Goal: Task Accomplishment & Management: Use online tool/utility

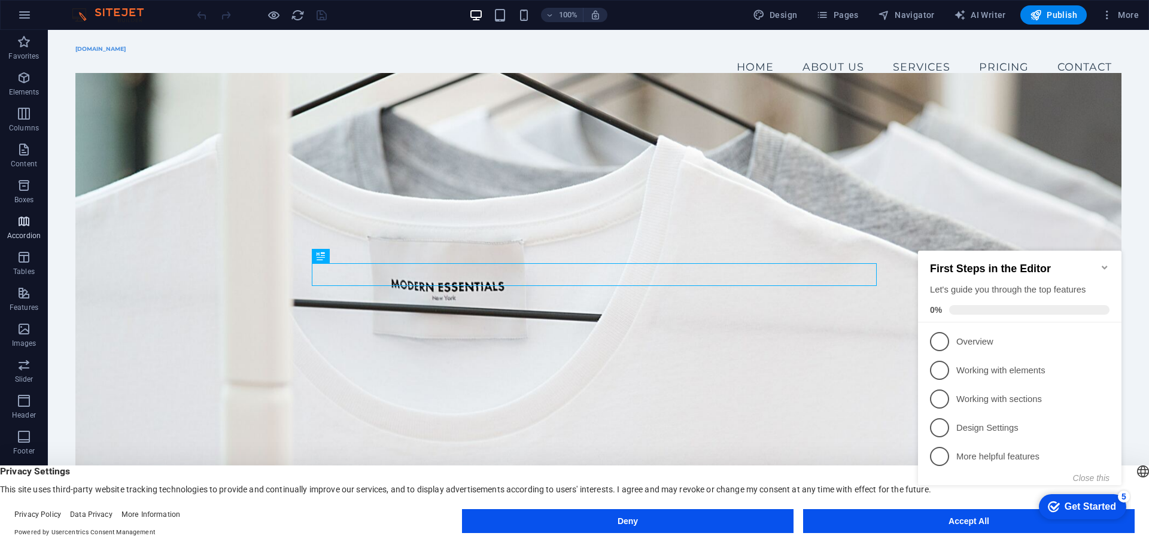
click at [23, 222] on icon "button" at bounding box center [24, 221] width 14 height 14
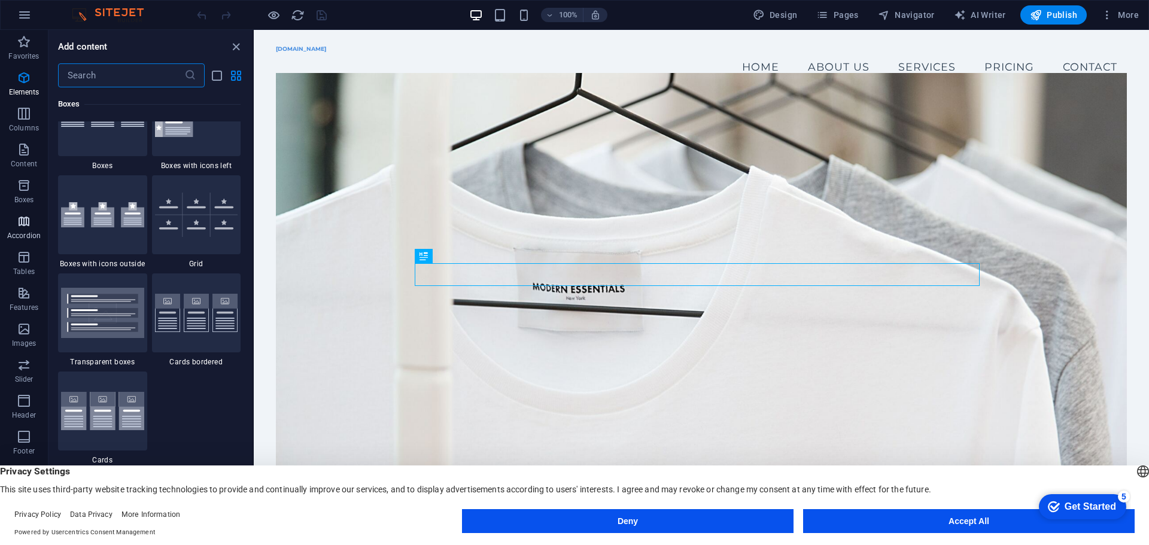
scroll to position [3822, 0]
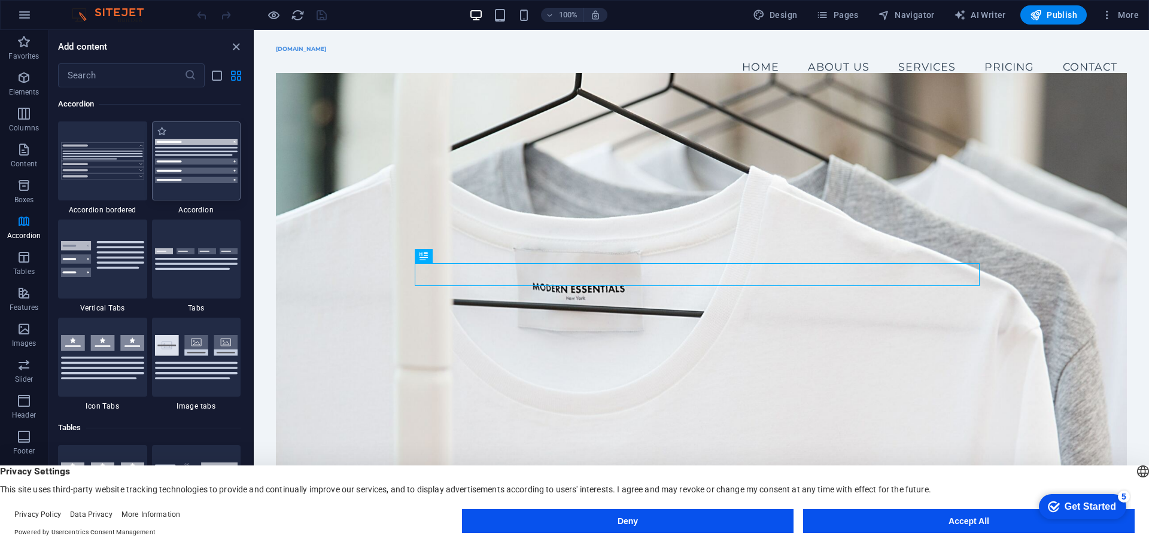
click at [176, 165] on div at bounding box center [196, 161] width 89 height 79
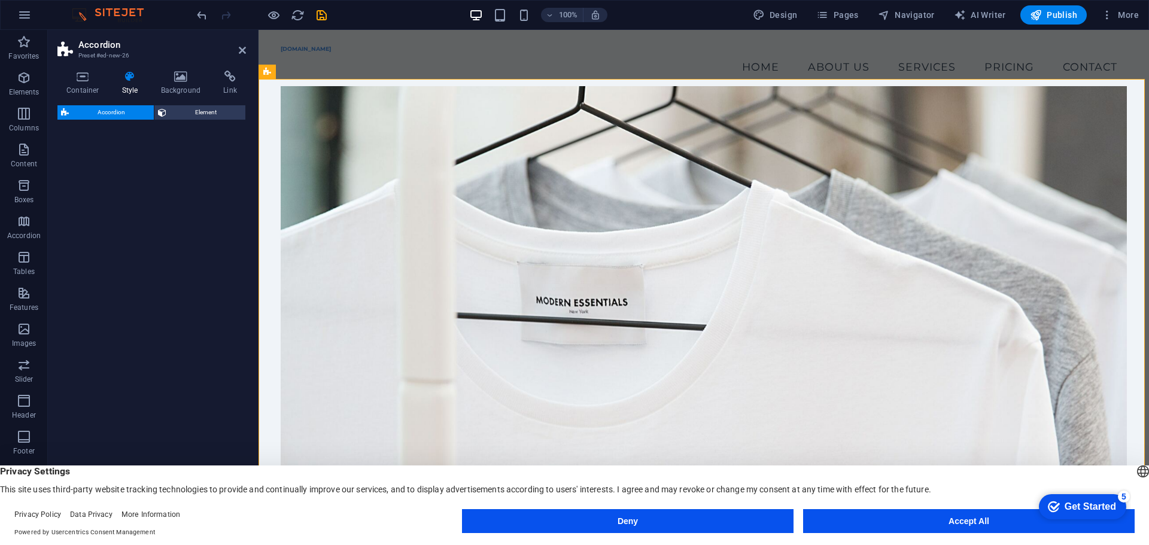
select select "rem"
select select "preset-accordion-v3-default"
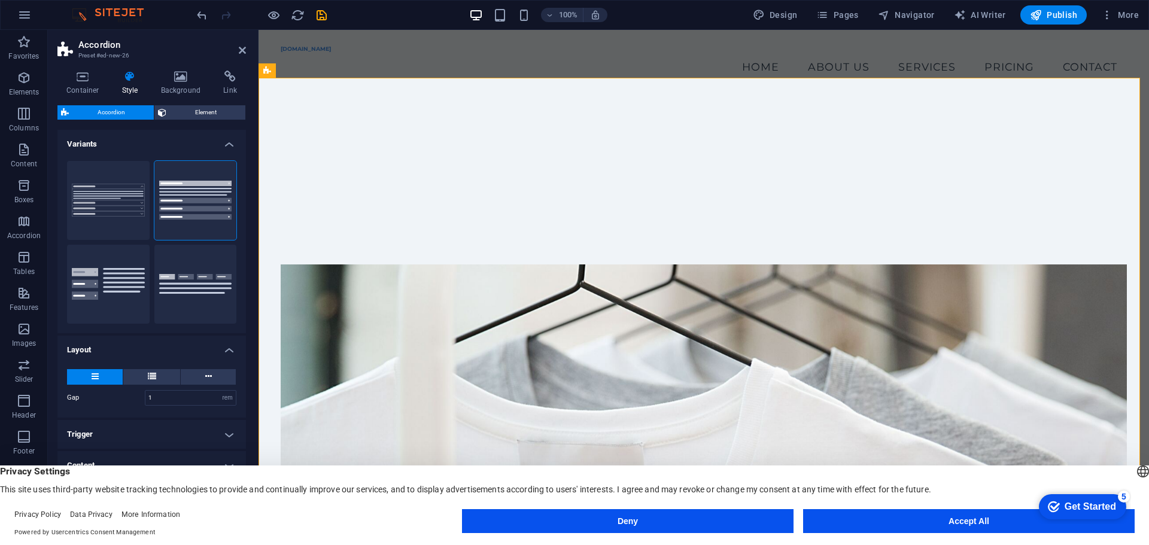
scroll to position [480, 0]
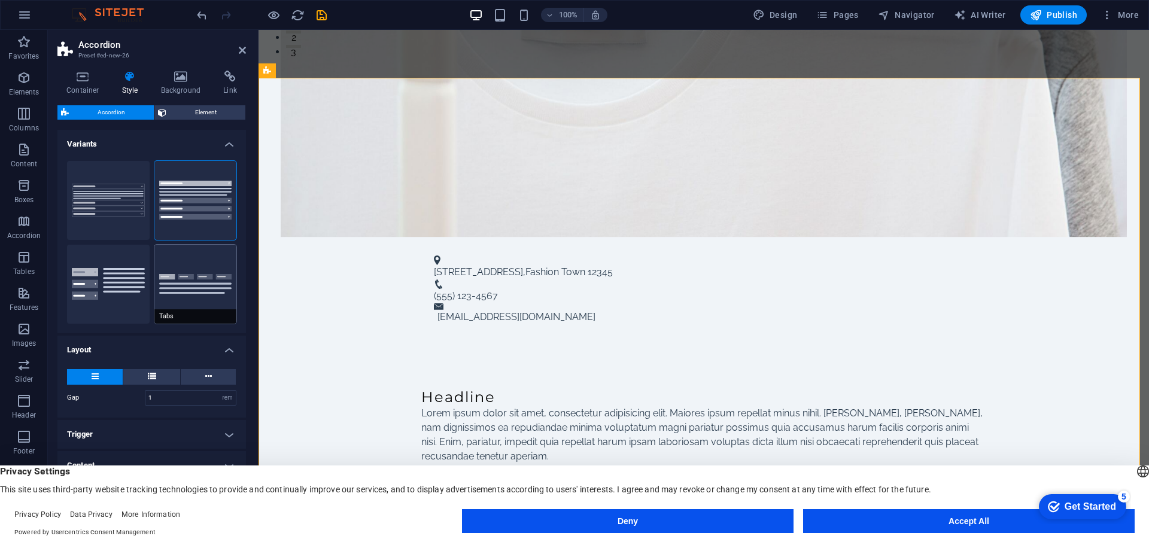
click at [154, 250] on div "Border Default Vertical Tabs Tabs" at bounding box center [151, 242] width 189 height 182
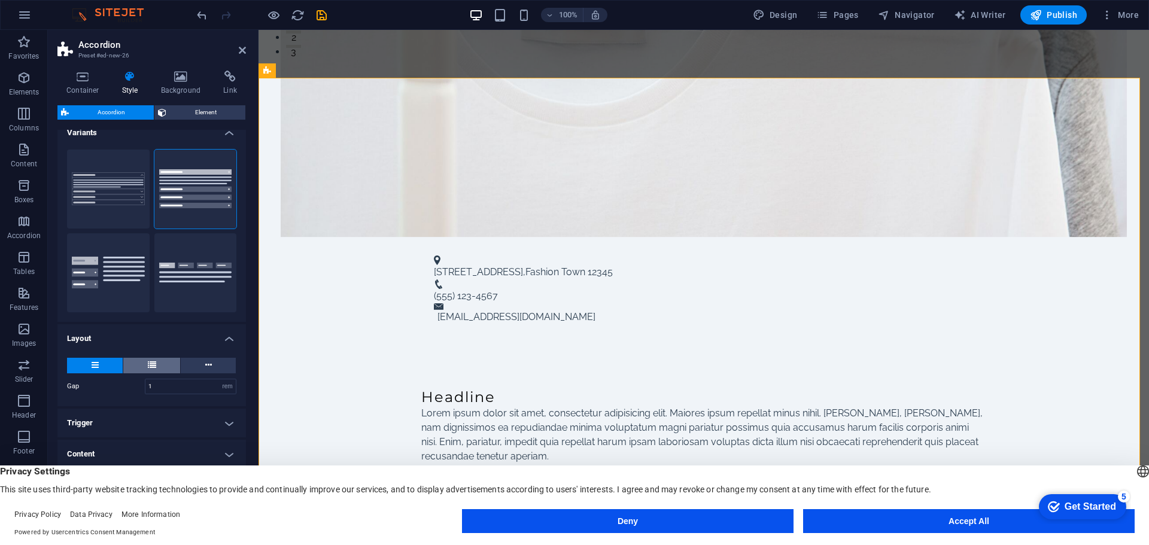
click at [153, 368] on icon at bounding box center [152, 365] width 8 height 14
click at [213, 360] on button at bounding box center [208, 366] width 55 height 16
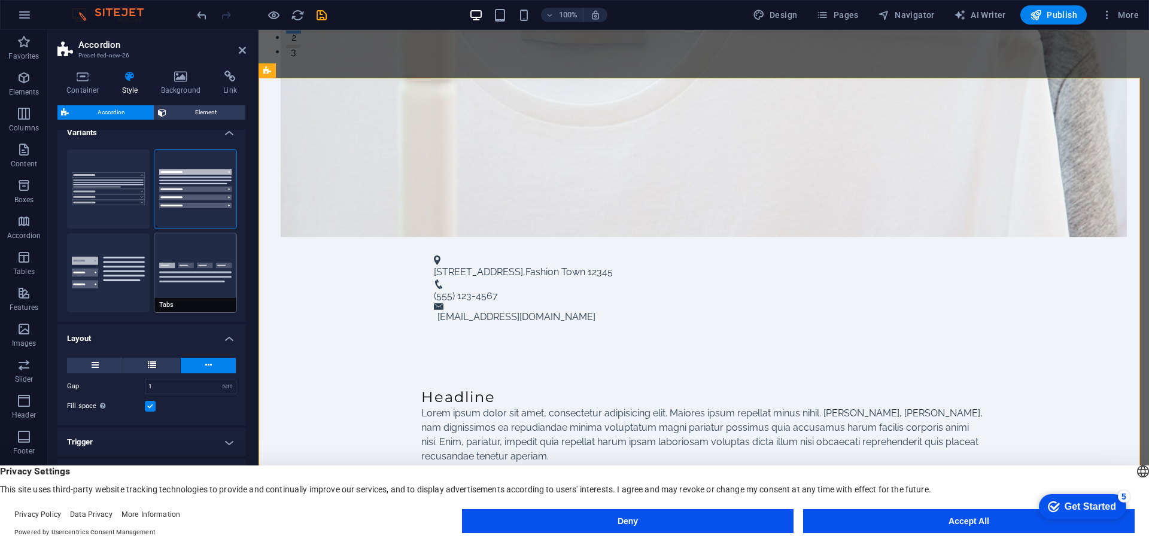
click at [189, 280] on button "Tabs" at bounding box center [195, 272] width 83 height 79
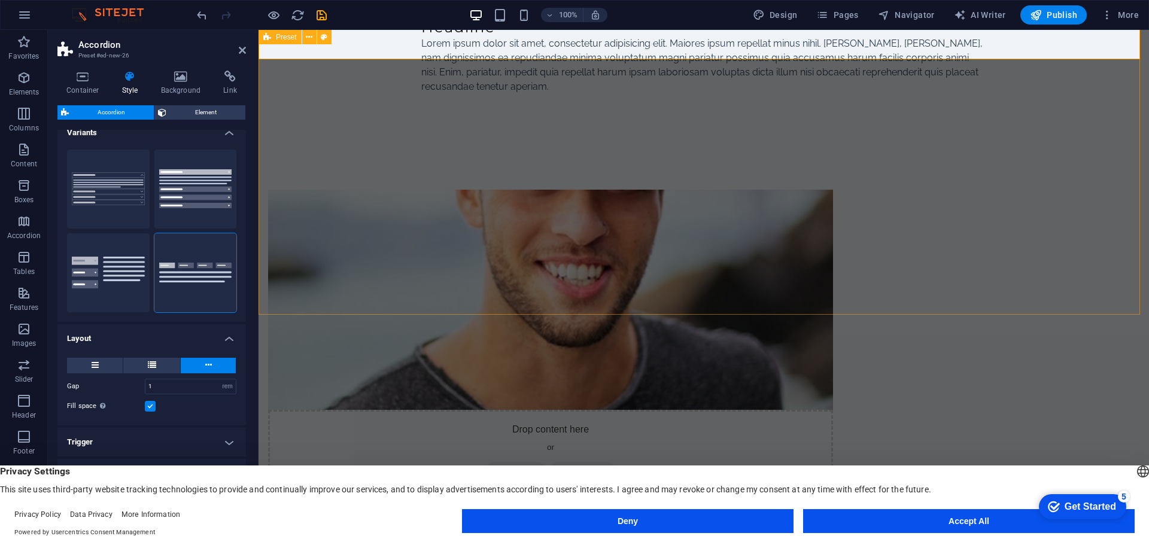
scroll to position [718, 0]
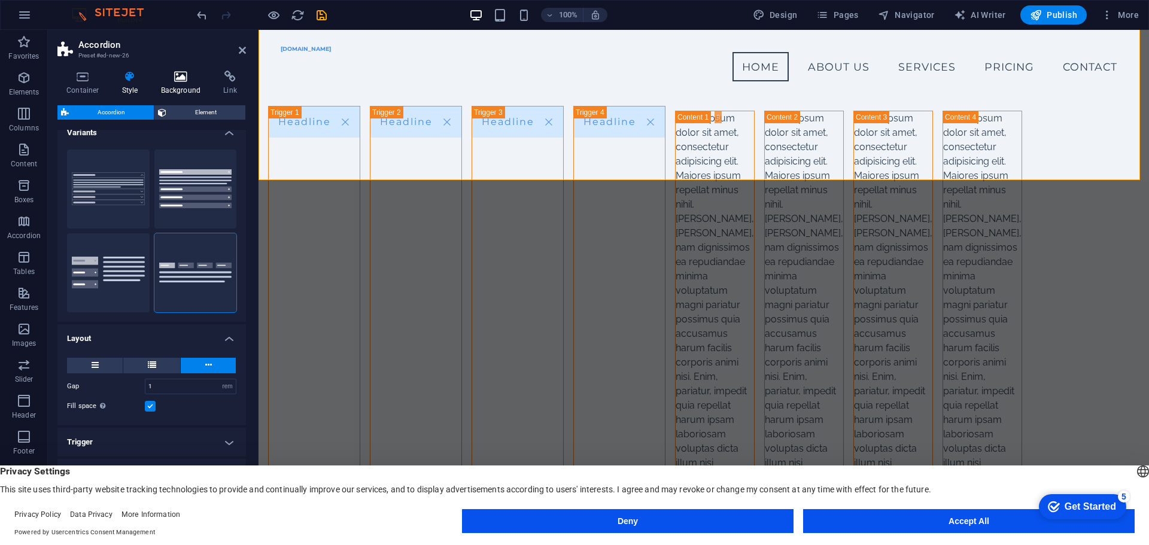
click at [175, 86] on h4 "Background" at bounding box center [183, 83] width 63 height 25
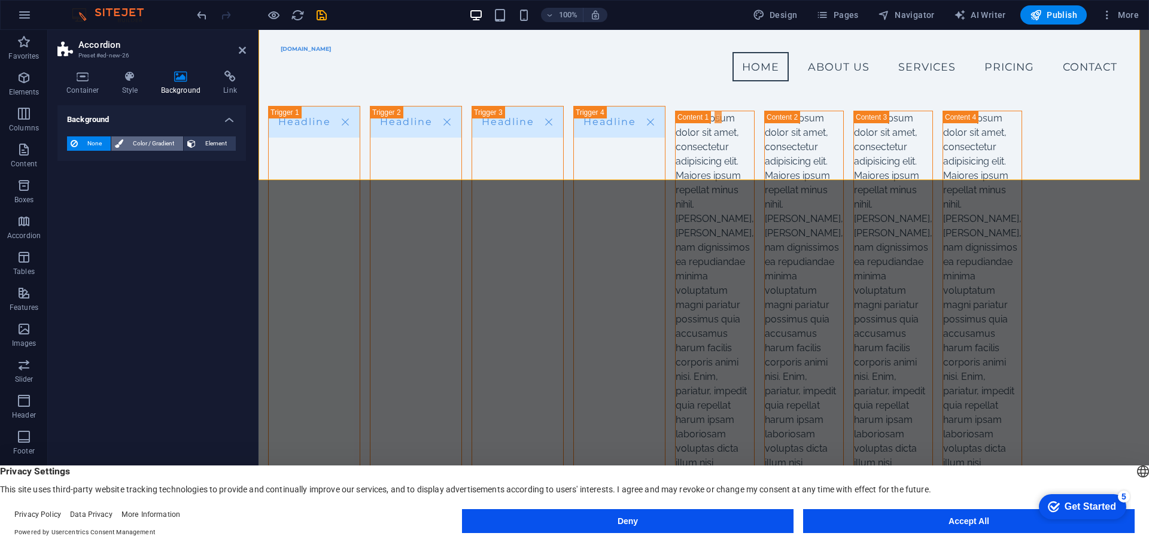
click at [150, 145] on span "Color / Gradient" at bounding box center [153, 143] width 53 height 14
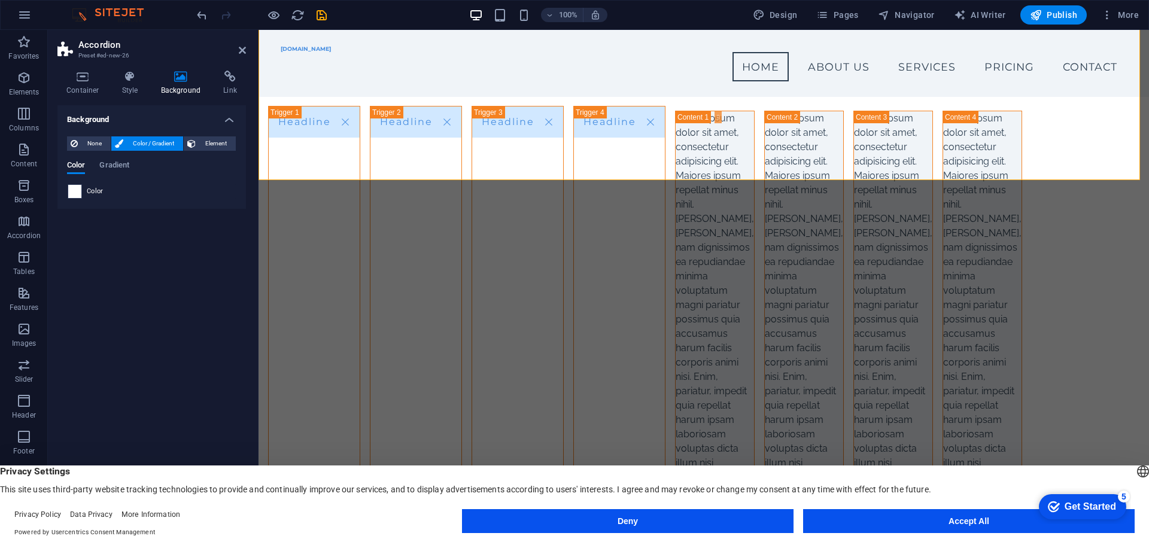
click at [73, 194] on span at bounding box center [74, 191] width 13 height 13
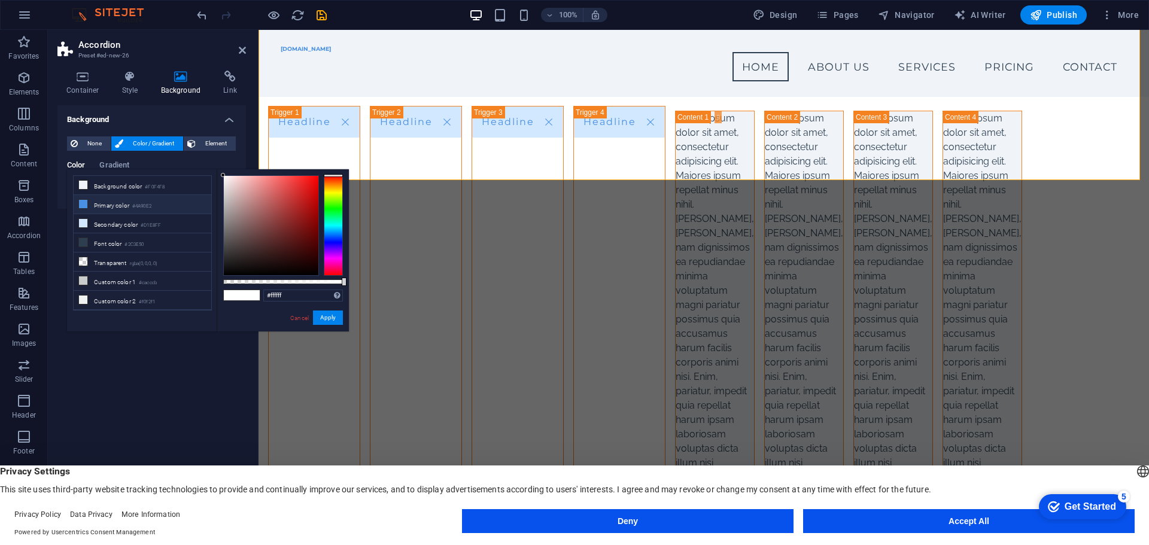
click at [105, 202] on li "Primary color #4A90E2" at bounding box center [143, 204] width 138 height 19
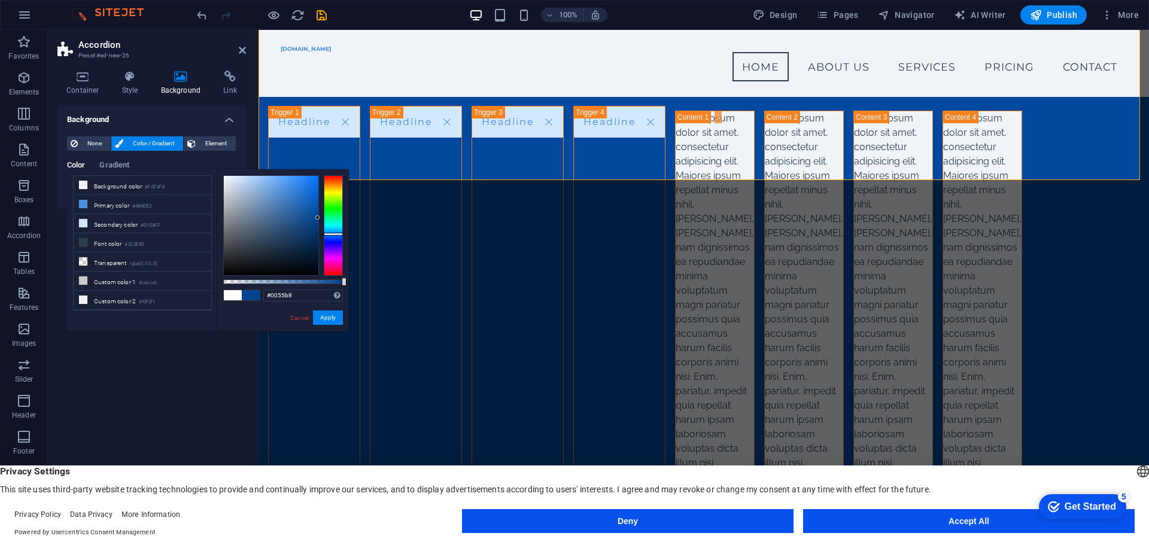
drag, startPoint x: 283, startPoint y: 220, endPoint x: 335, endPoint y: 203, distance: 54.7
click at [335, 203] on div at bounding box center [283, 225] width 120 height 101
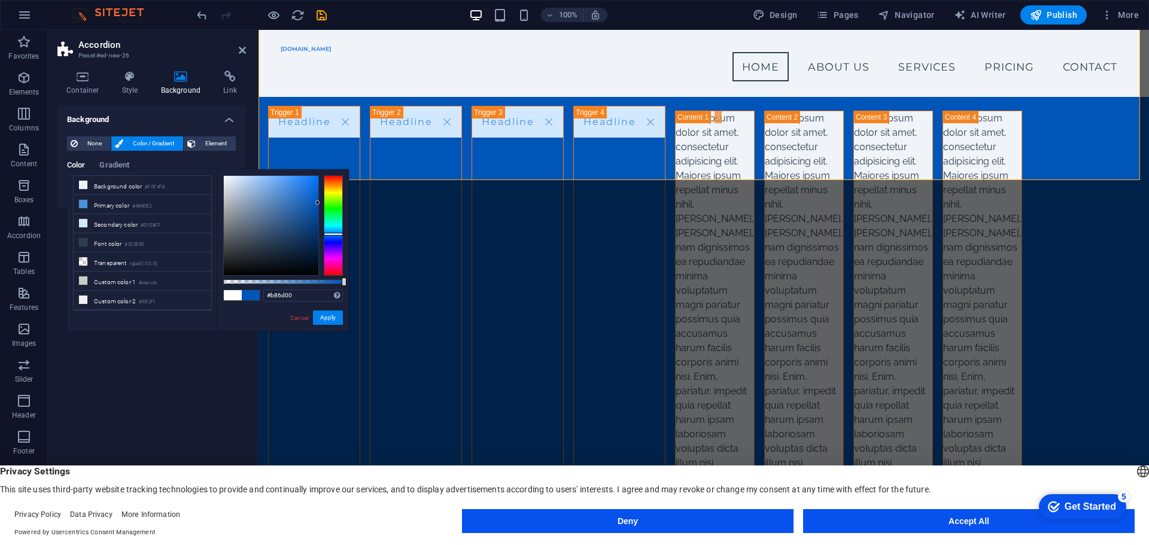
click at [335, 185] on div at bounding box center [333, 225] width 19 height 101
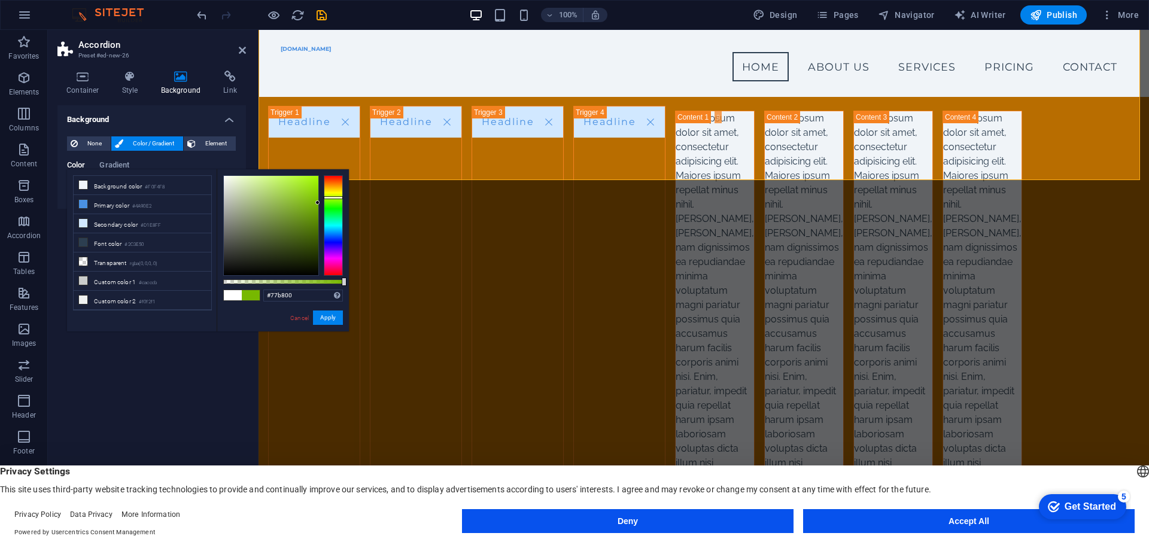
click at [333, 198] on div at bounding box center [333, 225] width 19 height 101
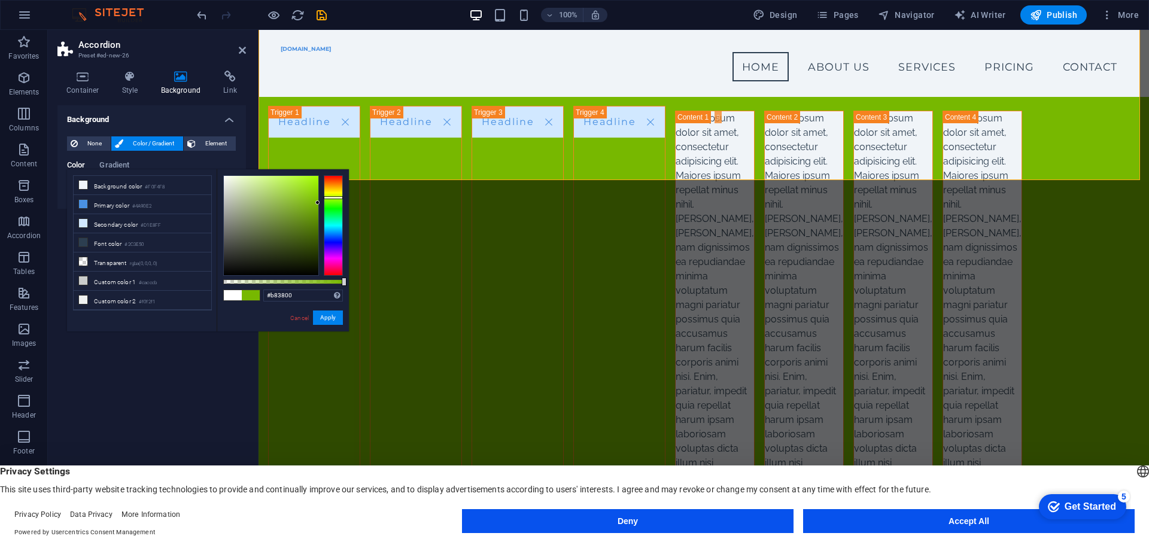
click at [329, 180] on div at bounding box center [333, 225] width 19 height 101
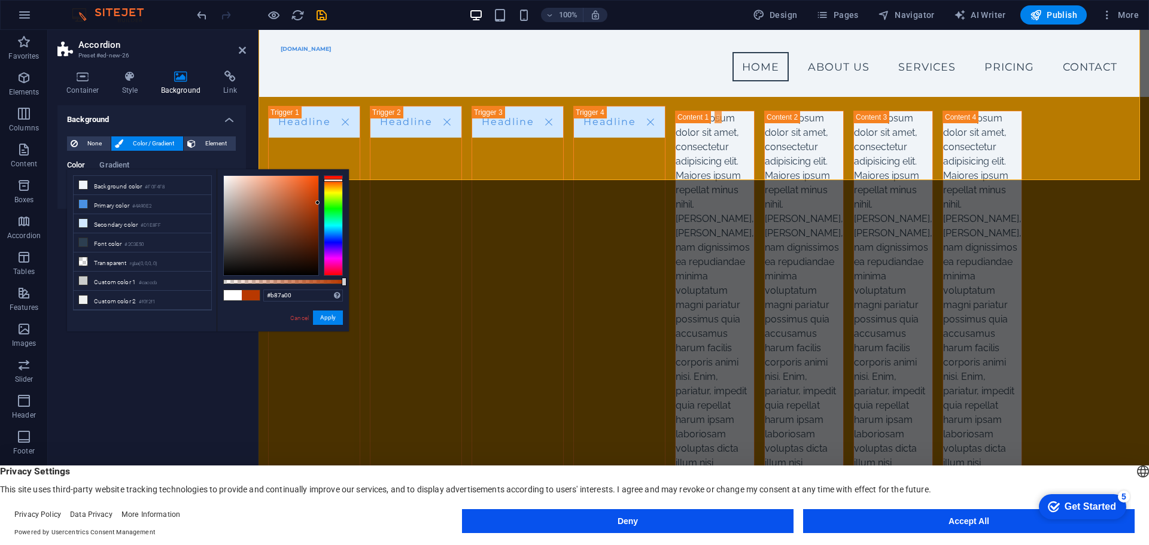
click at [330, 186] on div at bounding box center [333, 225] width 19 height 101
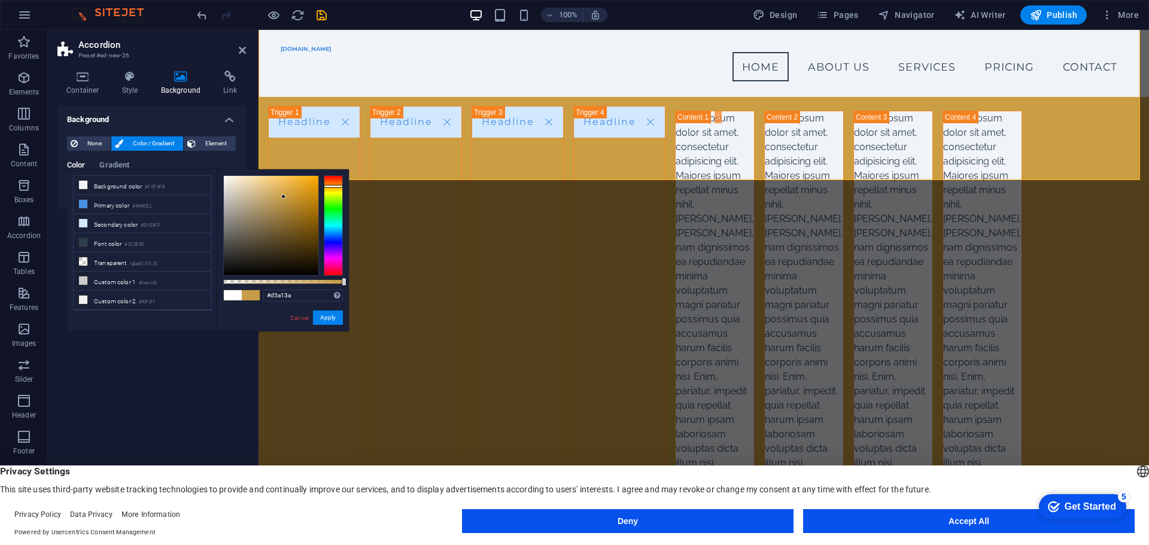
type input "#d6a138"
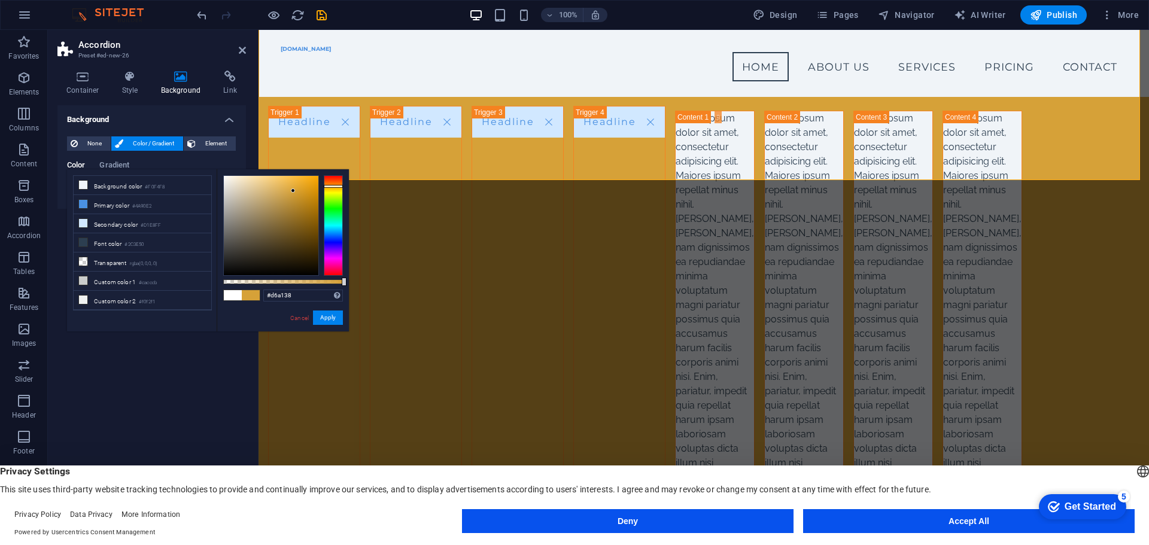
drag, startPoint x: 284, startPoint y: 211, endPoint x: 293, endPoint y: 191, distance: 22.2
click at [293, 191] on div at bounding box center [271, 225] width 95 height 99
click at [329, 315] on button "Apply" at bounding box center [328, 318] width 30 height 14
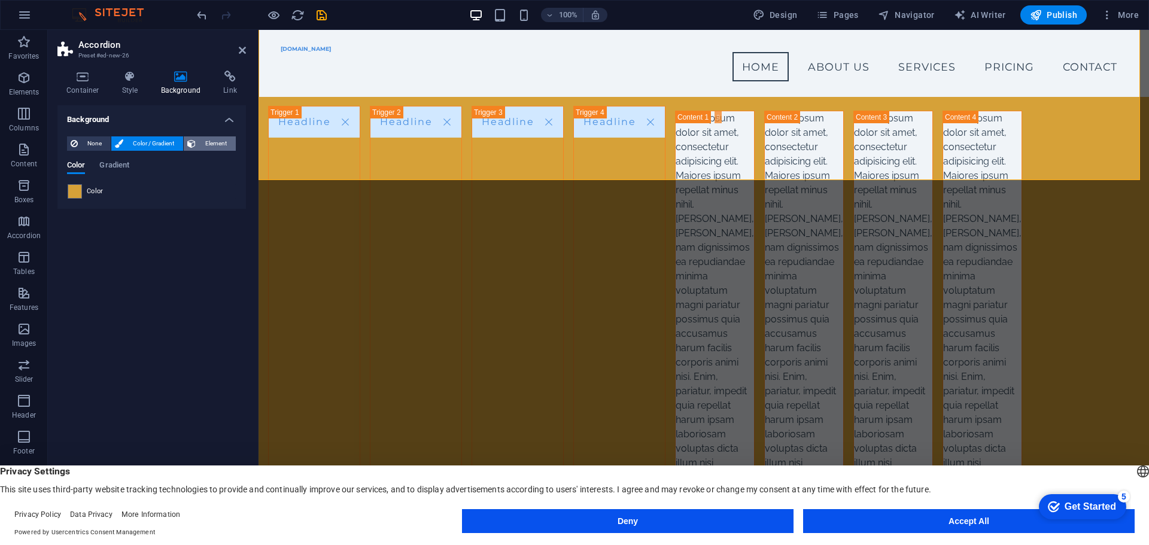
click at [222, 142] on span "Element" at bounding box center [215, 143] width 33 height 14
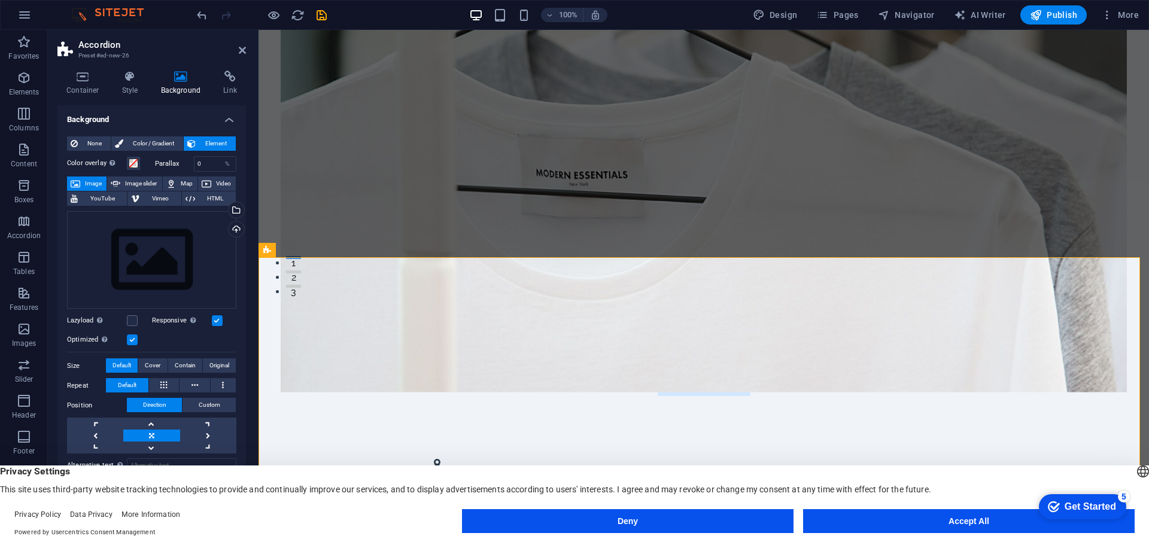
scroll to position [419, 0]
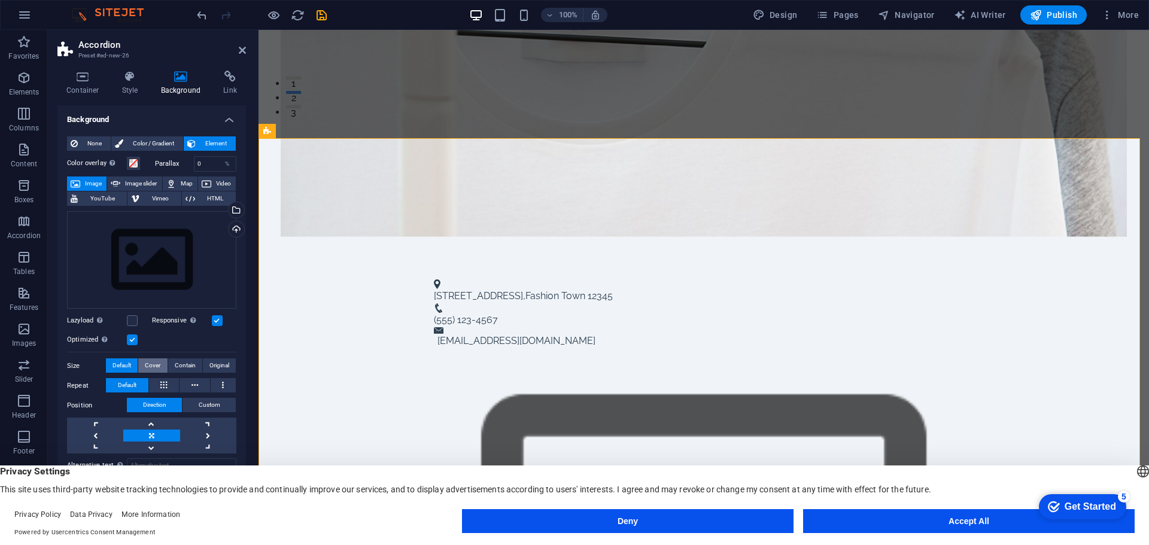
click at [155, 365] on span "Cover" at bounding box center [153, 366] width 16 height 14
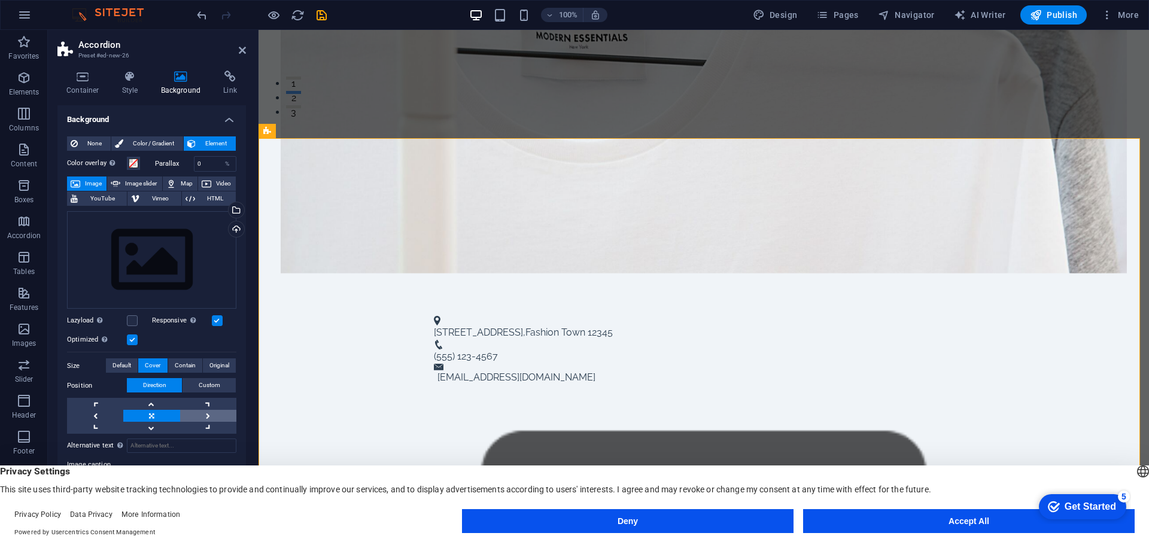
click at [205, 410] on link at bounding box center [208, 416] width 56 height 12
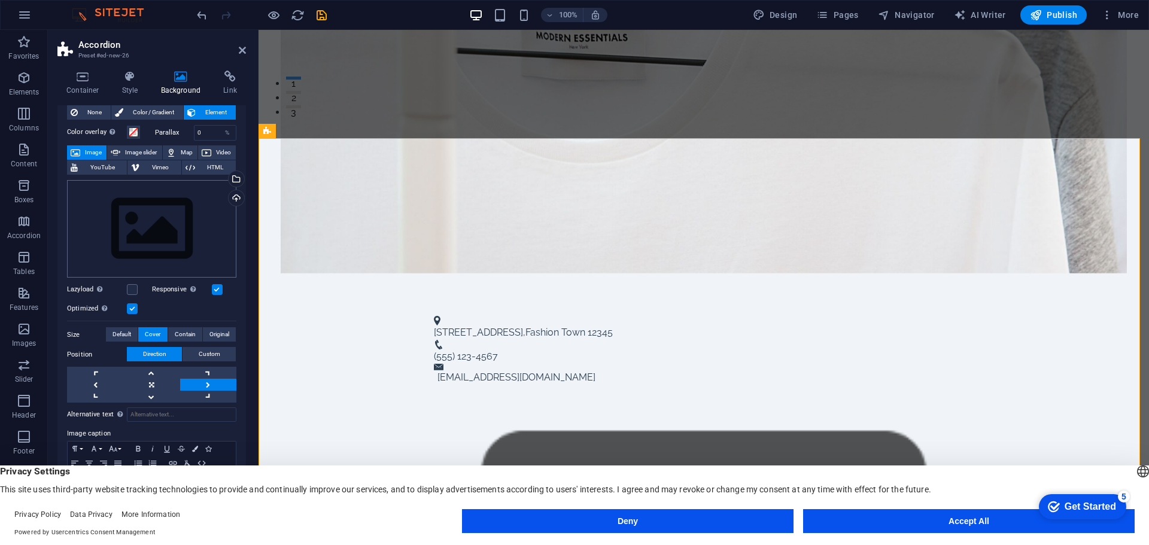
scroll to position [0, 0]
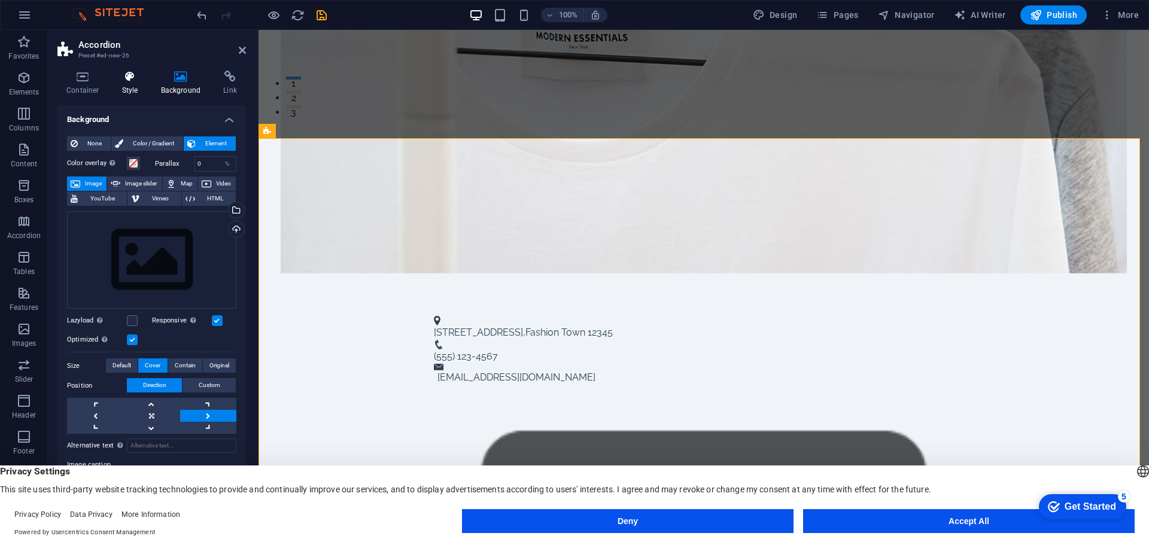
click at [129, 77] on icon at bounding box center [130, 77] width 34 height 12
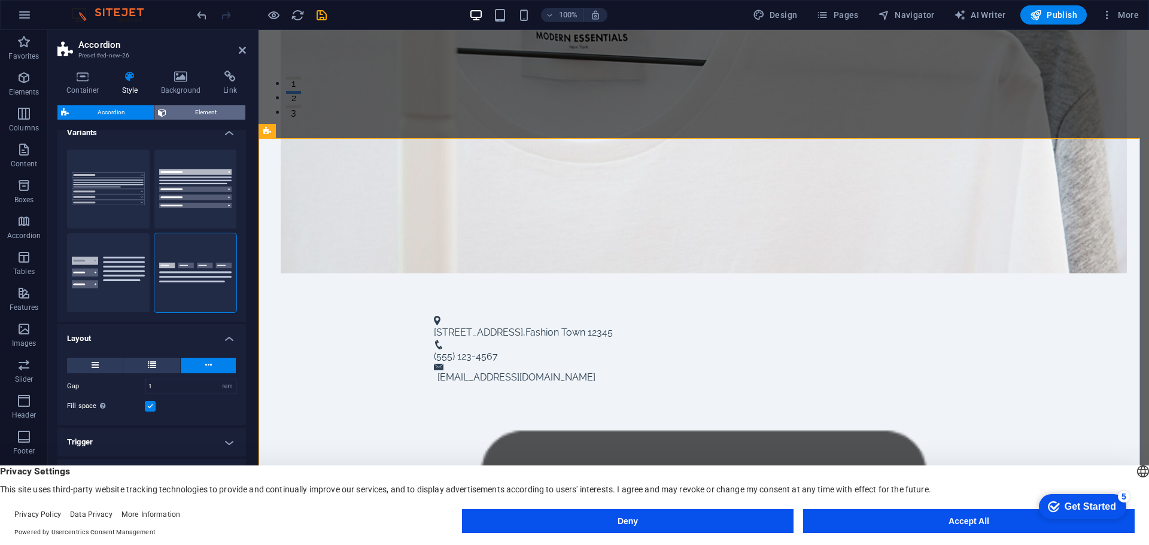
click at [190, 111] on span "Element" at bounding box center [206, 112] width 72 height 14
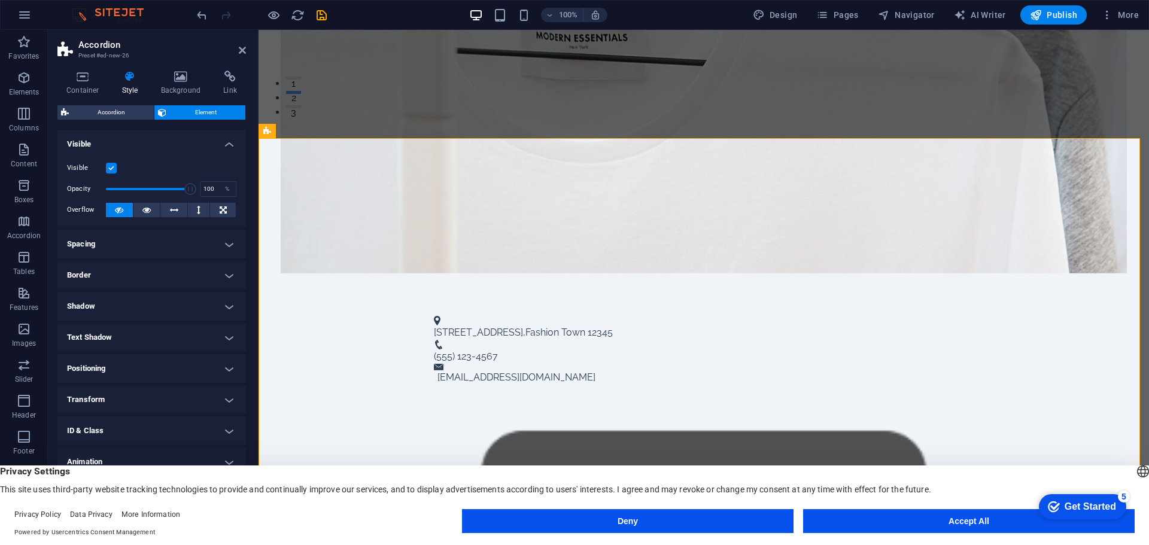
click at [231, 244] on h4 "Spacing" at bounding box center [151, 244] width 189 height 29
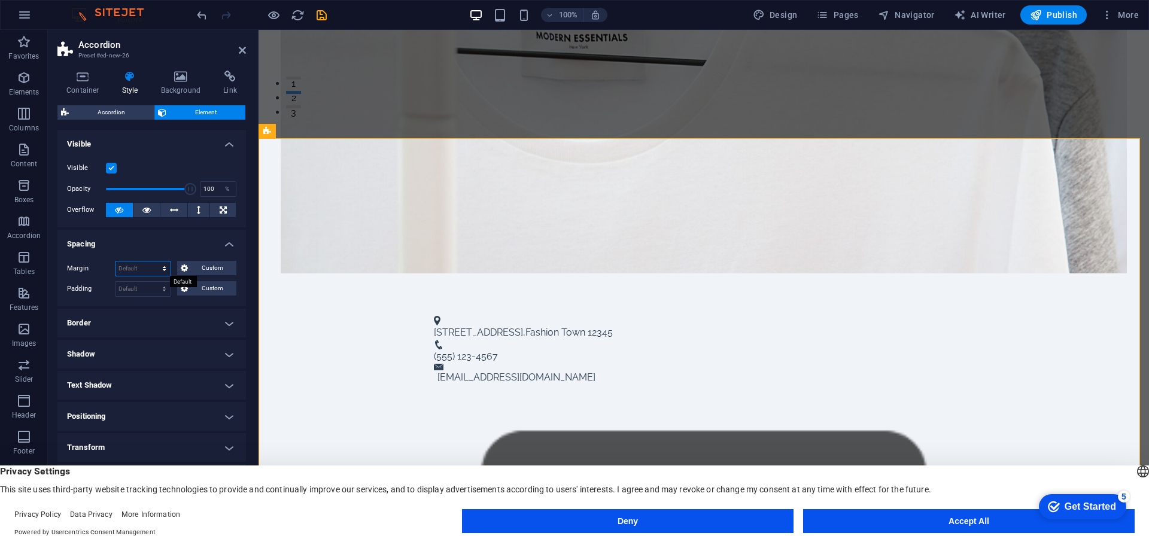
click at [164, 271] on select "Default auto px % rem vw vh Custom" at bounding box center [143, 269] width 55 height 14
click at [167, 247] on h4 "Spacing" at bounding box center [151, 241] width 189 height 22
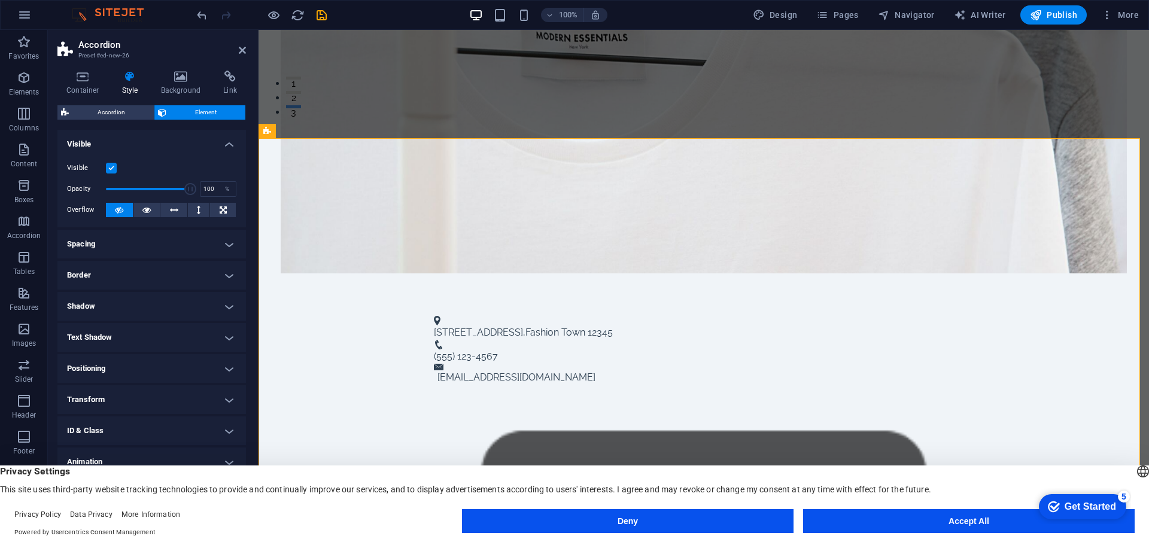
click at [171, 277] on h4 "Border" at bounding box center [151, 275] width 189 height 29
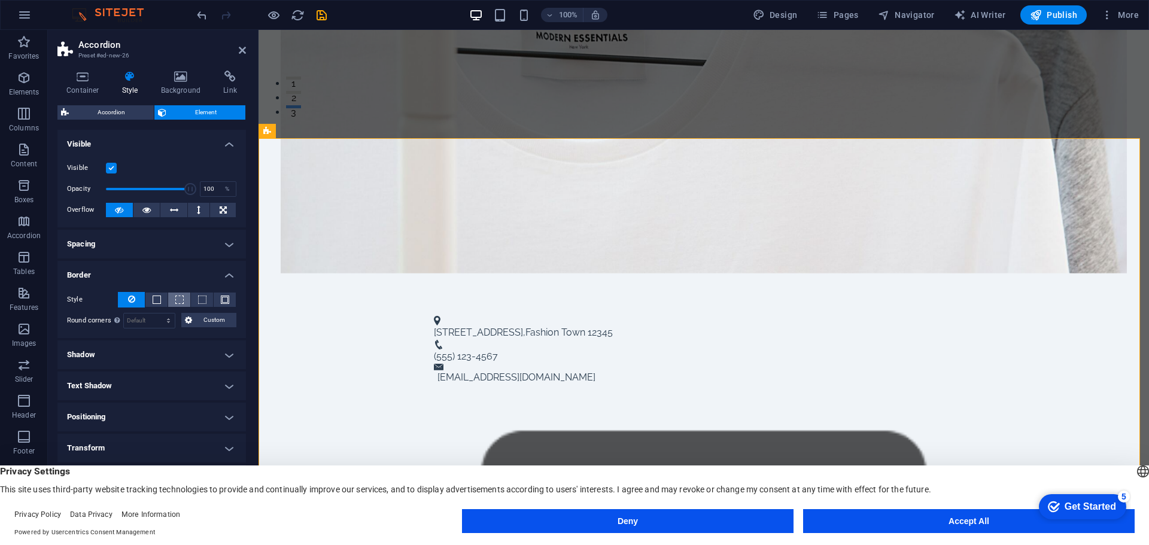
click at [172, 293] on button at bounding box center [179, 300] width 22 height 14
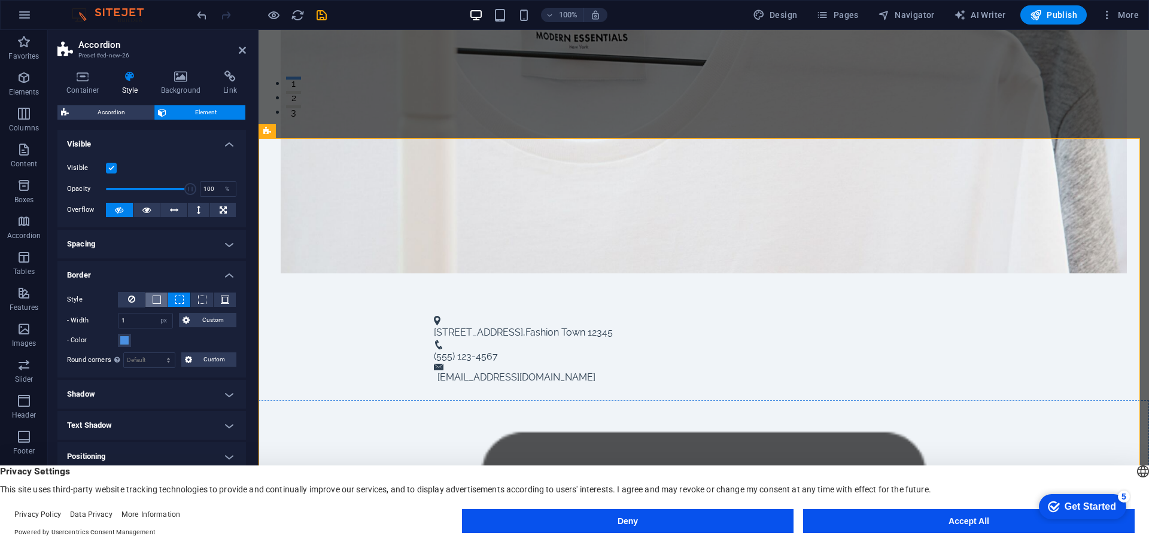
click at [157, 299] on span at bounding box center [157, 300] width 8 height 8
click at [128, 296] on icon at bounding box center [131, 299] width 7 height 14
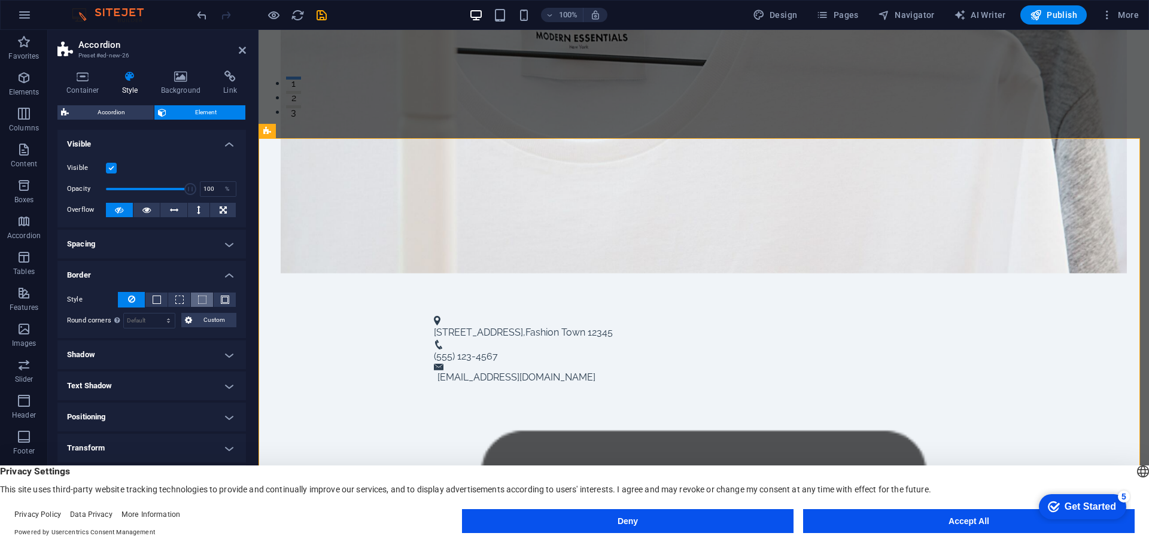
click at [195, 299] on button at bounding box center [202, 300] width 22 height 14
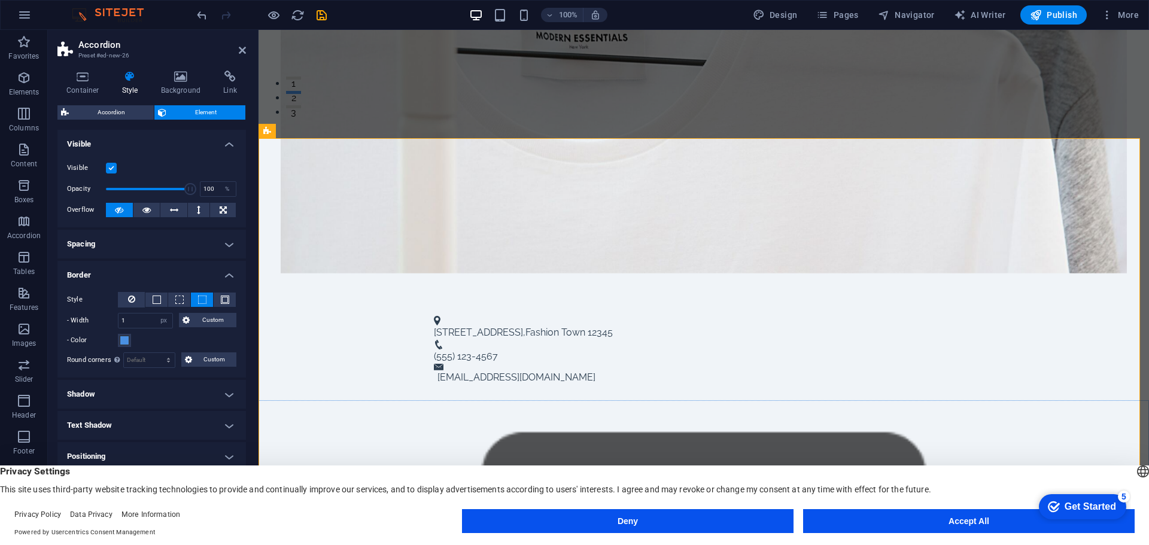
scroll to position [79, 0]
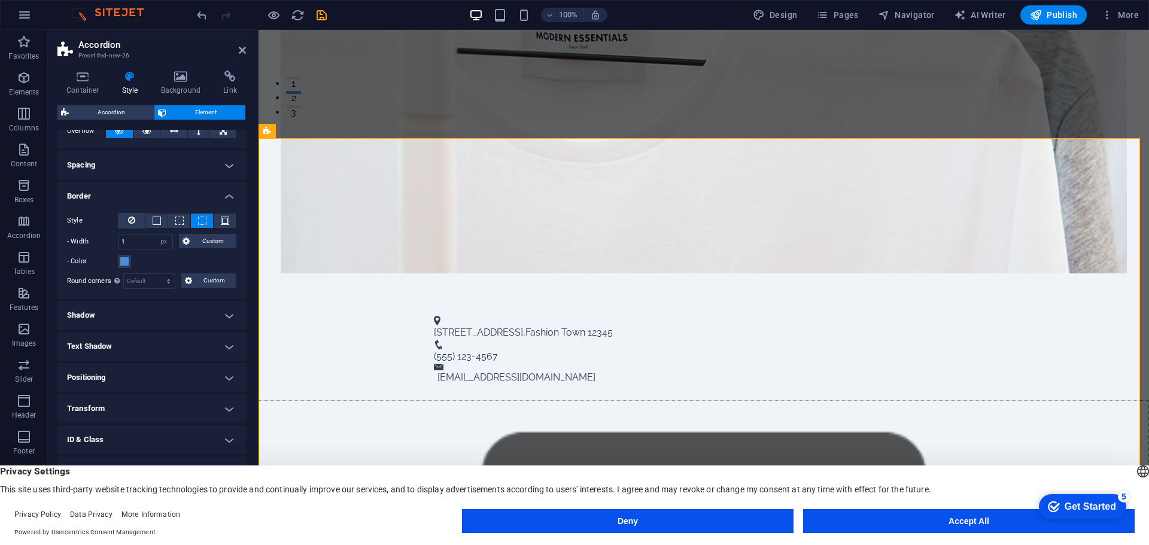
click at [205, 308] on h4 "Shadow" at bounding box center [151, 315] width 189 height 29
click at [129, 339] on span "None" at bounding box center [130, 339] width 14 height 14
click at [164, 336] on span "Outside" at bounding box center [172, 339] width 20 height 14
type input "2"
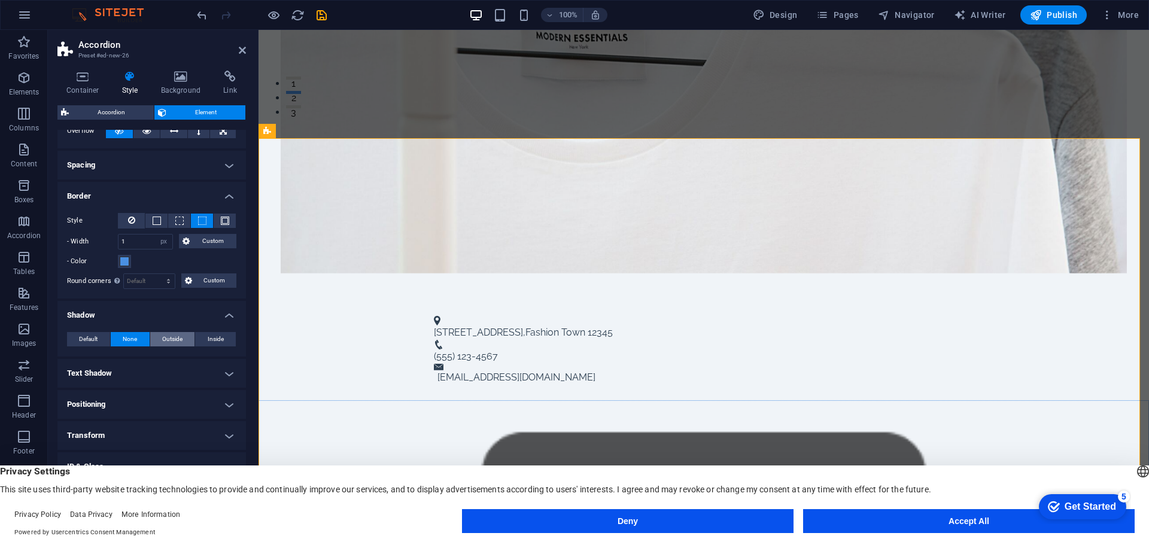
type input "4"
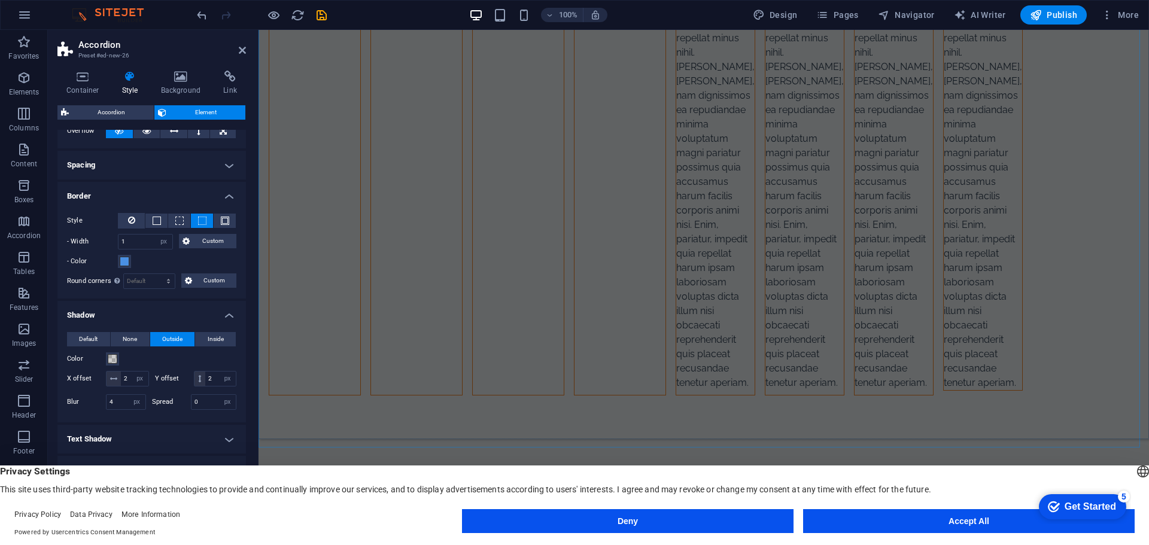
scroll to position [1556, 0]
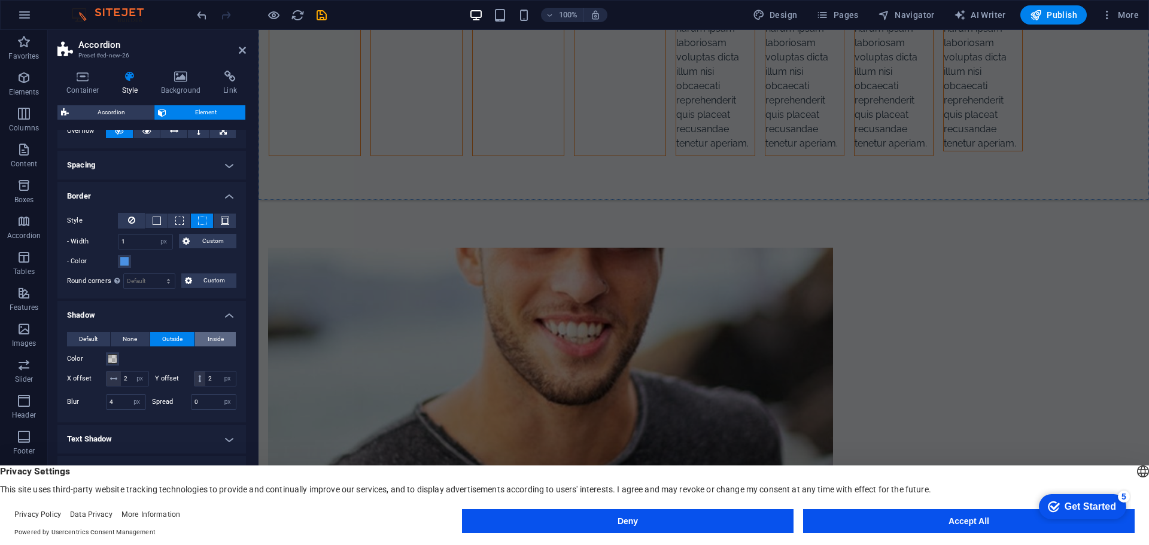
click at [213, 339] on span "Inside" at bounding box center [216, 339] width 16 height 14
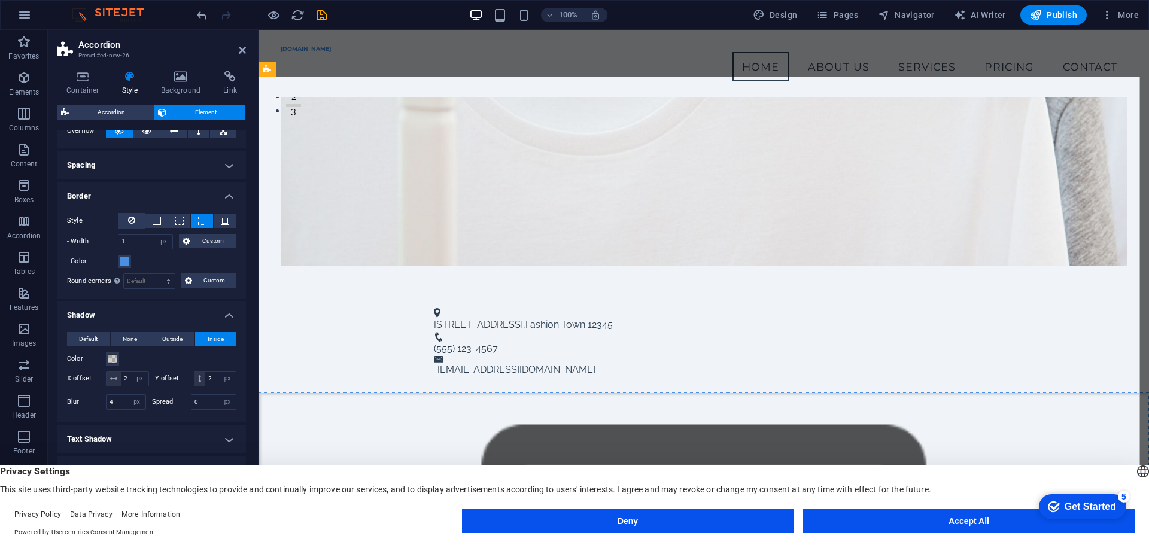
scroll to position [187, 0]
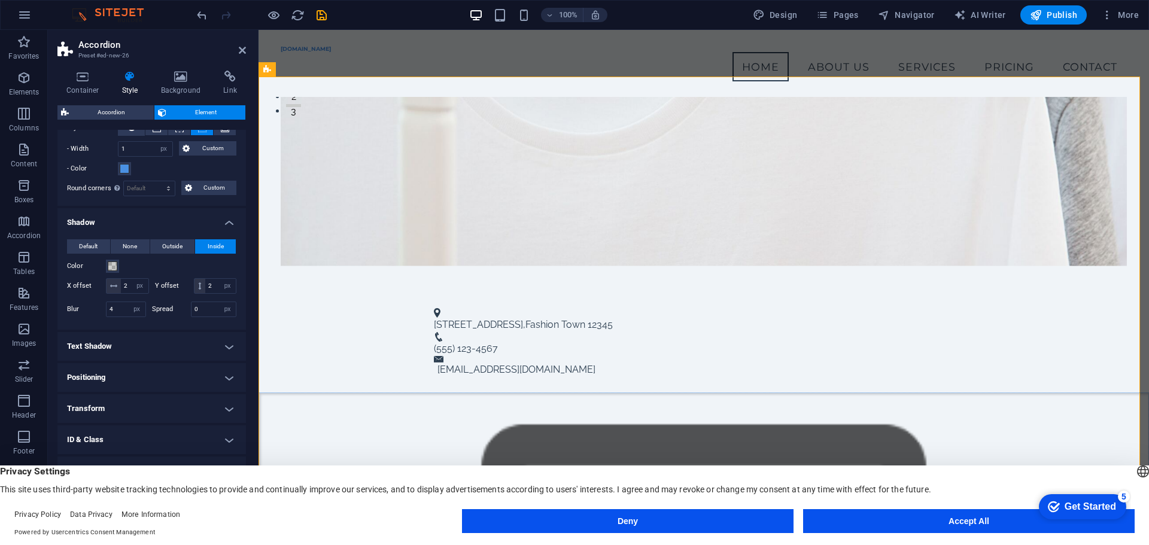
click at [231, 378] on h4 "Positioning" at bounding box center [151, 377] width 189 height 29
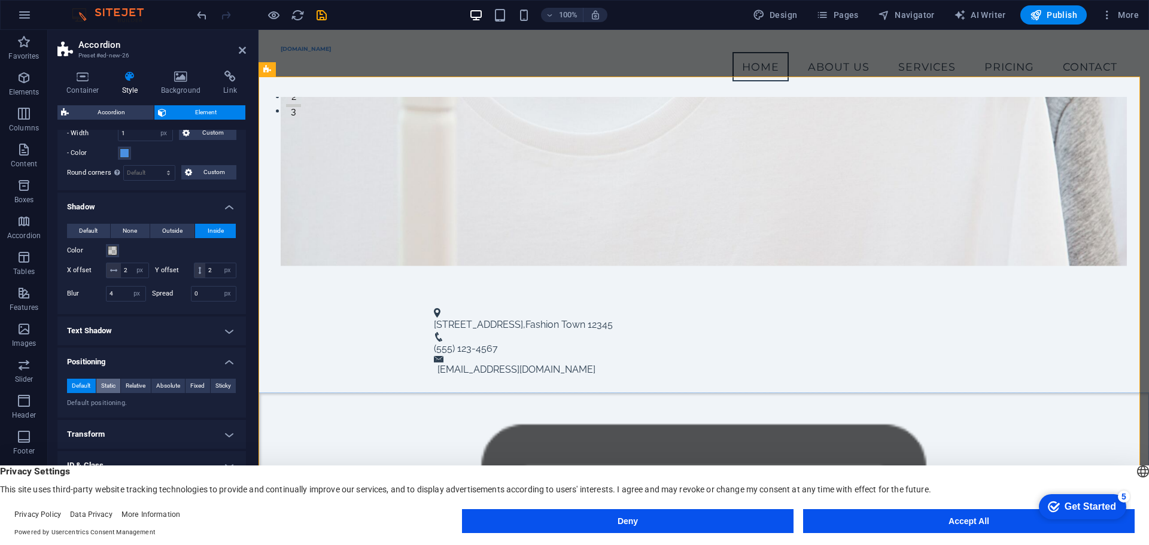
click at [101, 393] on span "Static" at bounding box center [108, 386] width 14 height 14
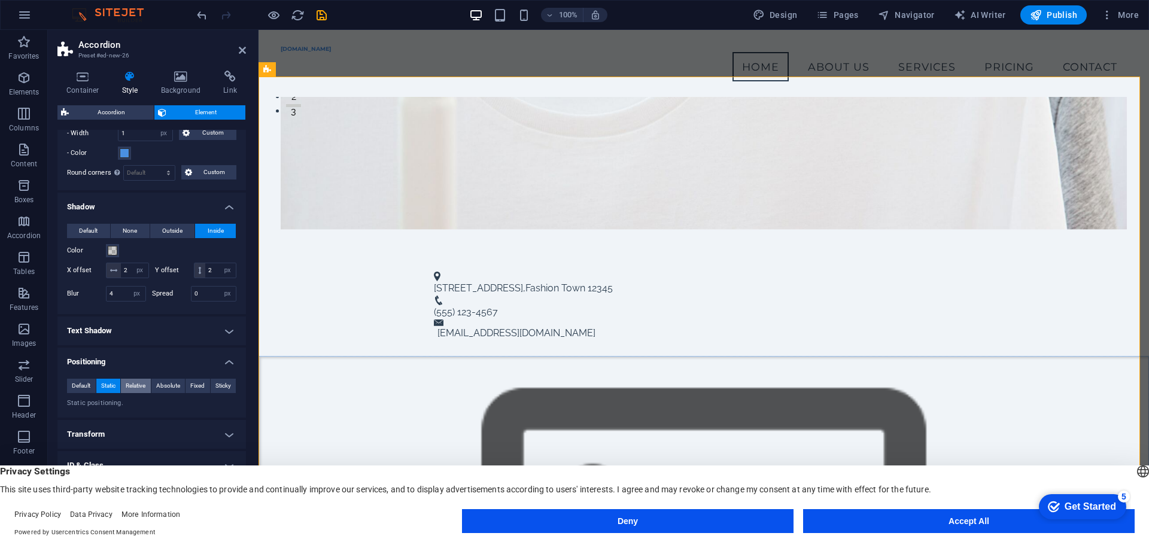
click at [138, 393] on span "Relative" at bounding box center [136, 386] width 20 height 14
click at [182, 393] on button "Absolute" at bounding box center [168, 386] width 34 height 14
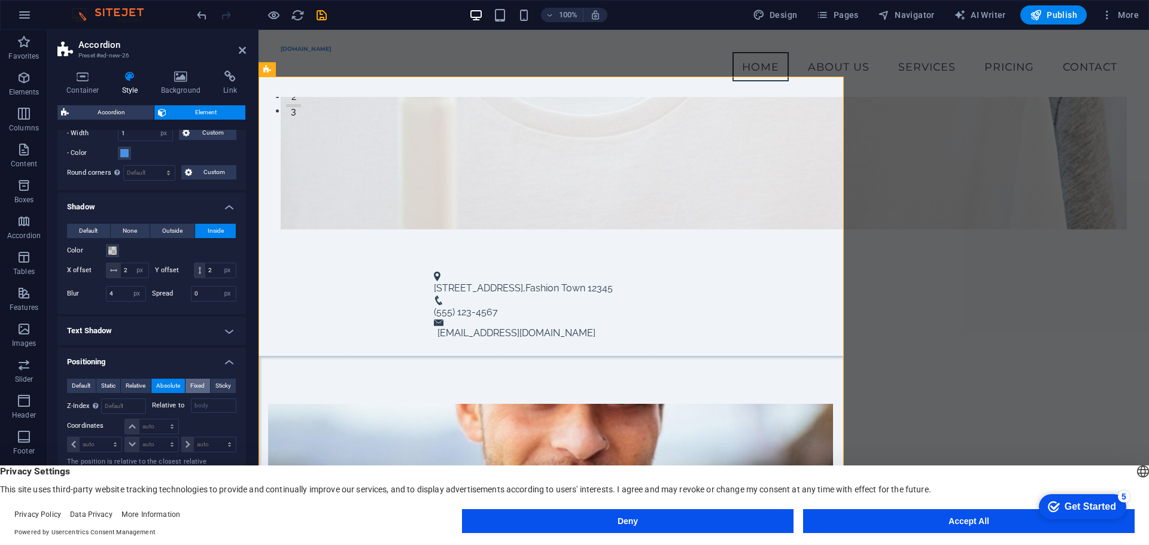
click at [197, 393] on span "Fixed" at bounding box center [197, 386] width 14 height 14
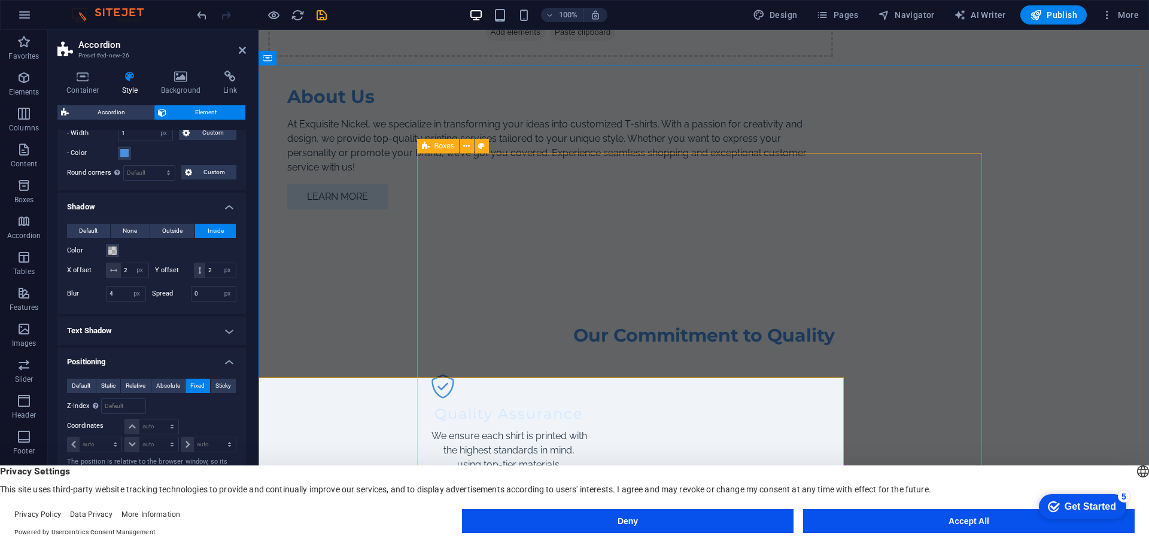
scroll to position [660, 0]
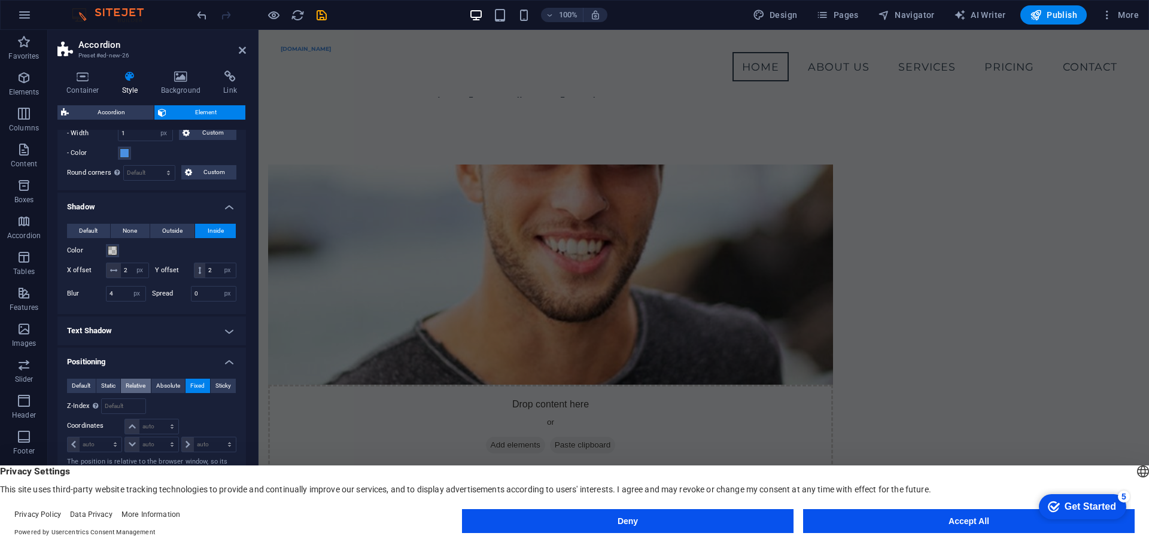
click at [143, 393] on span "Relative" at bounding box center [136, 386] width 20 height 14
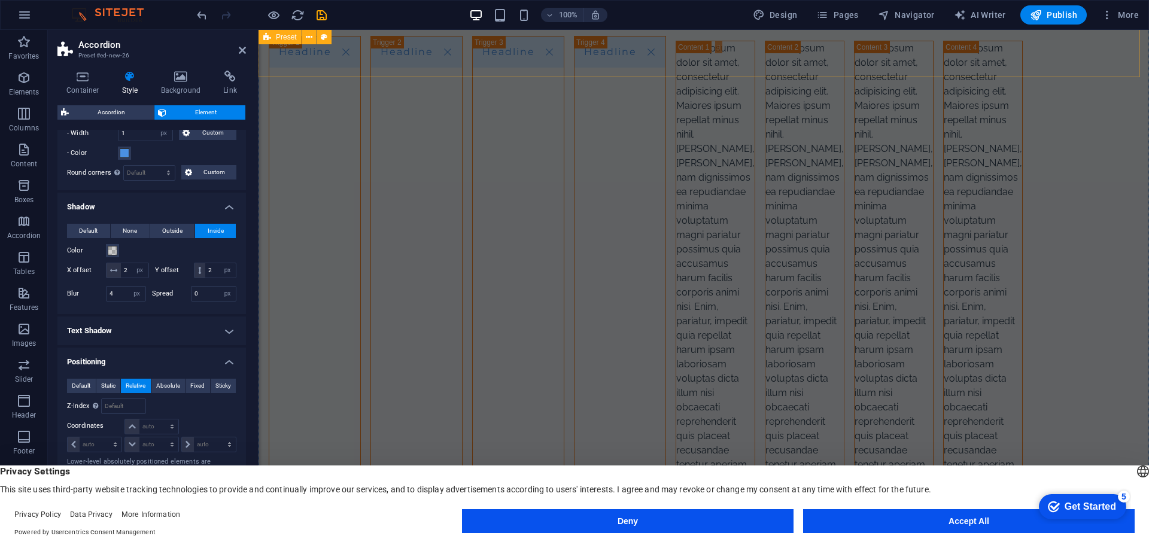
scroll to position [298, 0]
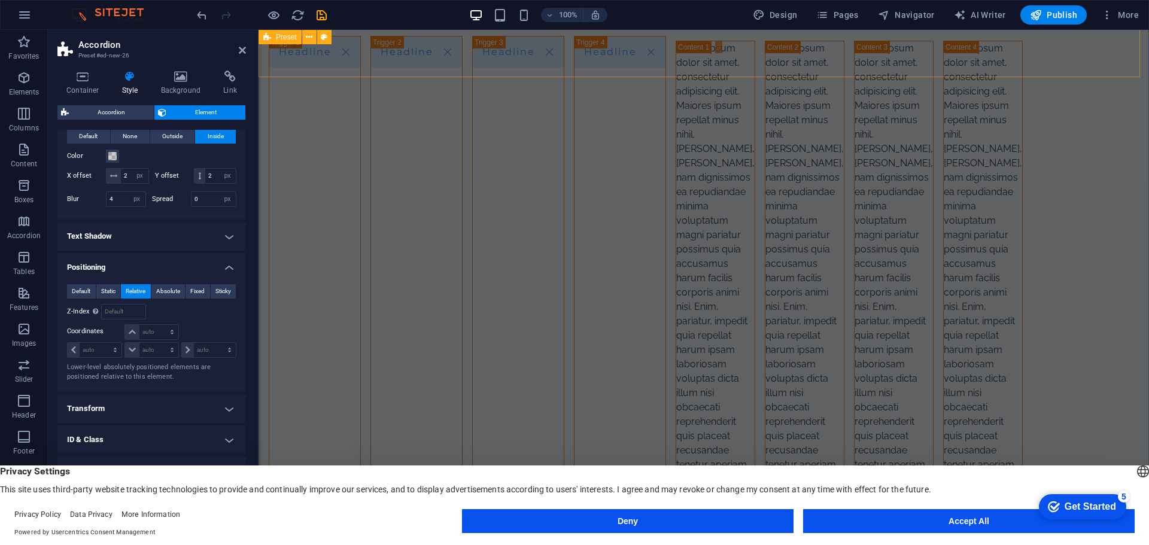
click at [220, 406] on h4 "Transform" at bounding box center [151, 408] width 189 height 29
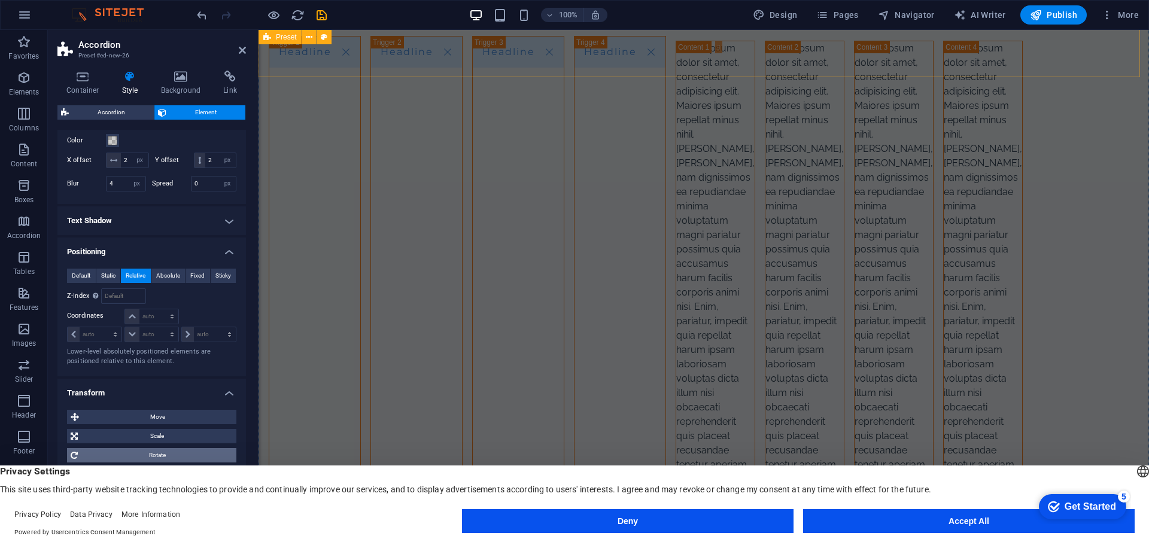
scroll to position [381, 0]
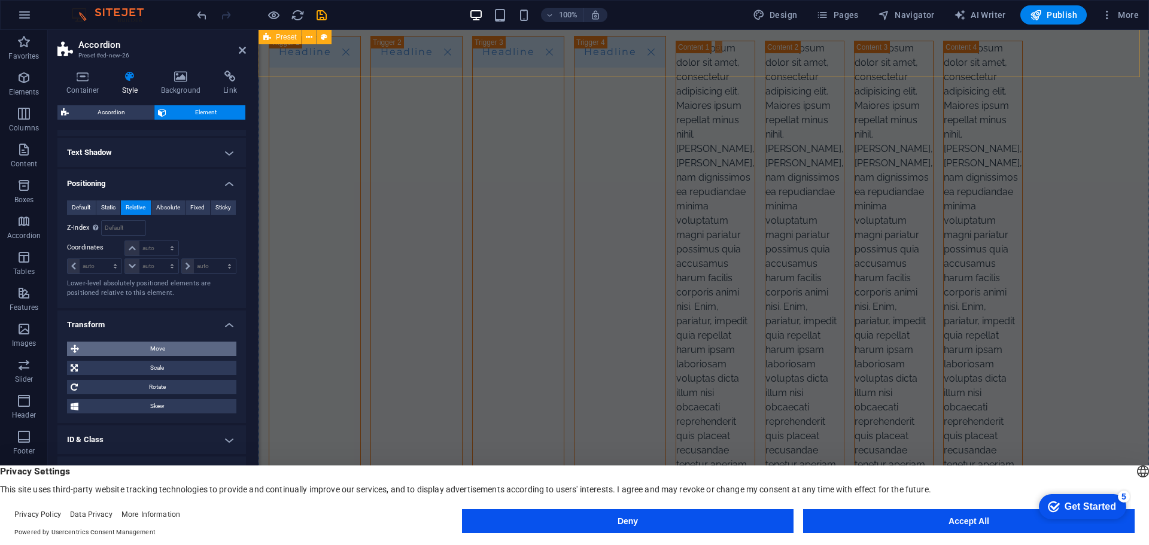
click at [159, 346] on span "Move" at bounding box center [158, 349] width 150 height 14
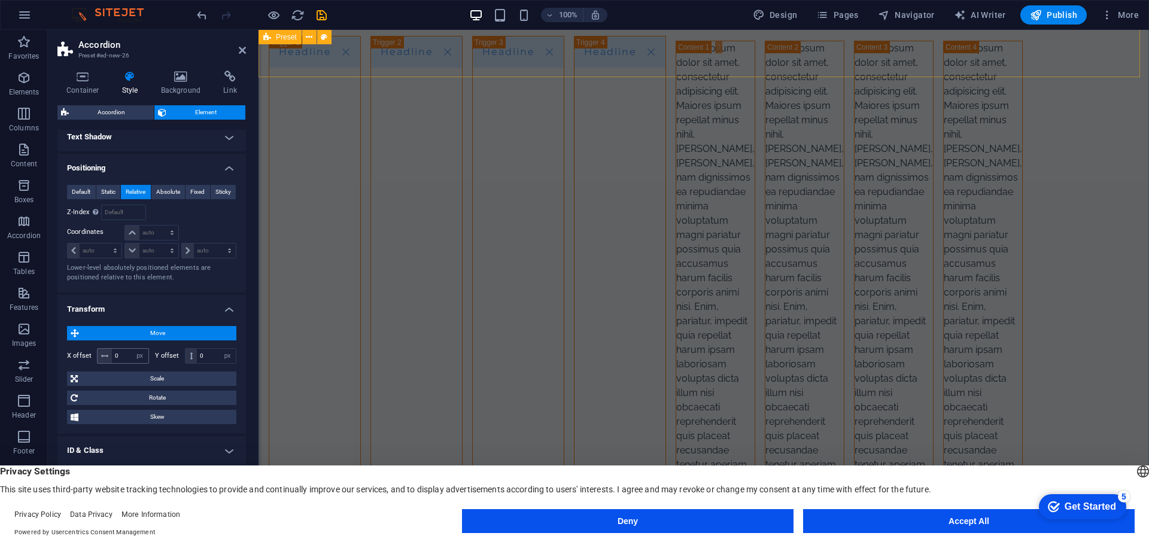
click at [101, 360] on icon at bounding box center [104, 356] width 7 height 7
click at [127, 363] on input "0" at bounding box center [130, 356] width 37 height 14
click at [190, 360] on icon at bounding box center [191, 356] width 3 height 7
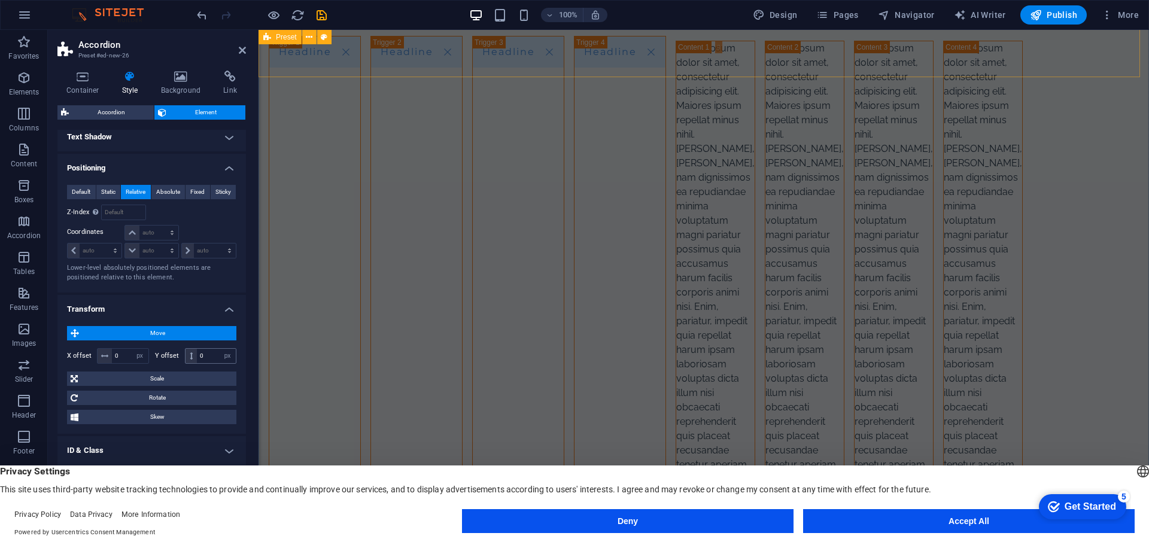
click at [190, 360] on icon at bounding box center [191, 356] width 3 height 7
click at [162, 359] on label "Y offset" at bounding box center [170, 356] width 30 height 7
click at [186, 363] on span at bounding box center [191, 356] width 11 height 14
click at [164, 386] on span "Scale" at bounding box center [156, 379] width 151 height 14
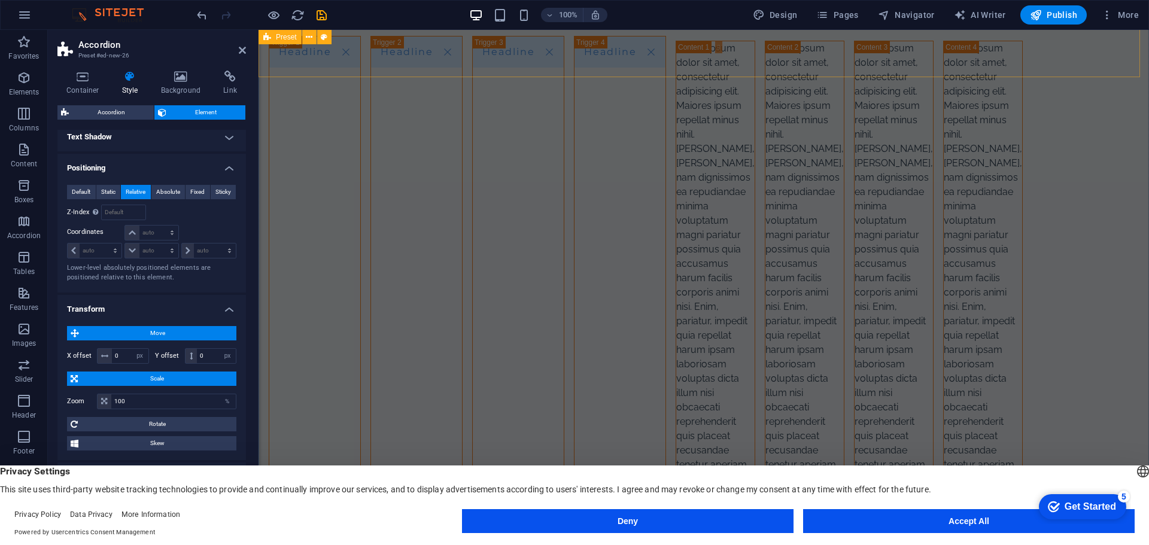
scroll to position [434, 0]
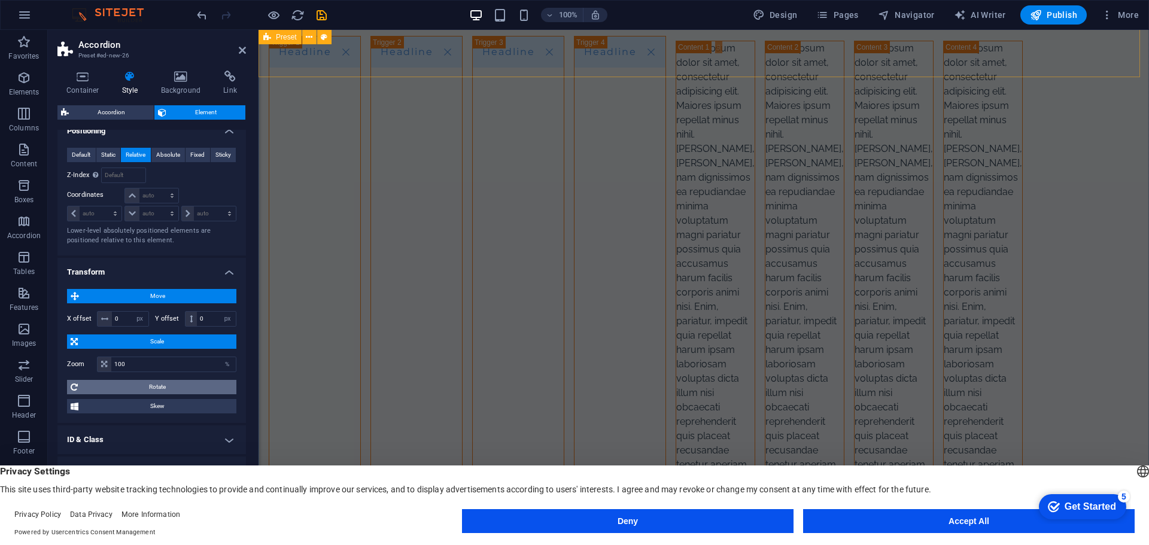
click at [75, 387] on icon at bounding box center [74, 387] width 7 height 14
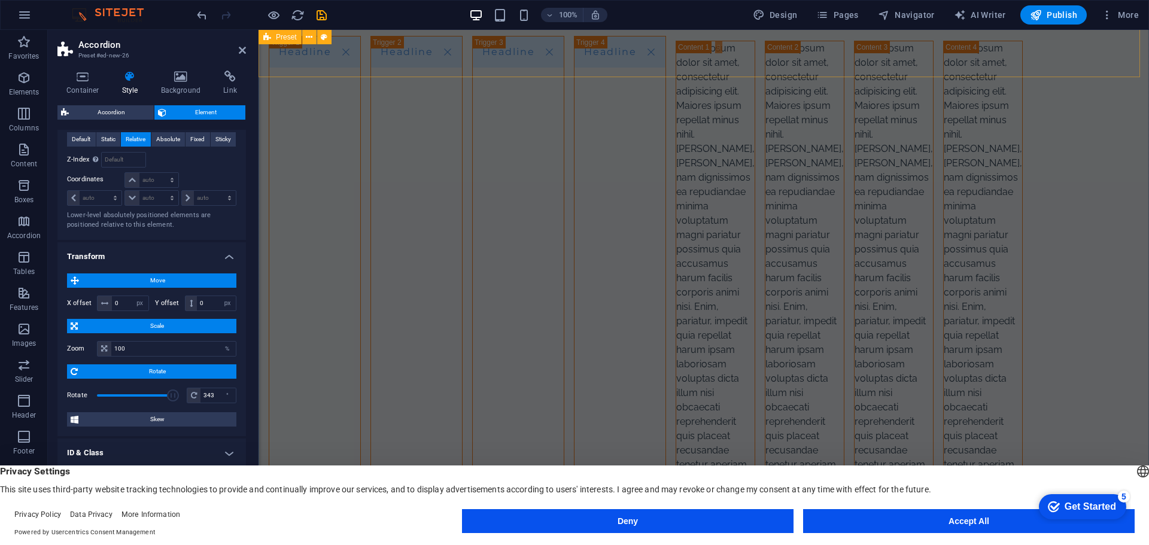
drag, startPoint x: 133, startPoint y: 408, endPoint x: 174, endPoint y: 409, distance: 41.3
click at [173, 402] on span at bounding box center [173, 396] width 12 height 12
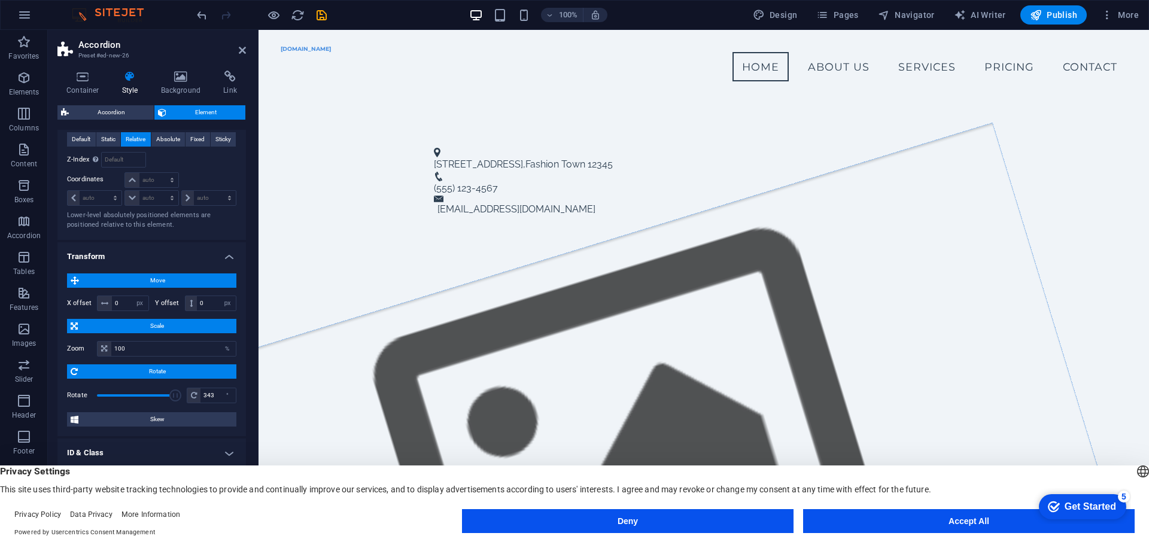
scroll to position [484, 0]
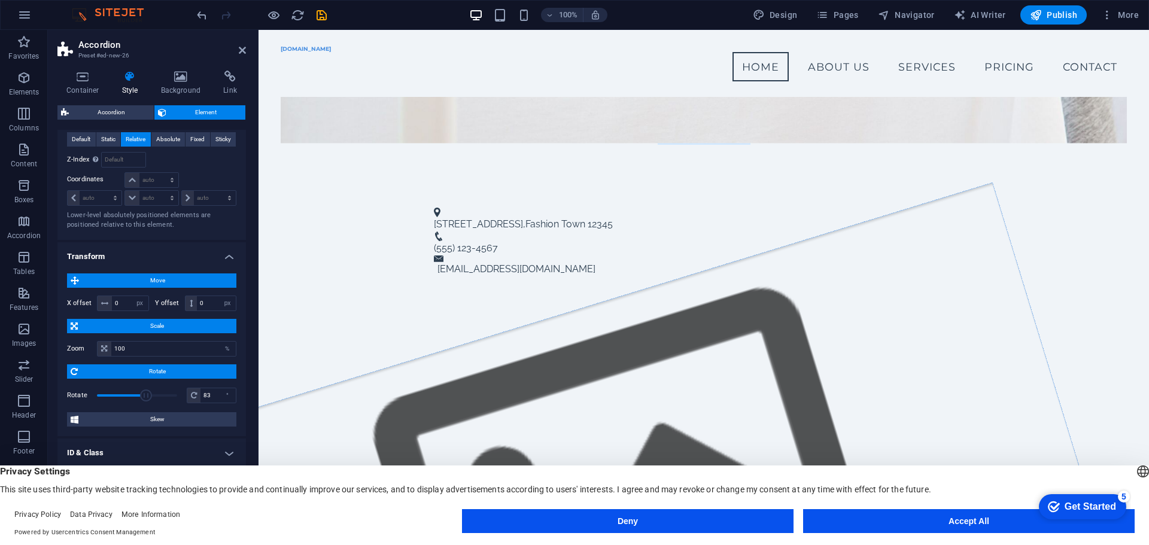
drag, startPoint x: 171, startPoint y: 409, endPoint x: 145, endPoint y: 411, distance: 25.8
click at [145, 402] on span at bounding box center [146, 396] width 12 height 12
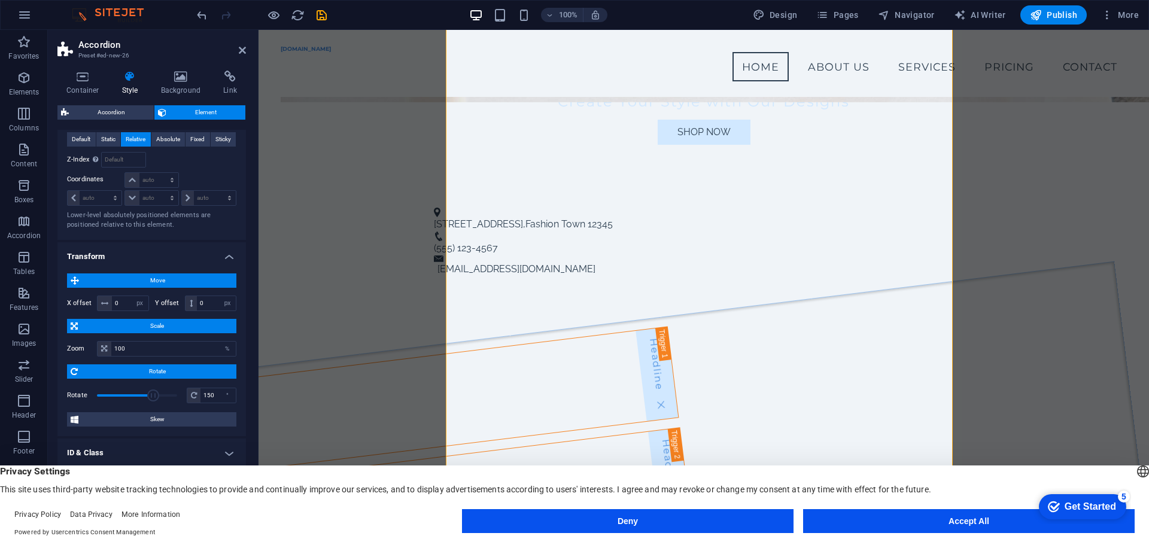
drag, startPoint x: 145, startPoint y: 411, endPoint x: 152, endPoint y: 409, distance: 7.4
click at [152, 402] on span at bounding box center [153, 396] width 12 height 12
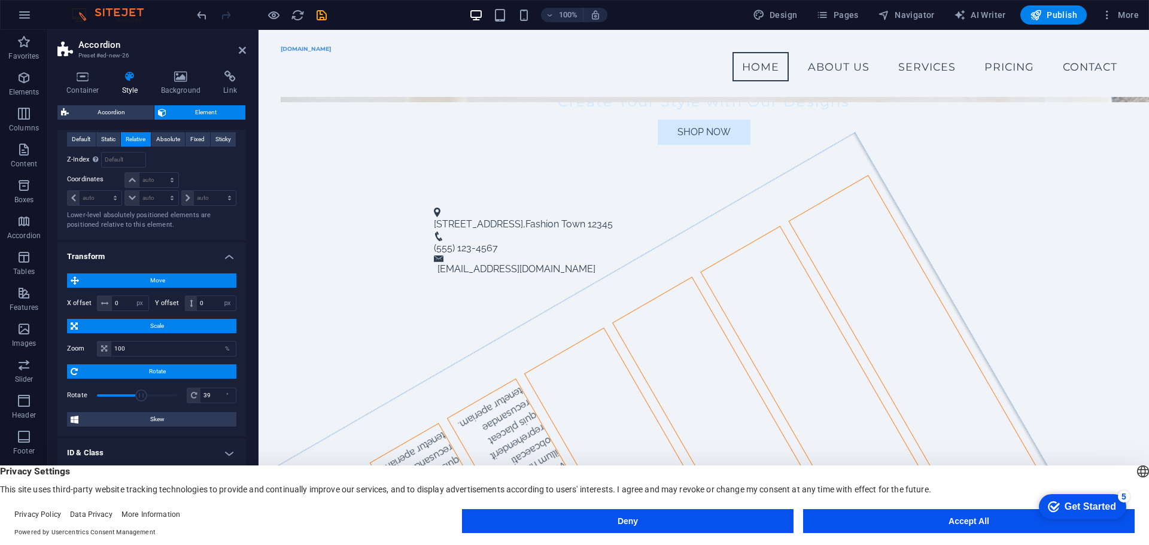
drag, startPoint x: 152, startPoint y: 409, endPoint x: 140, endPoint y: 409, distance: 12.0
click at [140, 402] on span at bounding box center [141, 396] width 12 height 12
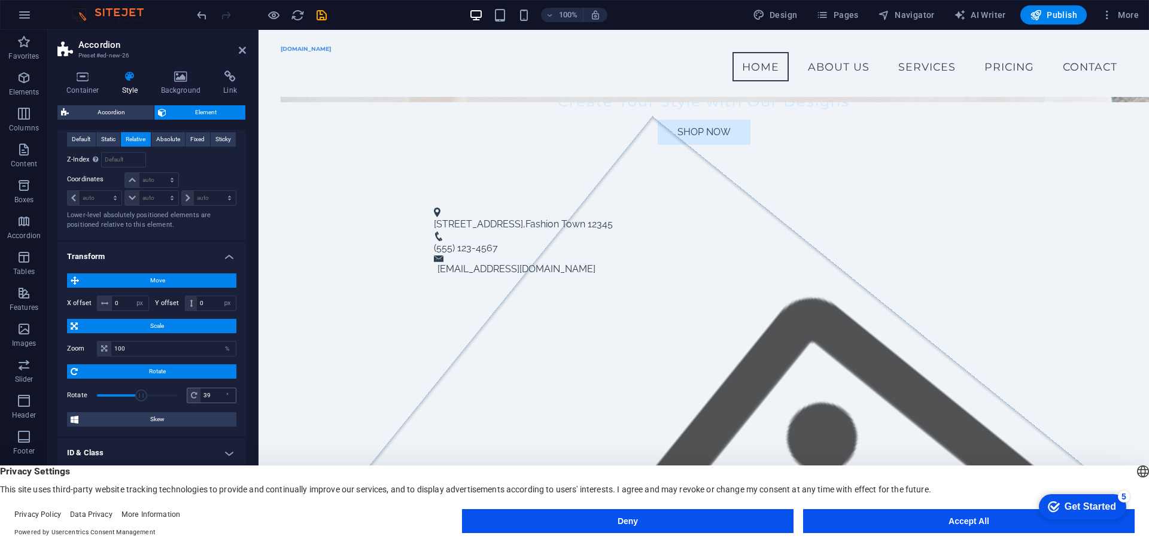
click at [187, 403] on span at bounding box center [193, 396] width 13 height 14
click at [191, 399] on icon at bounding box center [194, 395] width 6 height 7
click at [226, 403] on div "°" at bounding box center [227, 396] width 17 height 14
click at [77, 399] on label "Rotate" at bounding box center [82, 395] width 30 height 7
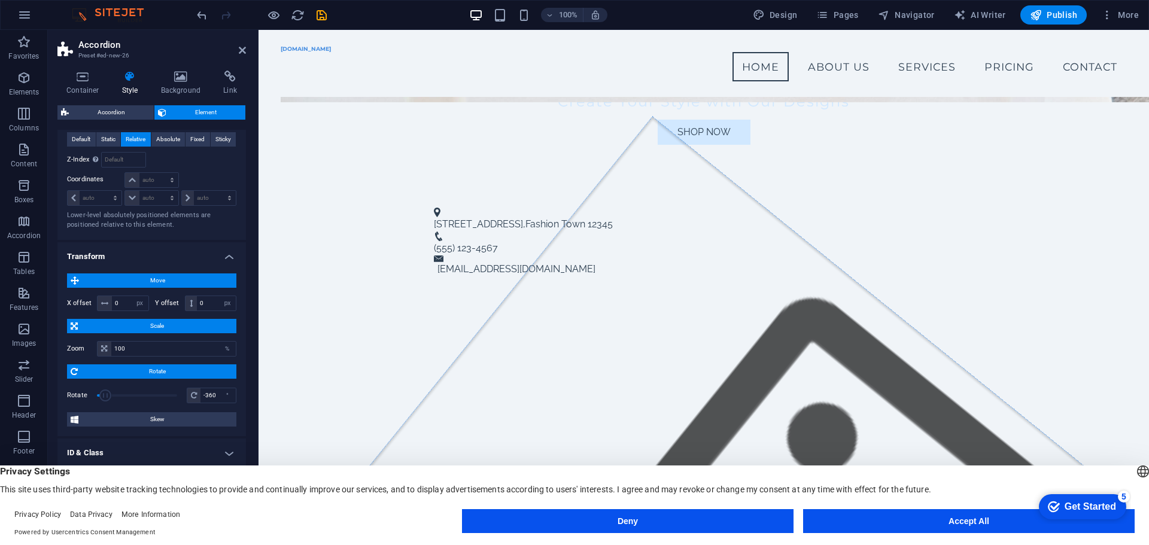
drag, startPoint x: 138, startPoint y: 409, endPoint x: 86, endPoint y: 409, distance: 52.7
click at [86, 405] on div "Rotate -360 °" at bounding box center [151, 396] width 169 height 18
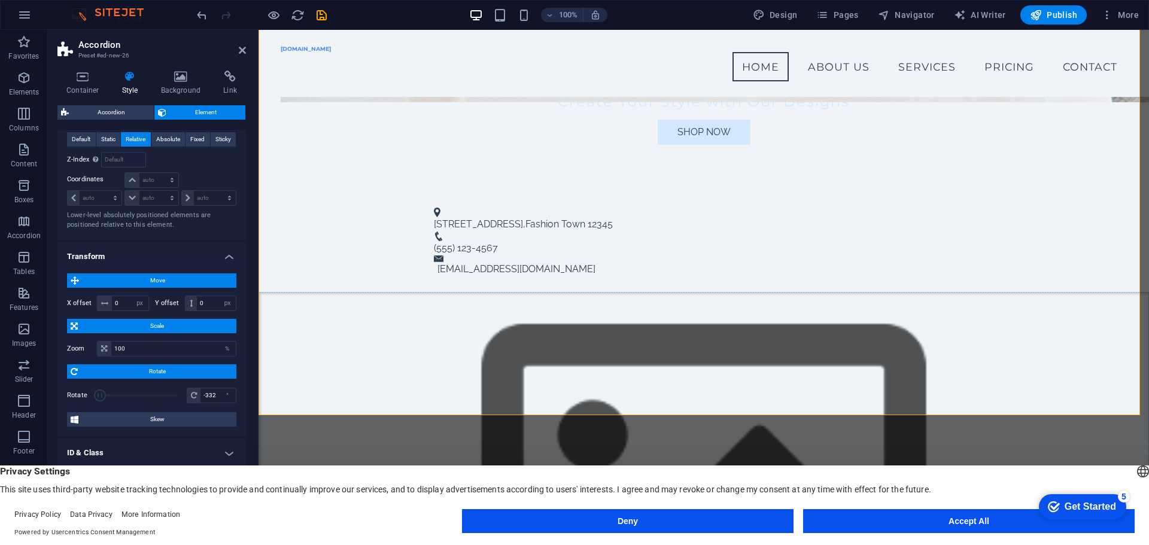
click at [100, 402] on span at bounding box center [100, 396] width 12 height 12
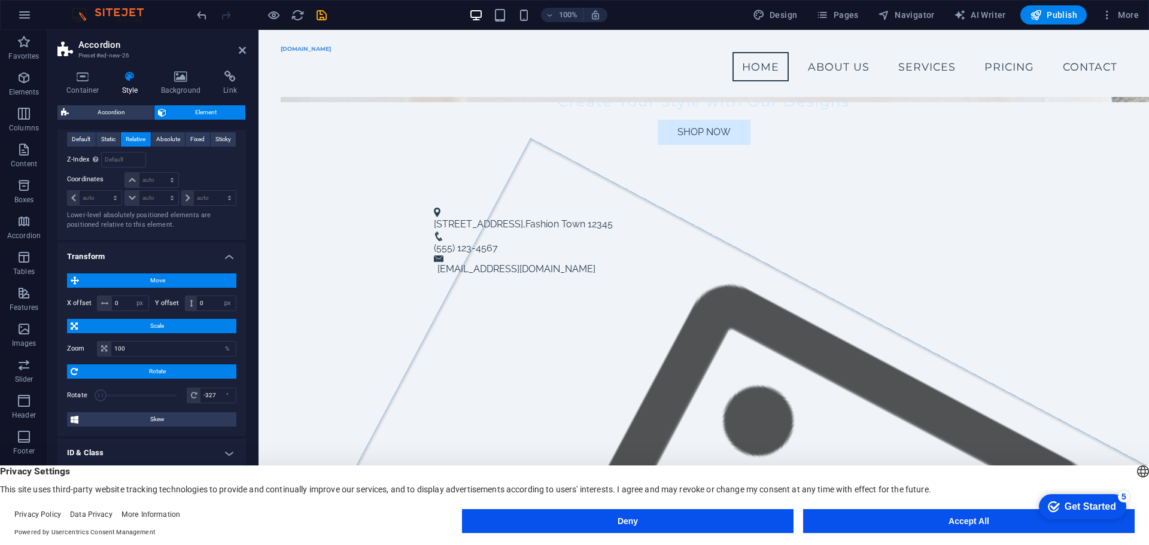
type input "-332"
click at [100, 402] on span at bounding box center [100, 396] width 12 height 12
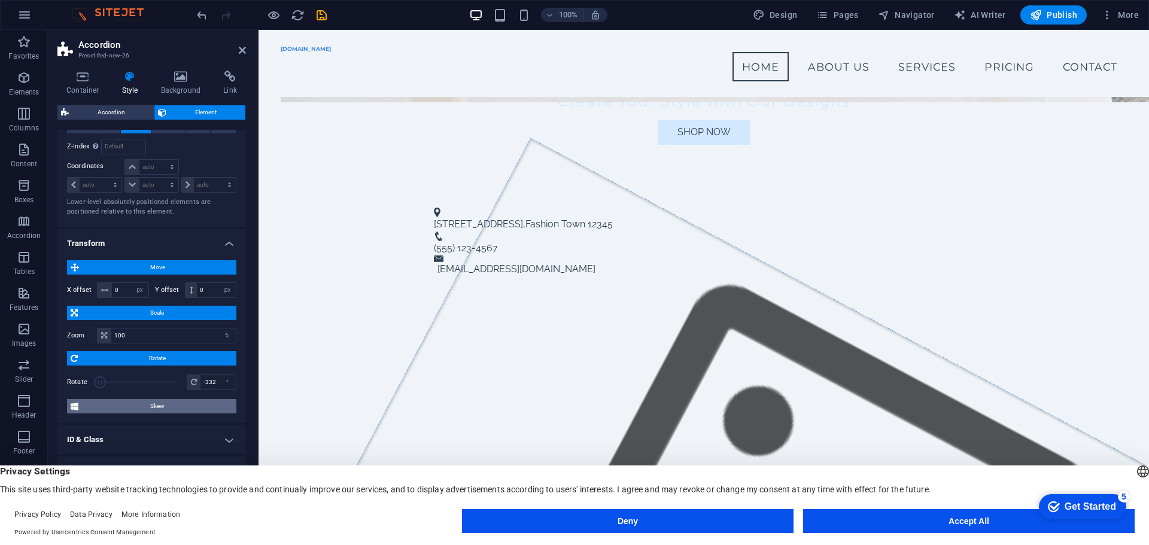
click at [159, 405] on span "Skew" at bounding box center [157, 406] width 151 height 14
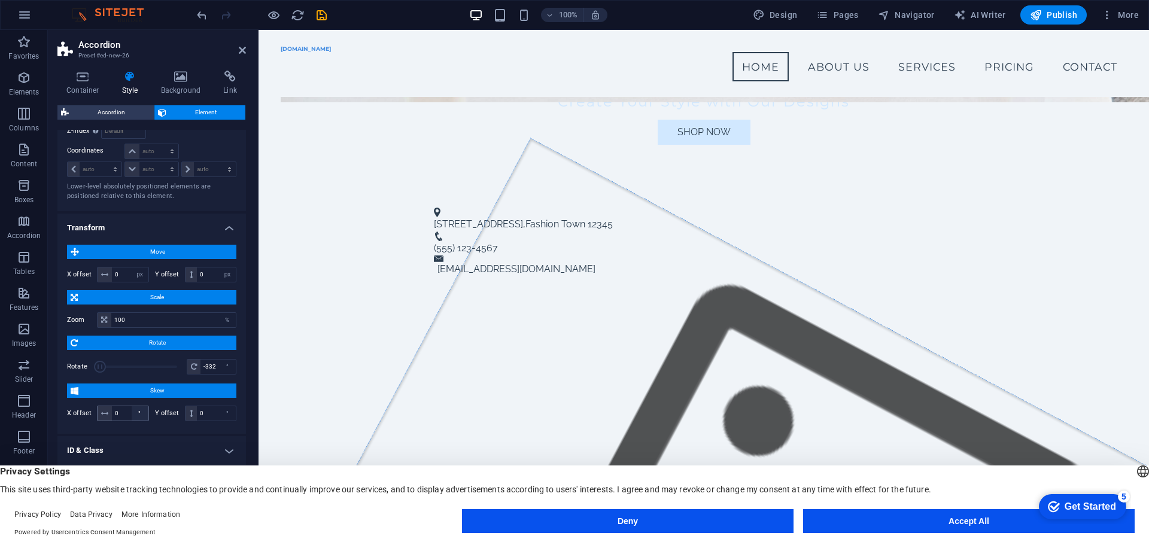
click at [139, 421] on div "°" at bounding box center [140, 413] width 17 height 14
click at [159, 417] on label "Y offset" at bounding box center [170, 413] width 30 height 7
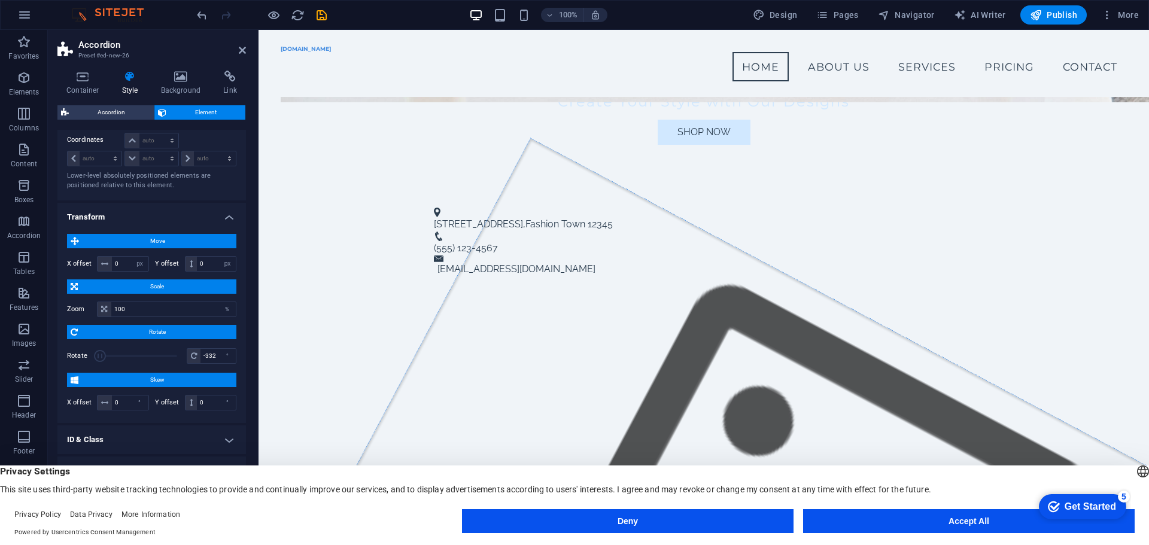
click at [229, 435] on h4 "ID & Class" at bounding box center [151, 440] width 189 height 29
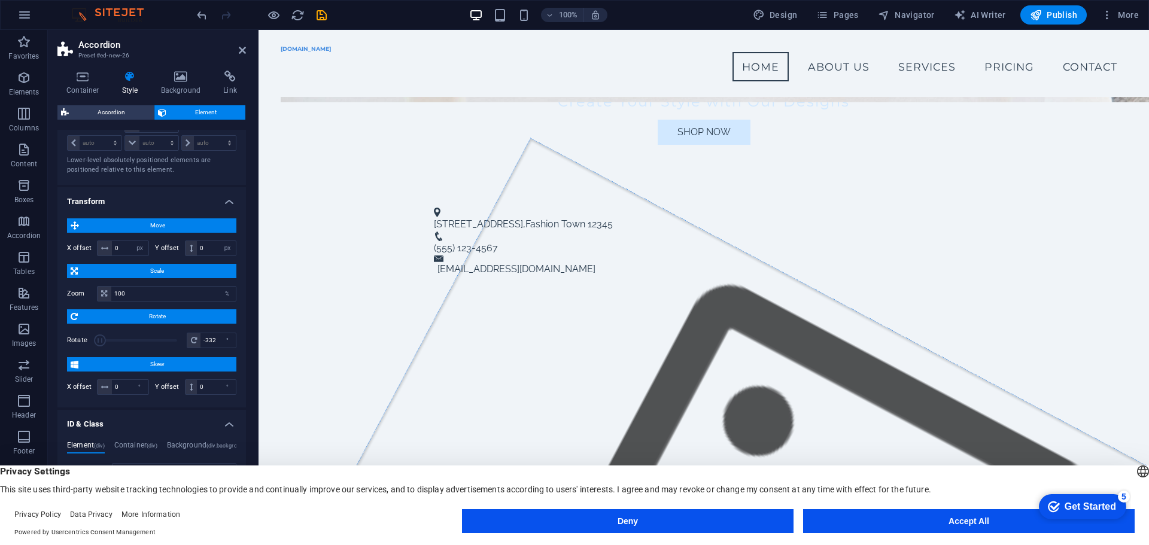
scroll to position [699, 0]
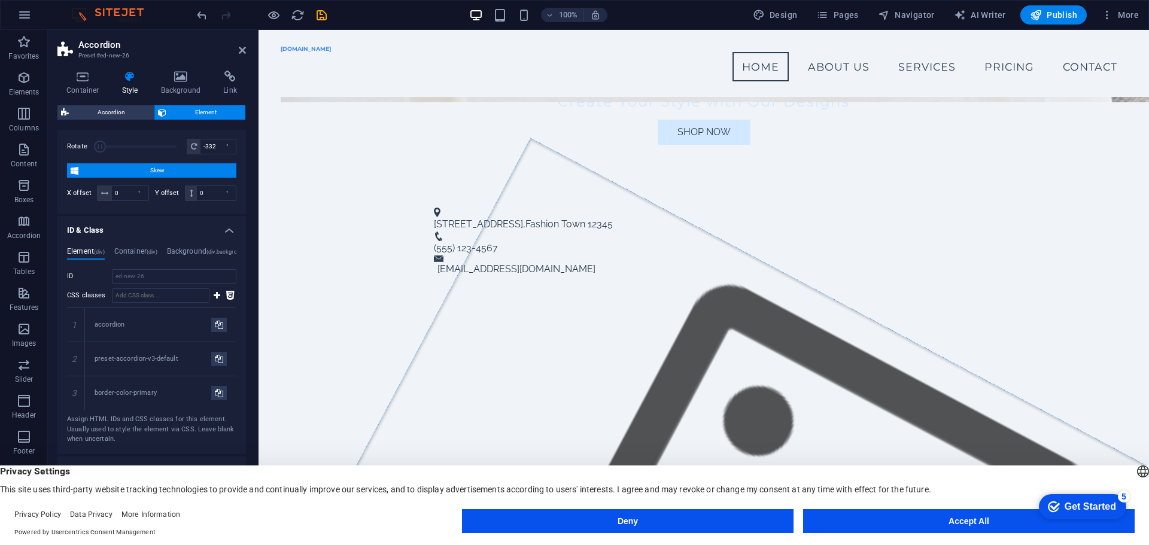
click at [226, 229] on h4 "ID & Class" at bounding box center [151, 227] width 189 height 22
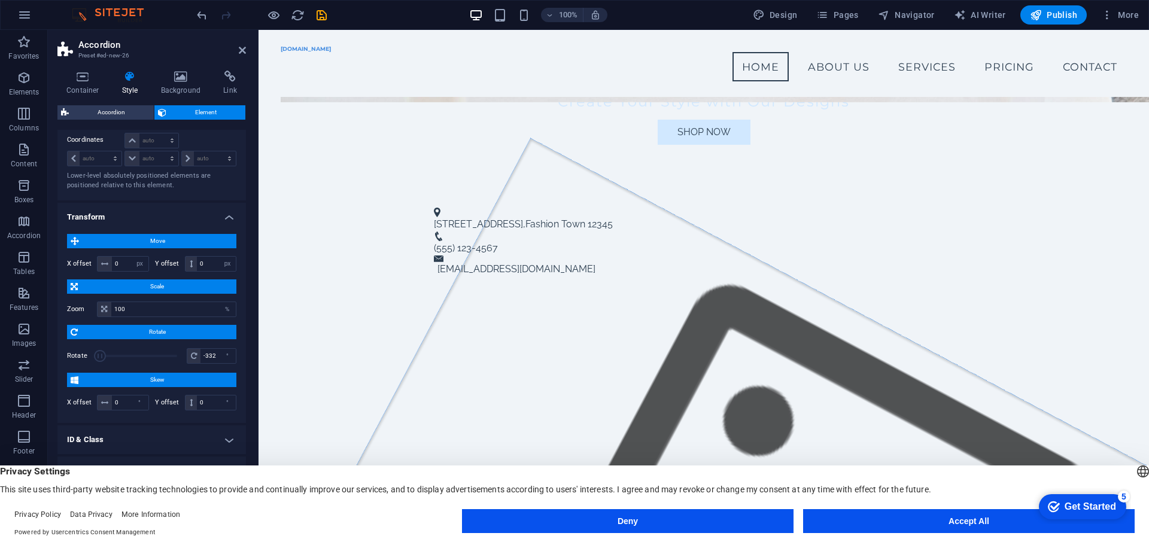
click at [135, 287] on span "Scale" at bounding box center [156, 287] width 151 height 14
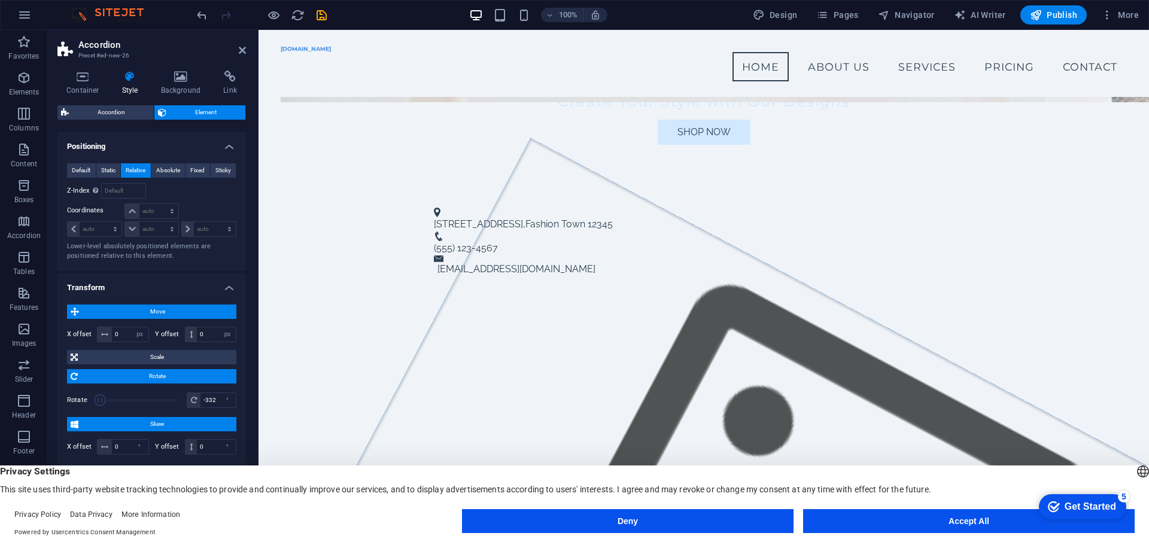
scroll to position [463, 0]
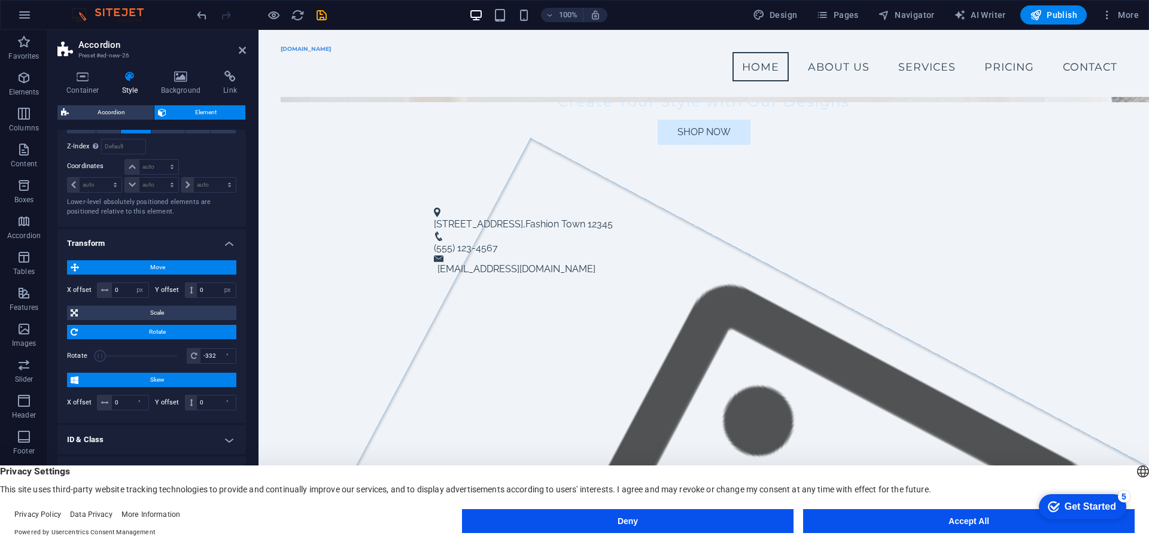
click at [226, 441] on h4 "ID & Class" at bounding box center [151, 440] width 189 height 29
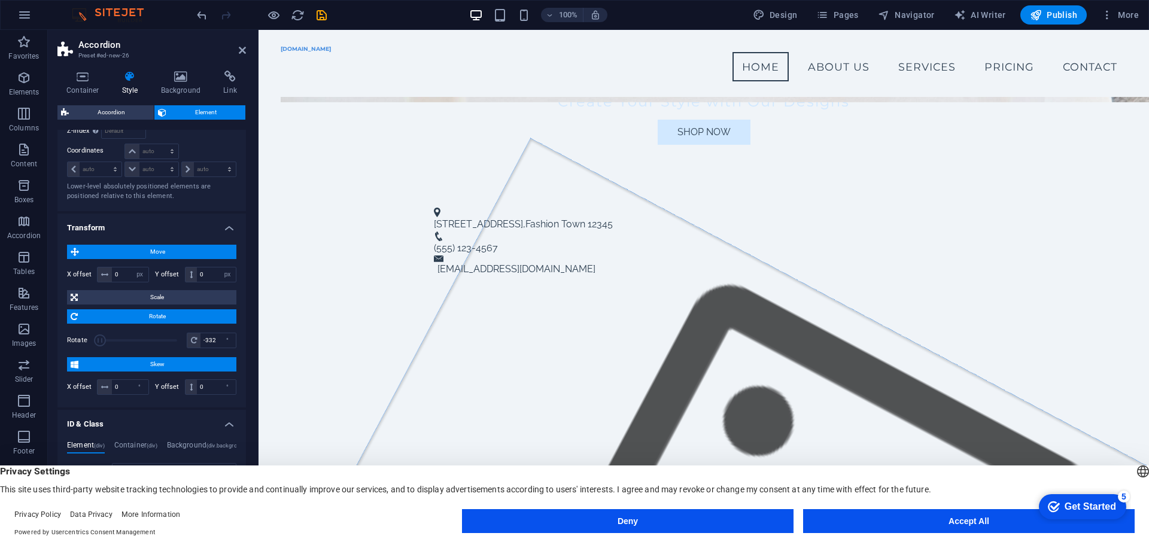
scroll to position [672, 0]
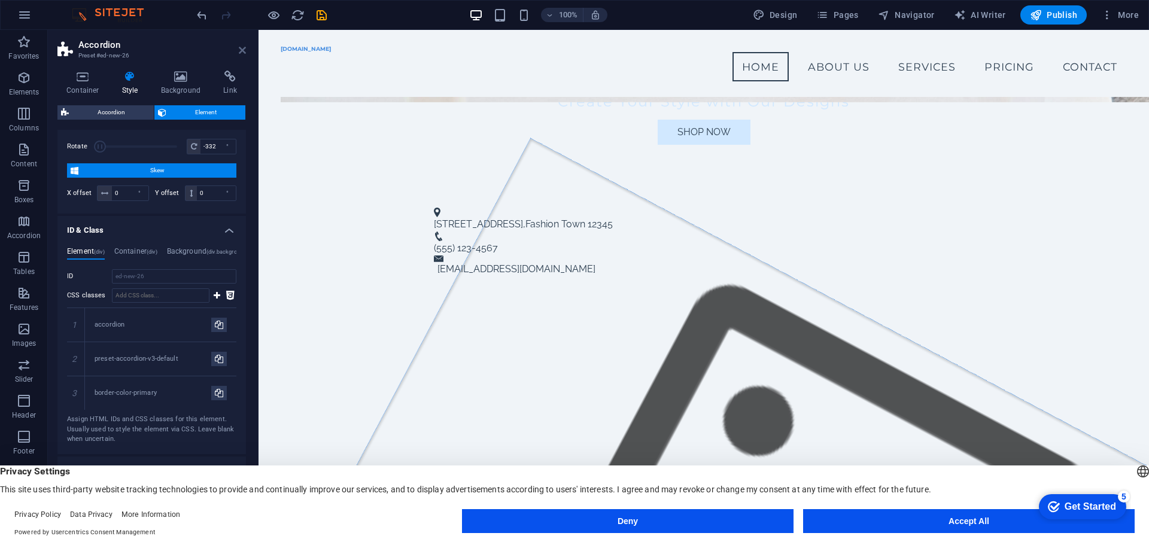
click at [242, 51] on icon at bounding box center [242, 50] width 7 height 10
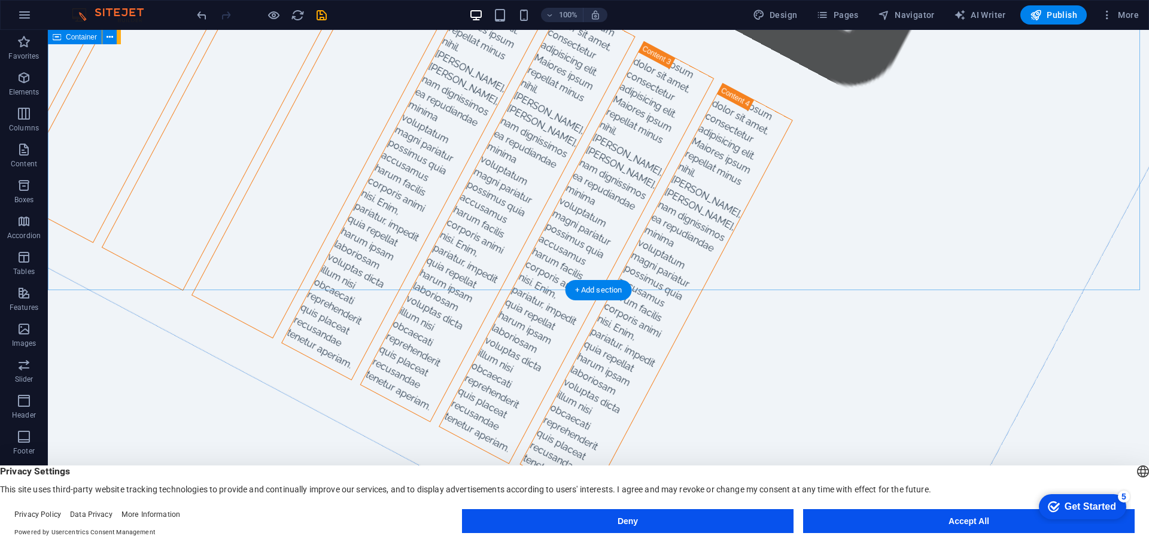
scroll to position [1137, 0]
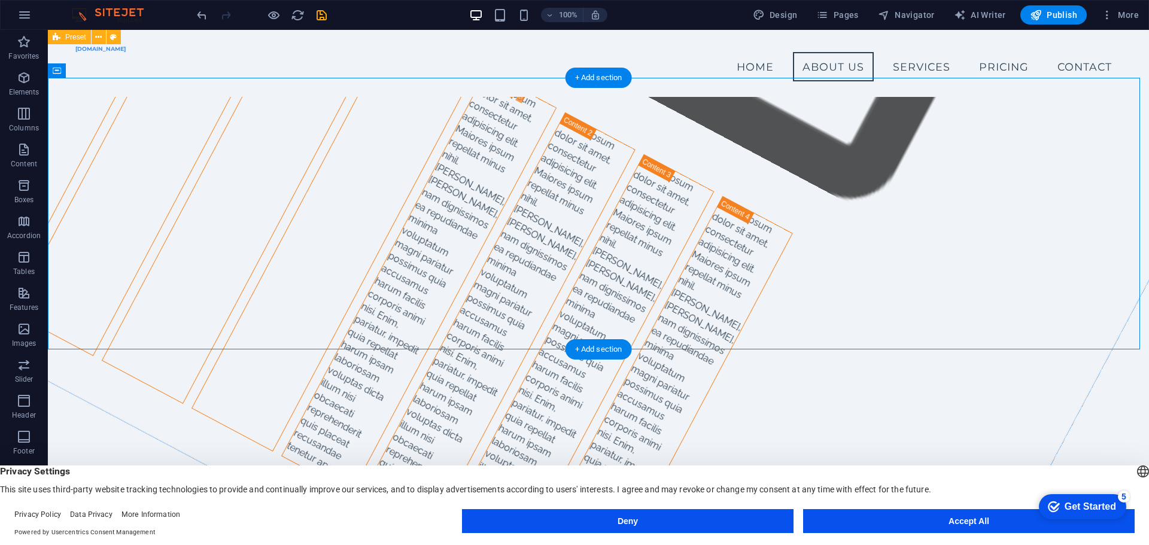
drag, startPoint x: 609, startPoint y: 228, endPoint x: 558, endPoint y: 212, distance: 53.4
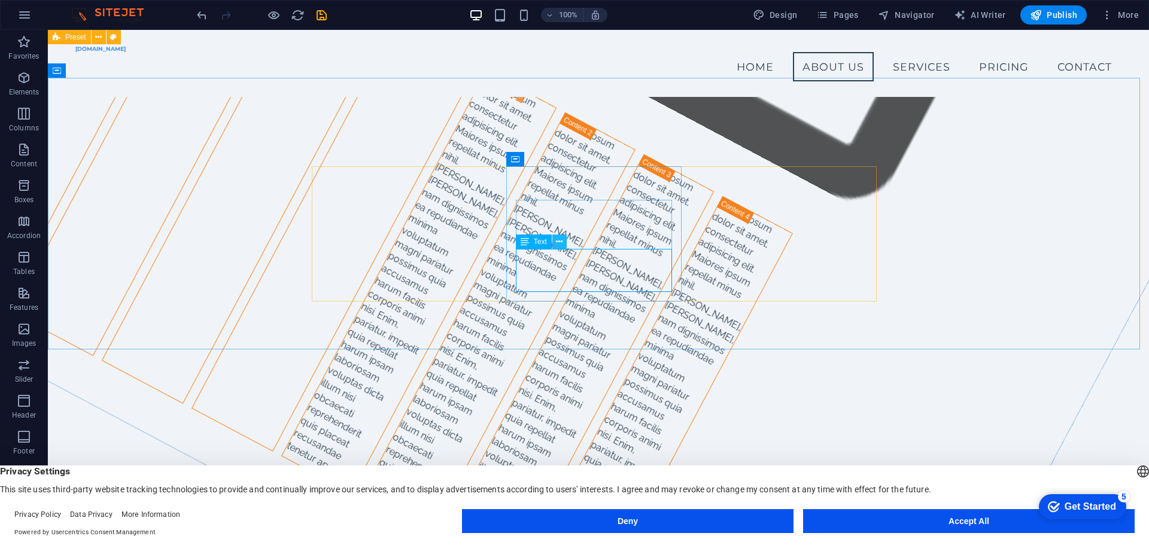
click at [561, 244] on icon at bounding box center [559, 242] width 7 height 13
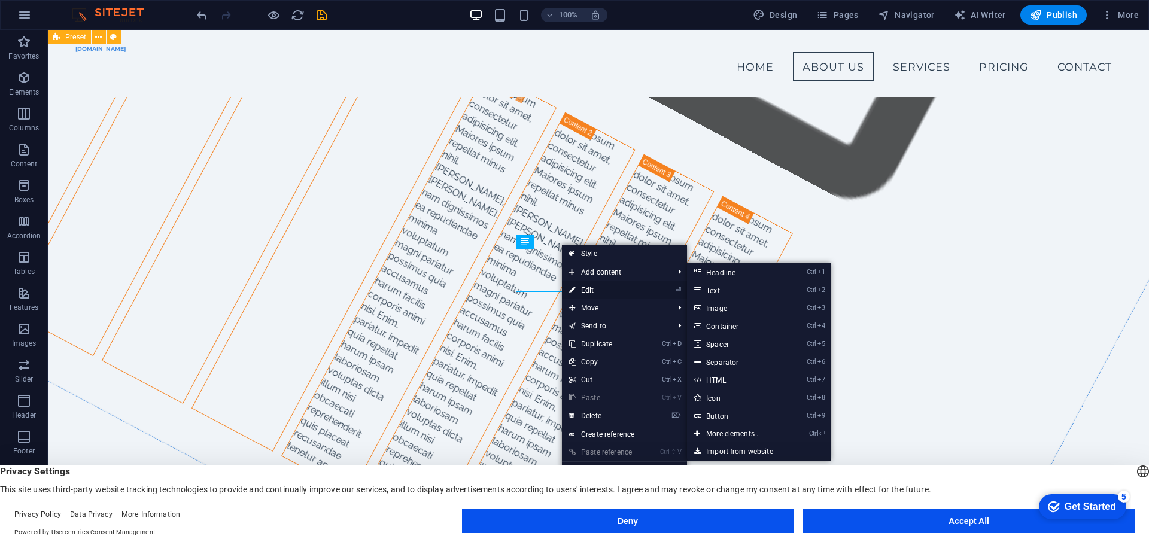
click at [599, 288] on link "⏎ Edit" at bounding box center [602, 290] width 80 height 18
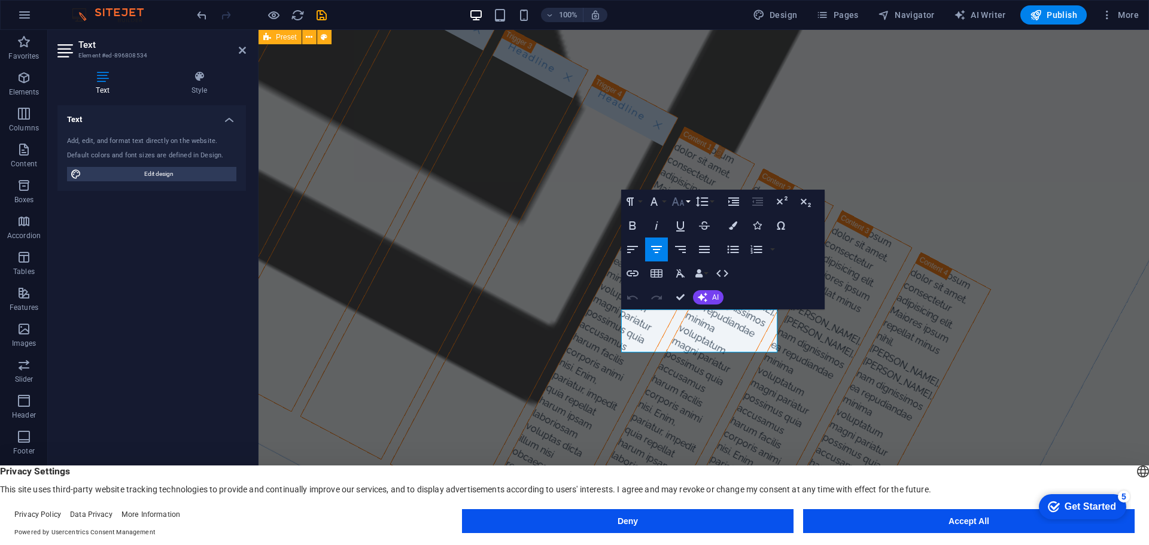
click at [678, 200] on icon "button" at bounding box center [678, 202] width 14 height 14
click at [697, 262] on link "10" at bounding box center [690, 261] width 43 height 18
drag, startPoint x: 673, startPoint y: 335, endPoint x: 654, endPoint y: 333, distance: 19.2
click at [706, 296] on icon "button" at bounding box center [703, 298] width 10 height 10
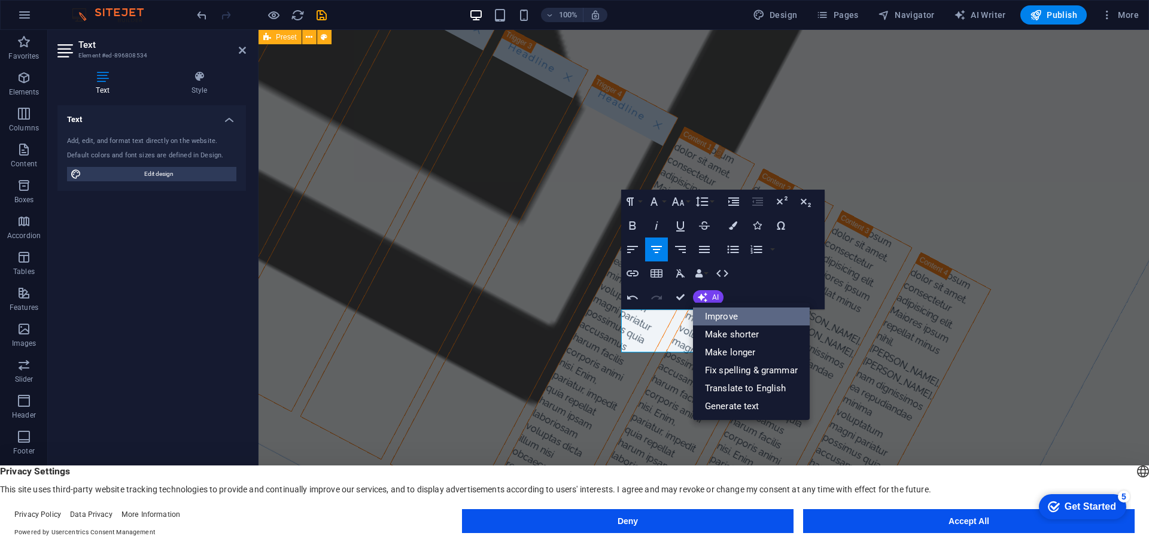
click at [724, 320] on link "Improve" at bounding box center [751, 317] width 117 height 18
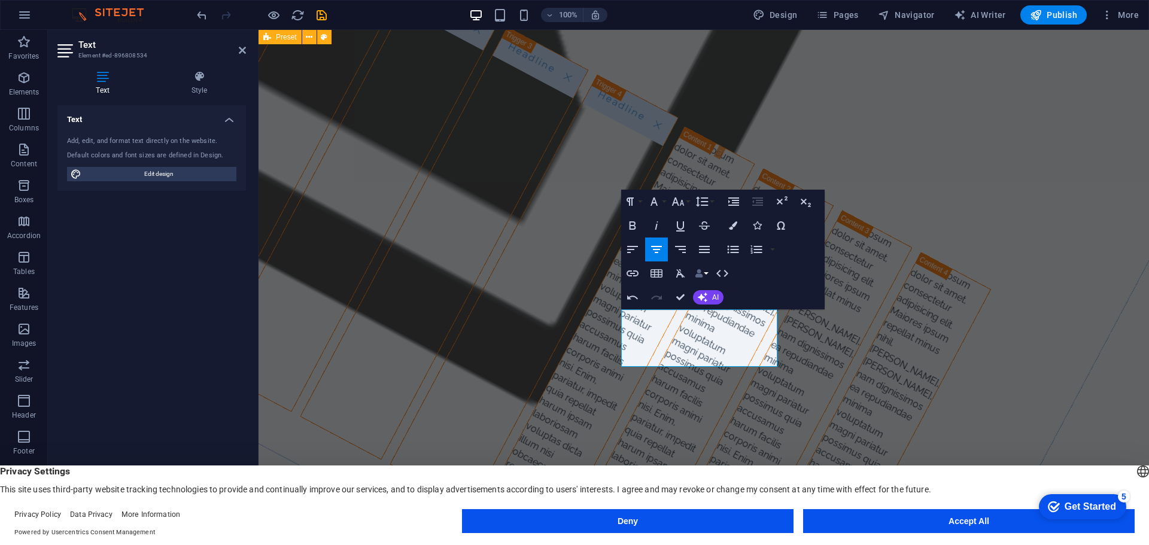
click at [702, 271] on icon "button" at bounding box center [699, 273] width 8 height 8
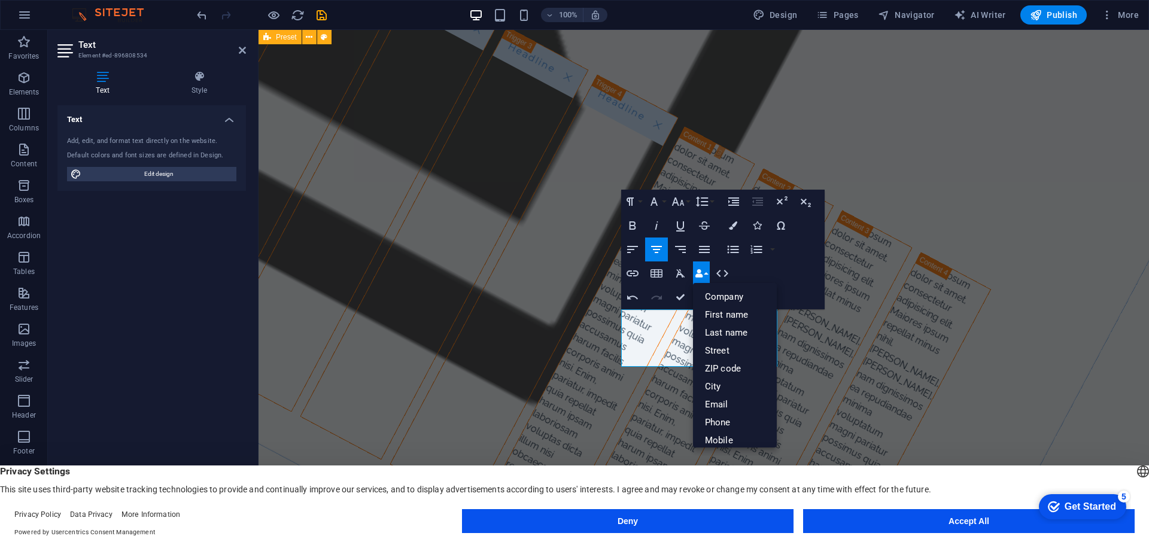
click at [799, 275] on div "Paragraph Format Normal Heading 1 Heading 2 Heading 3 Heading 4 Heading 5 Headi…" at bounding box center [723, 250] width 204 height 120
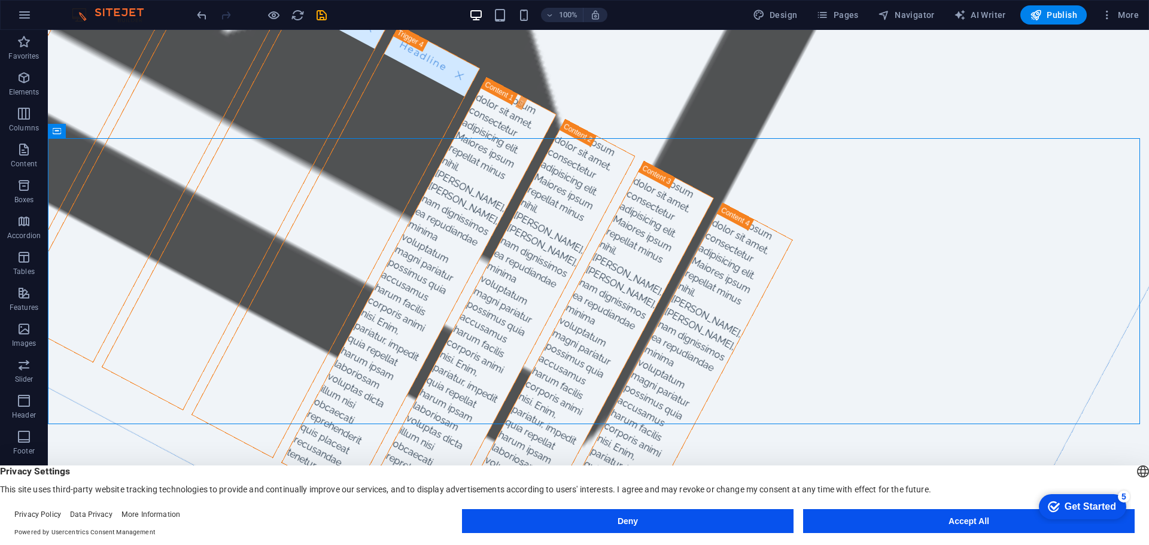
scroll to position [1, 0]
click at [620, 523] on button "Deny" at bounding box center [628, 521] width 332 height 24
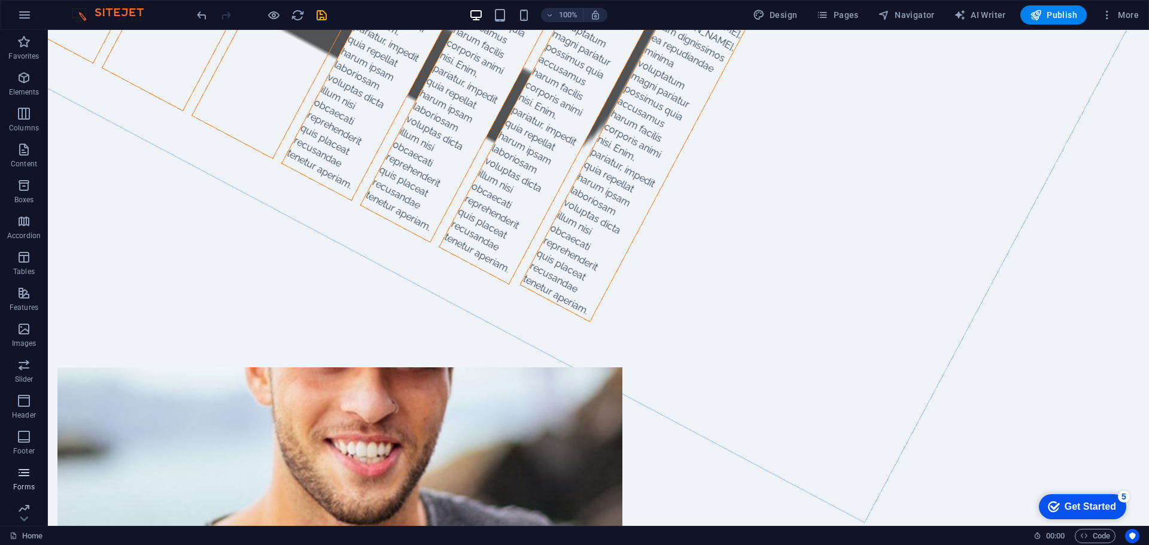
scroll to position [43, 0]
click at [24, 473] on icon "button" at bounding box center [24, 466] width 14 height 14
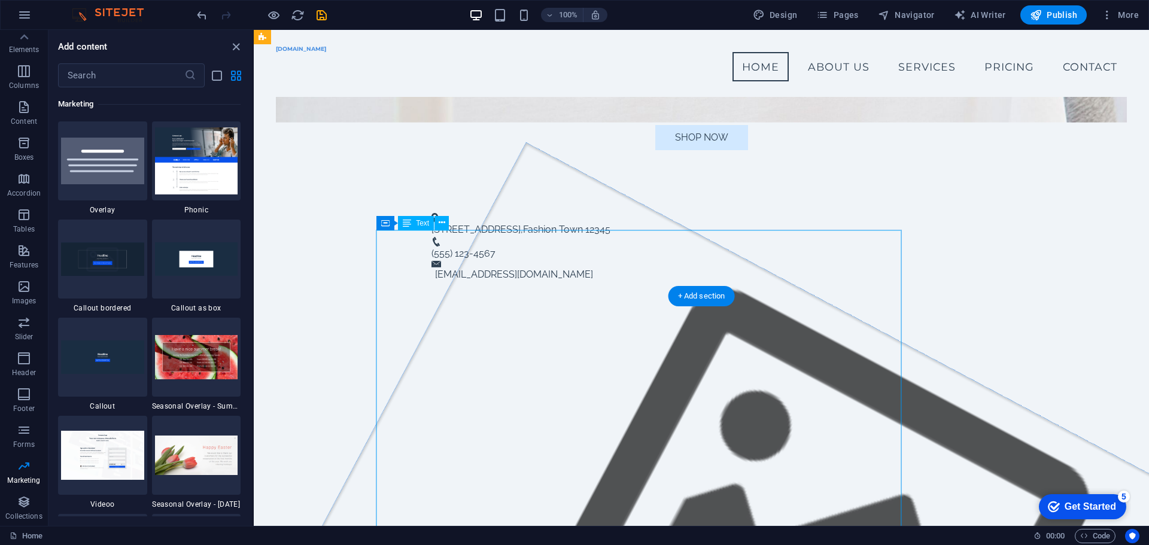
scroll to position [299, 0]
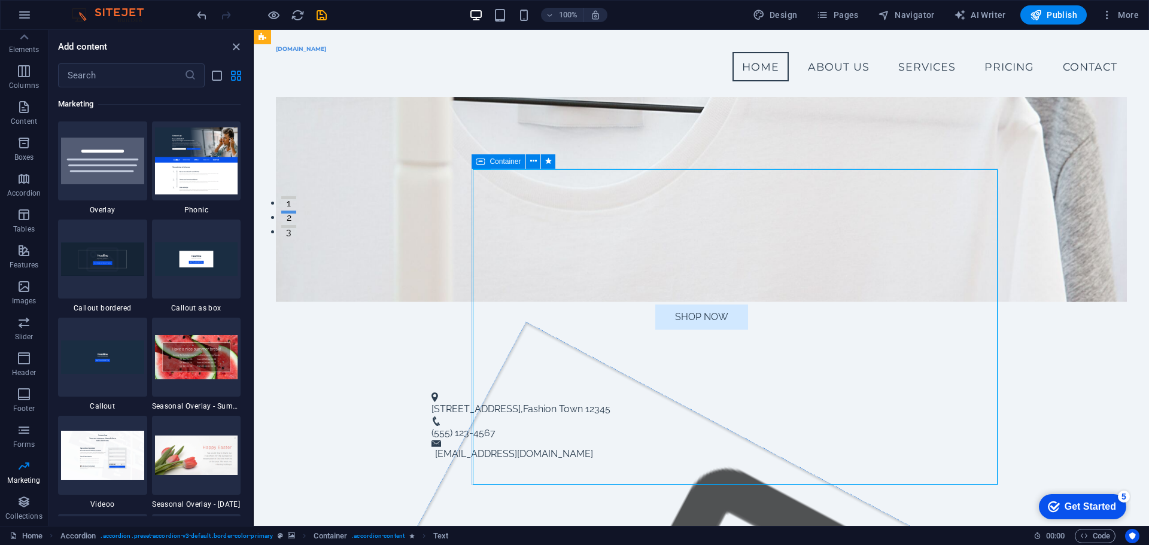
click at [479, 158] on icon at bounding box center [481, 161] width 8 height 14
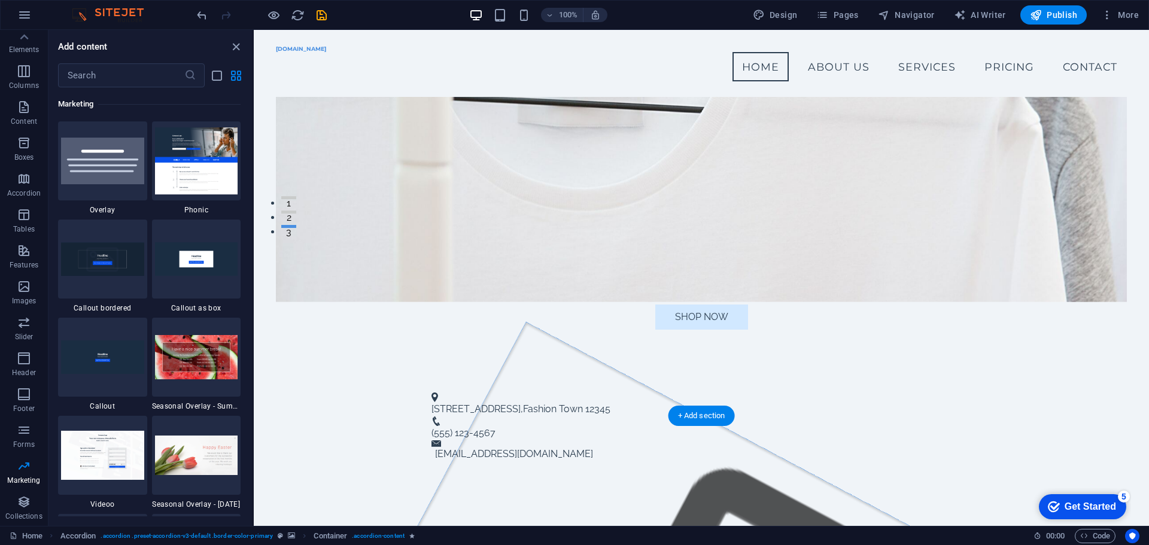
drag, startPoint x: 735, startPoint y: 189, endPoint x: 612, endPoint y: 187, distance: 122.1
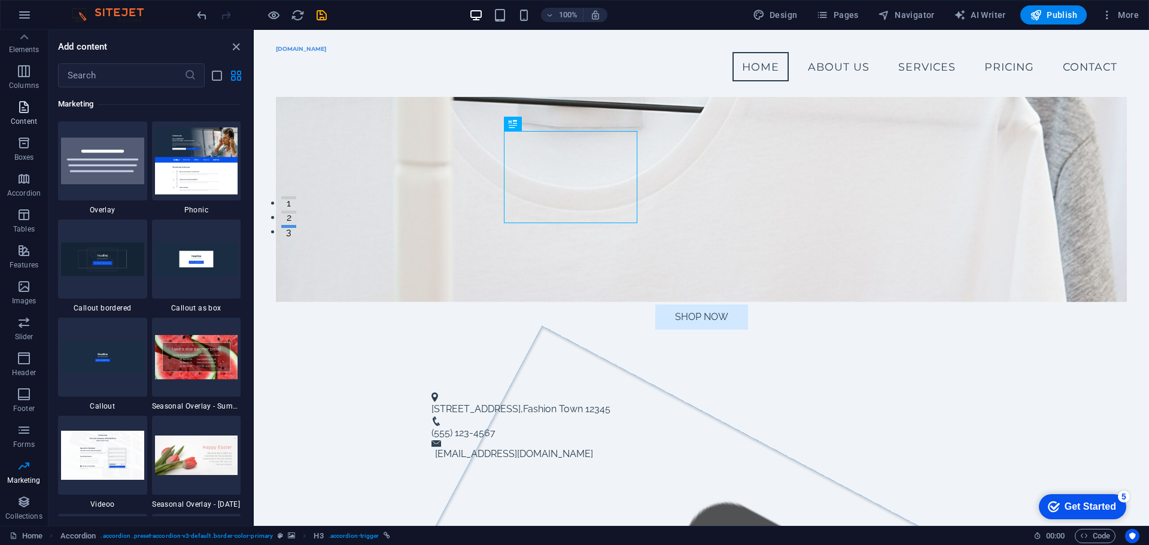
click at [29, 111] on icon "button" at bounding box center [24, 107] width 14 height 14
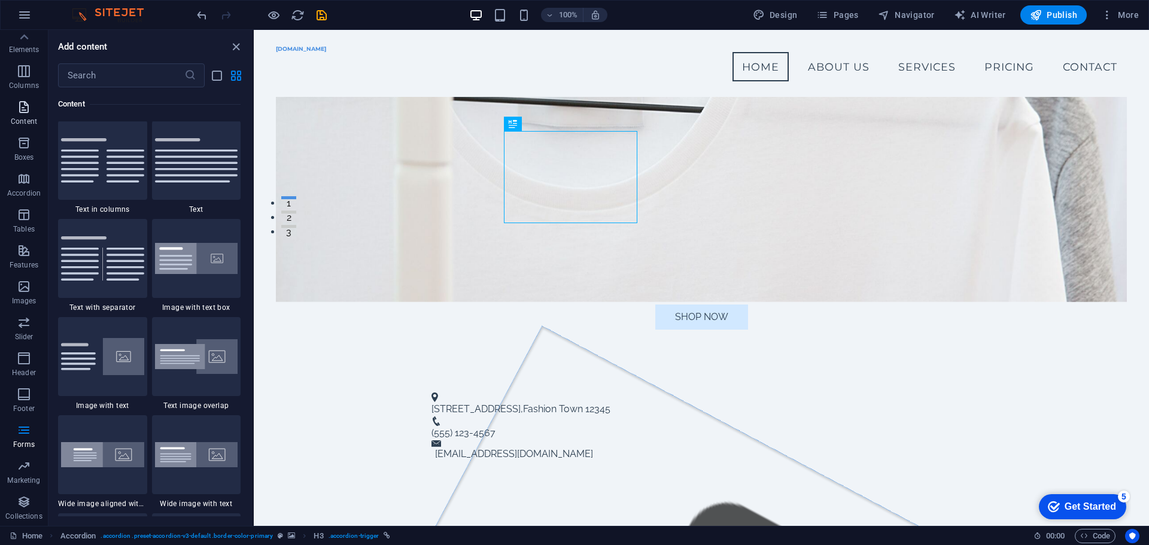
scroll to position [2095, 0]
click at [236, 46] on icon "close panel" at bounding box center [236, 47] width 14 height 14
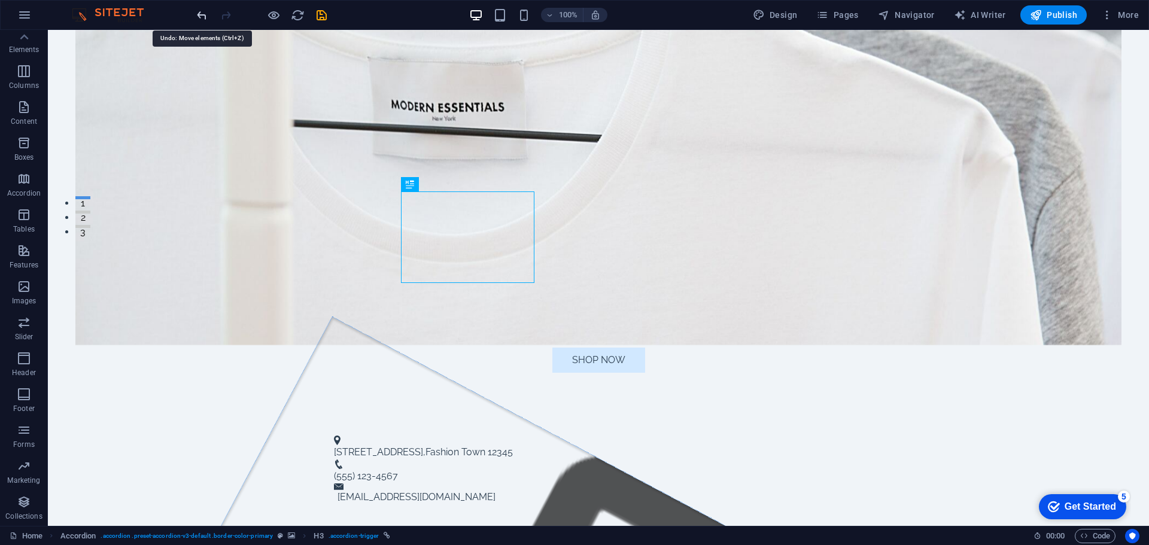
click at [197, 12] on icon "undo" at bounding box center [202, 15] width 14 height 14
click at [198, 12] on icon "undo" at bounding box center [202, 15] width 14 height 14
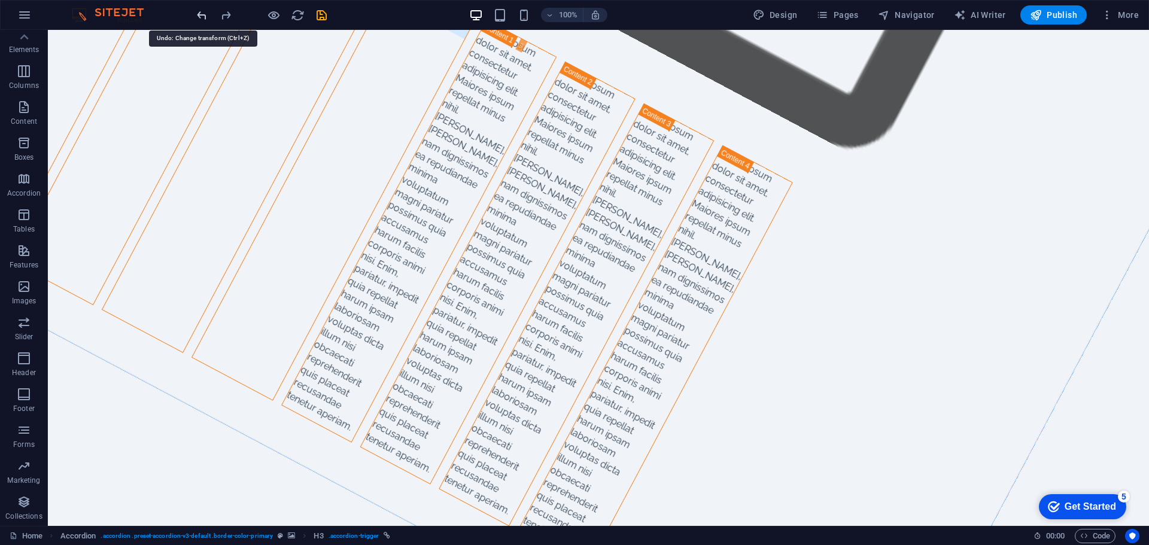
click at [198, 12] on icon "undo" at bounding box center [202, 15] width 14 height 14
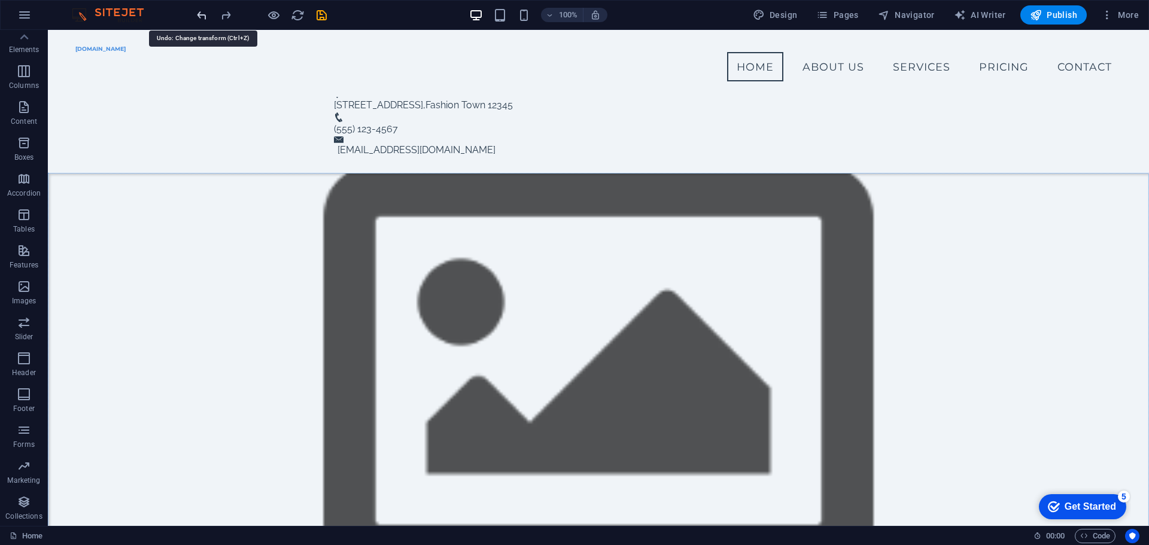
scroll to position [420, 0]
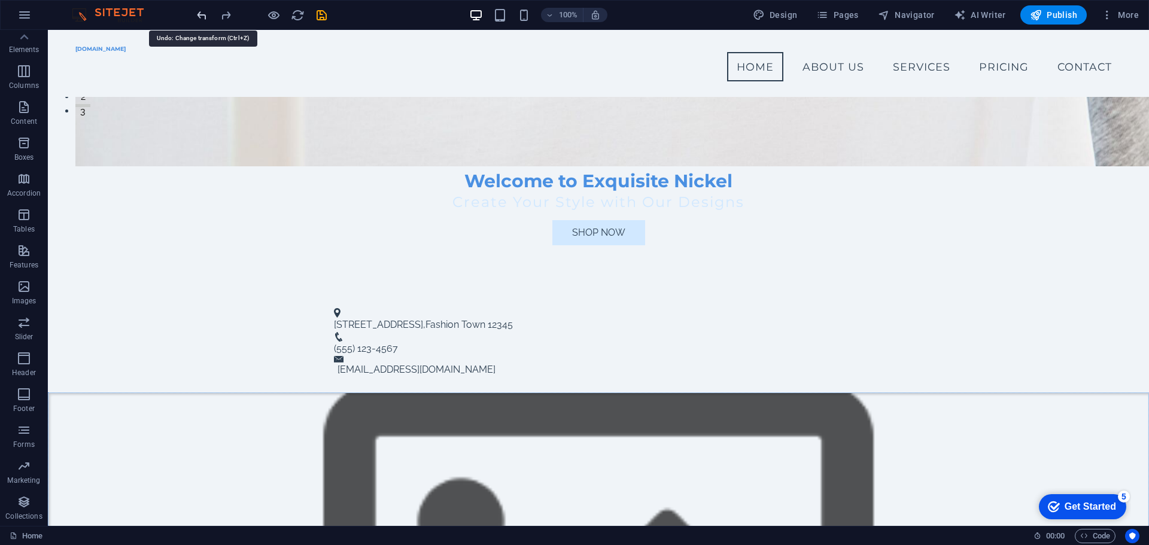
click at [198, 12] on icon "undo" at bounding box center [202, 15] width 14 height 14
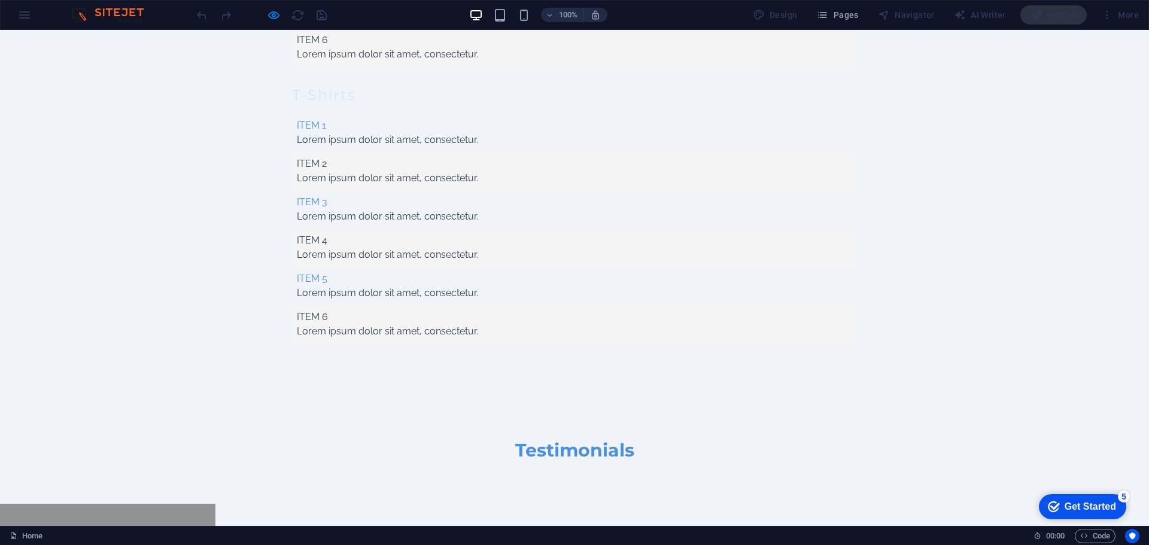
scroll to position [3959, 0]
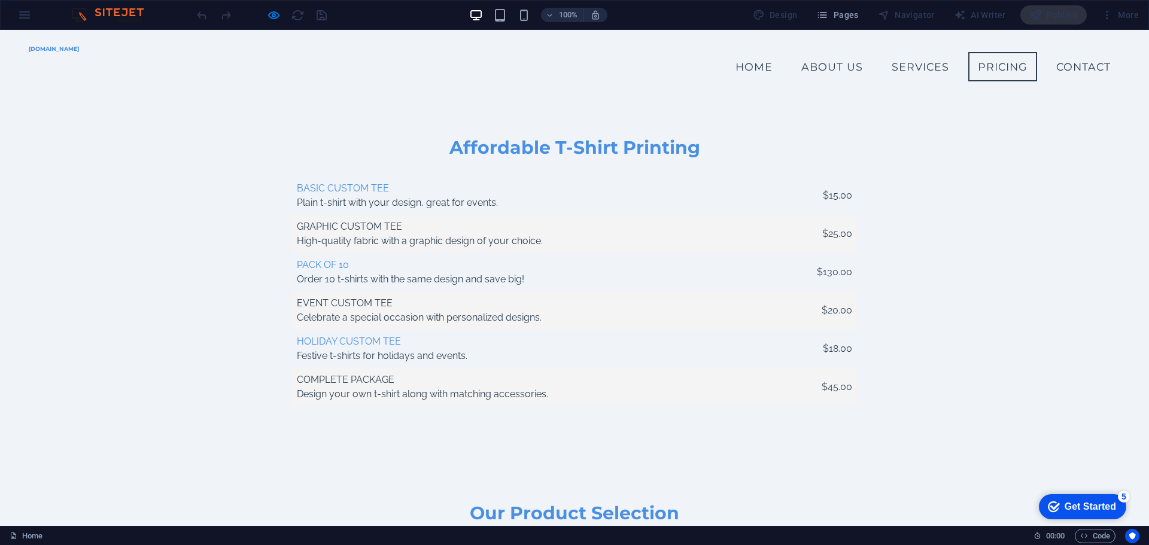
scroll to position [3181, 0]
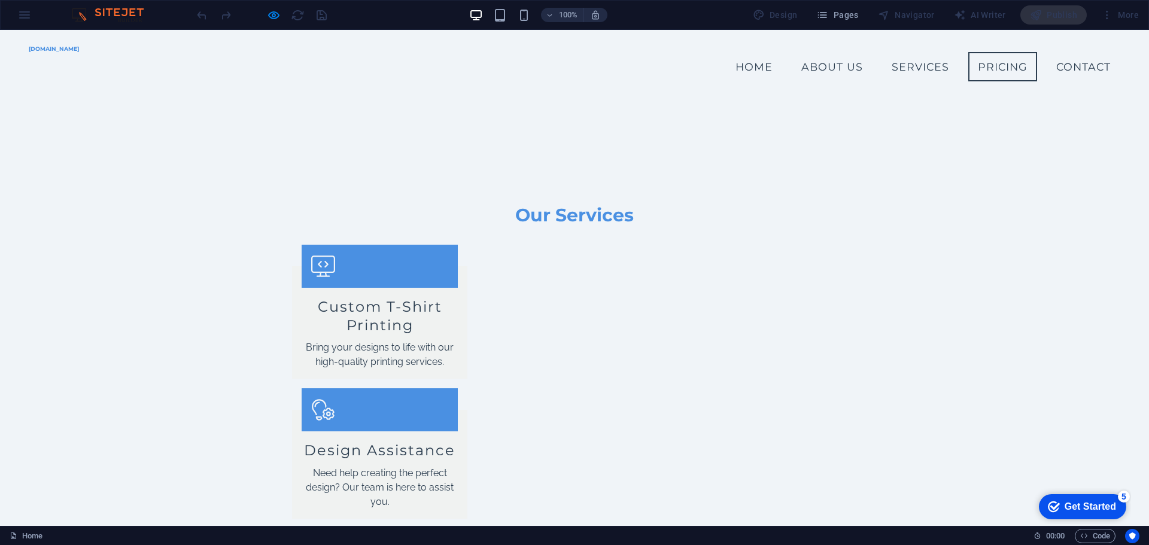
scroll to position [1923, 0]
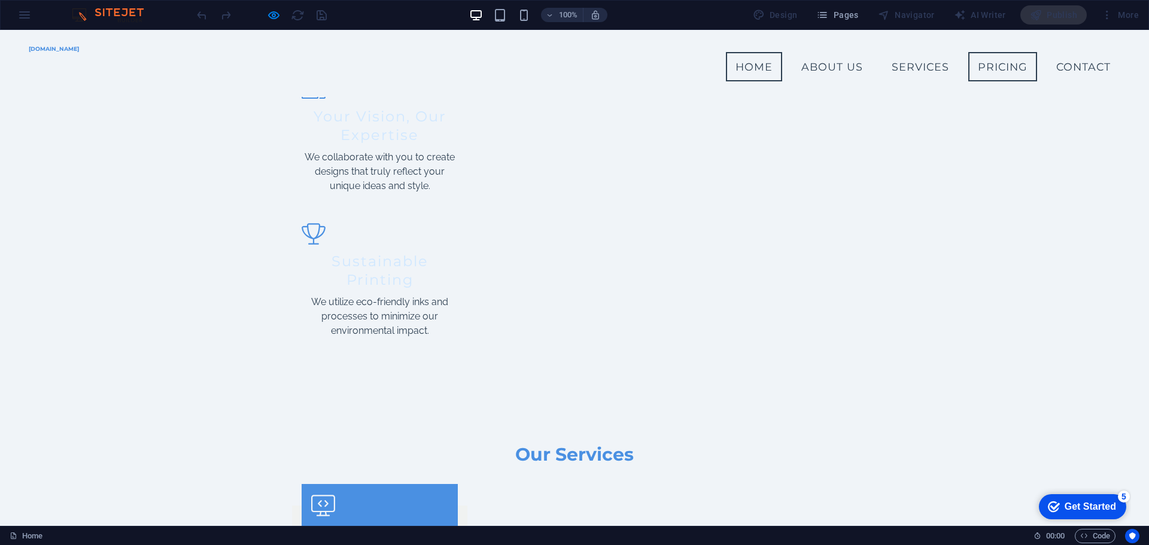
click at [746, 60] on link "Home" at bounding box center [754, 67] width 56 height 30
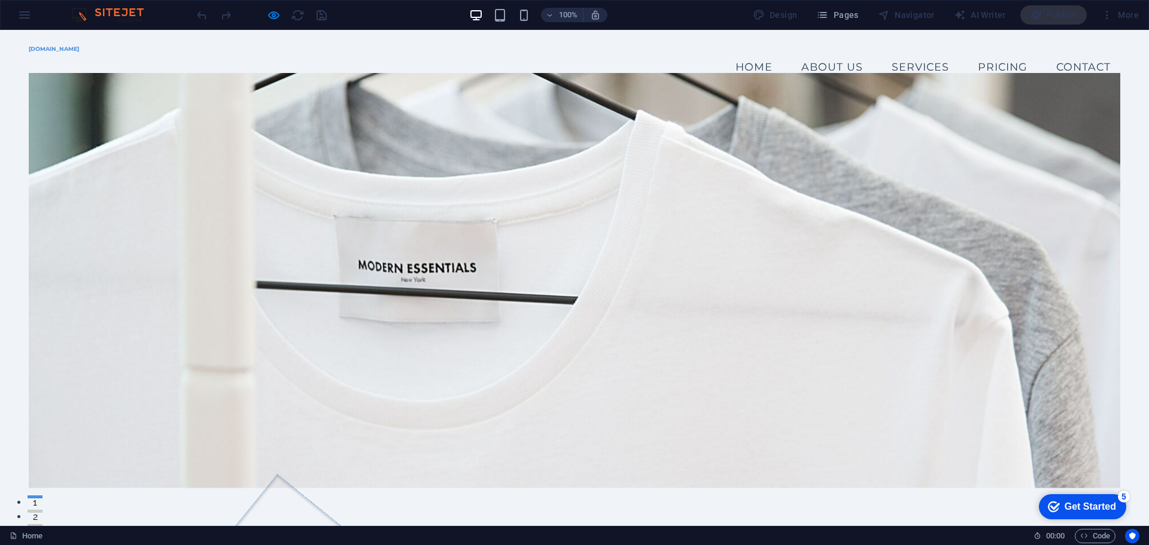
scroll to position [120, 0]
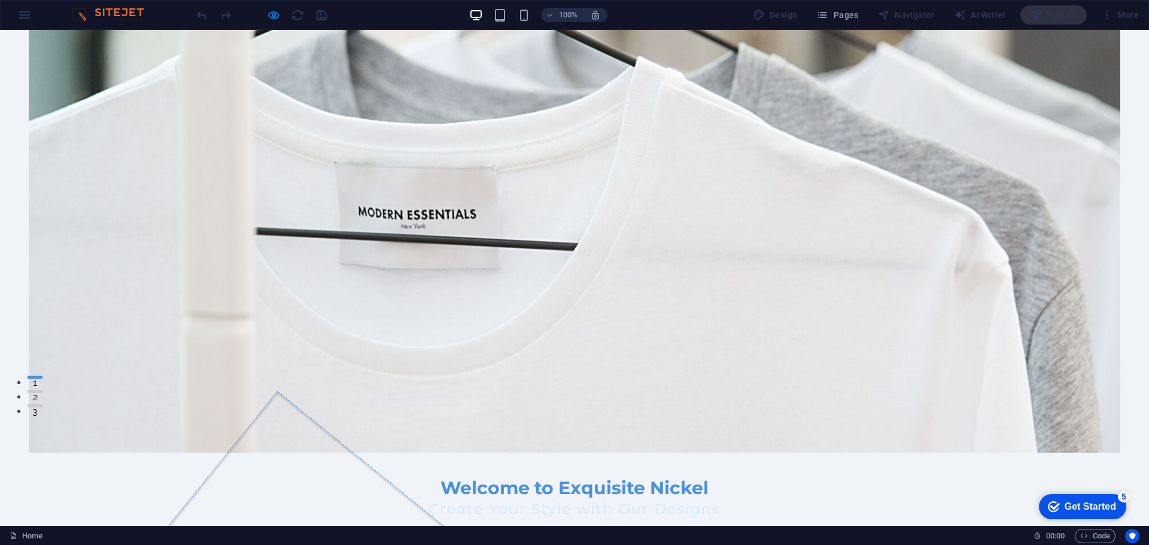
click at [535, 477] on h2 "Welcome to Exquisite Nickel" at bounding box center [574, 488] width 565 height 23
click at [563, 527] on link "Shop Now" at bounding box center [575, 539] width 93 height 25
click at [582, 527] on link "Shop Now" at bounding box center [575, 539] width 93 height 25
click at [567, 527] on link "Shop Now" at bounding box center [575, 539] width 93 height 25
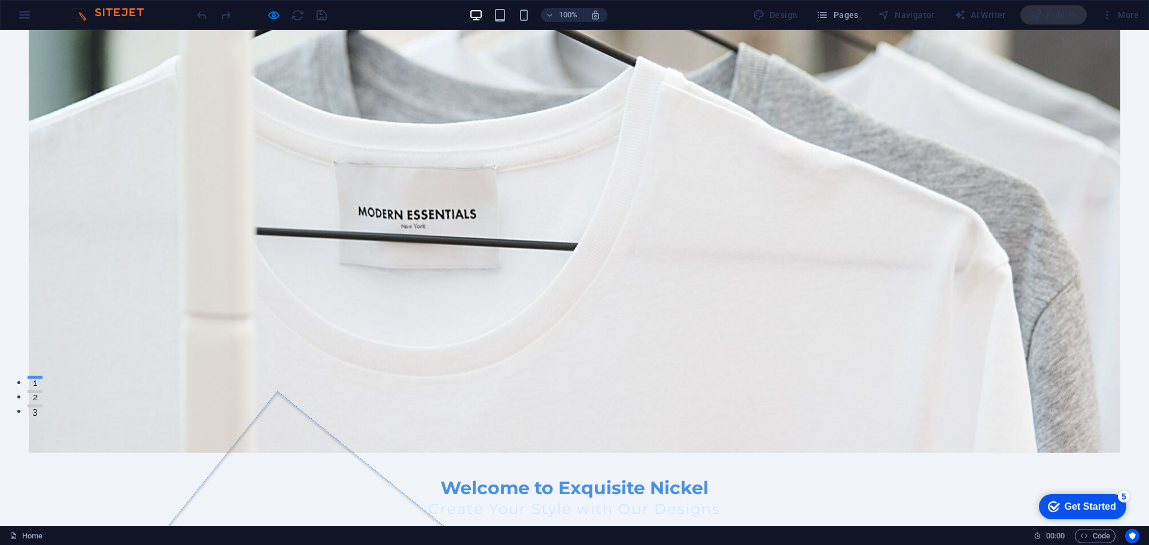
click at [566, 527] on link "Shop Now" at bounding box center [575, 539] width 93 height 25
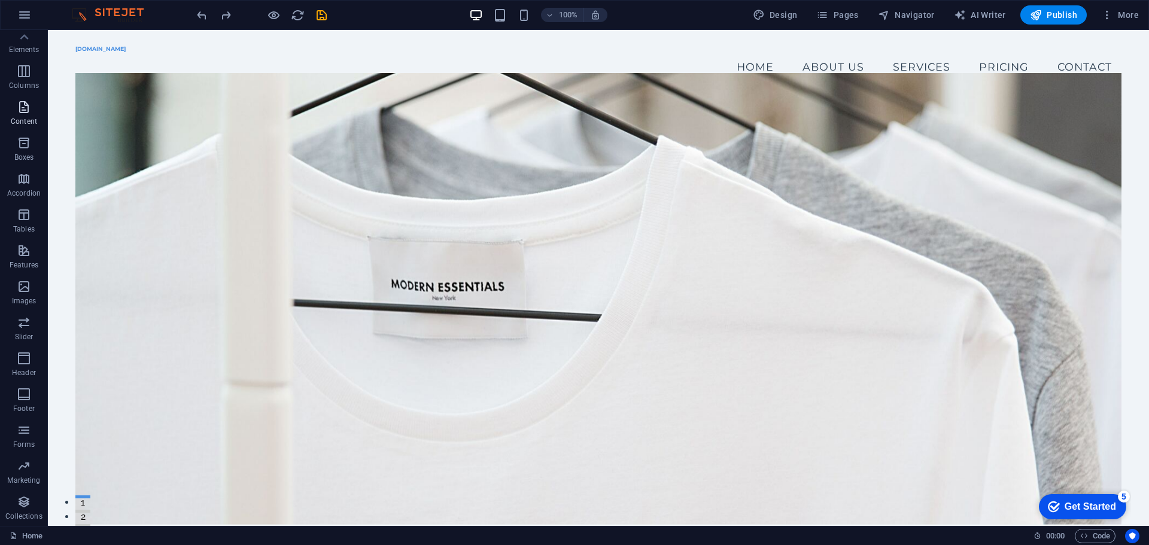
click at [25, 103] on icon "button" at bounding box center [24, 107] width 14 height 14
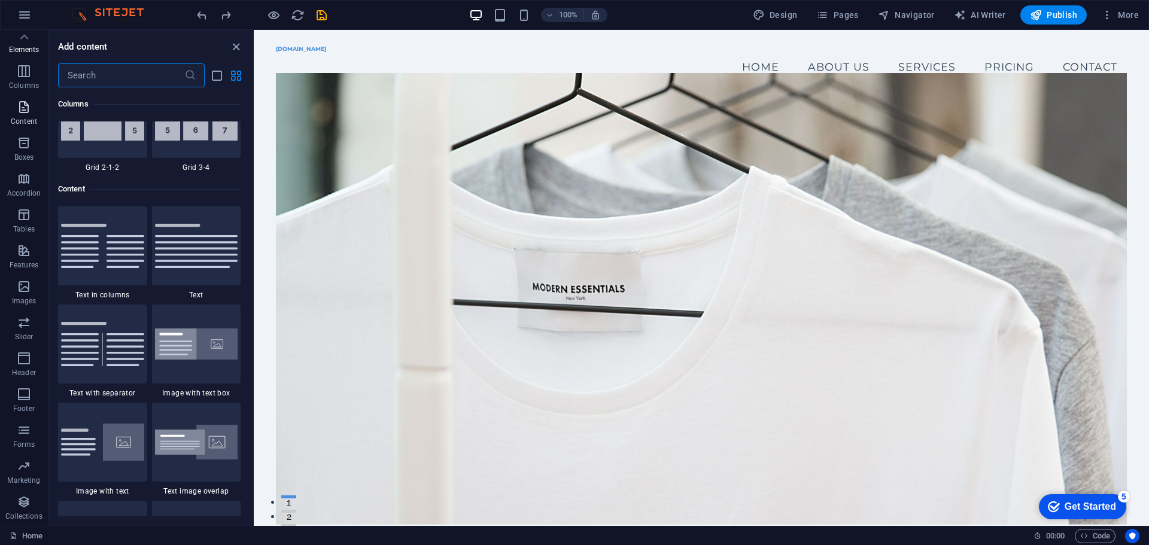
scroll to position [2095, 0]
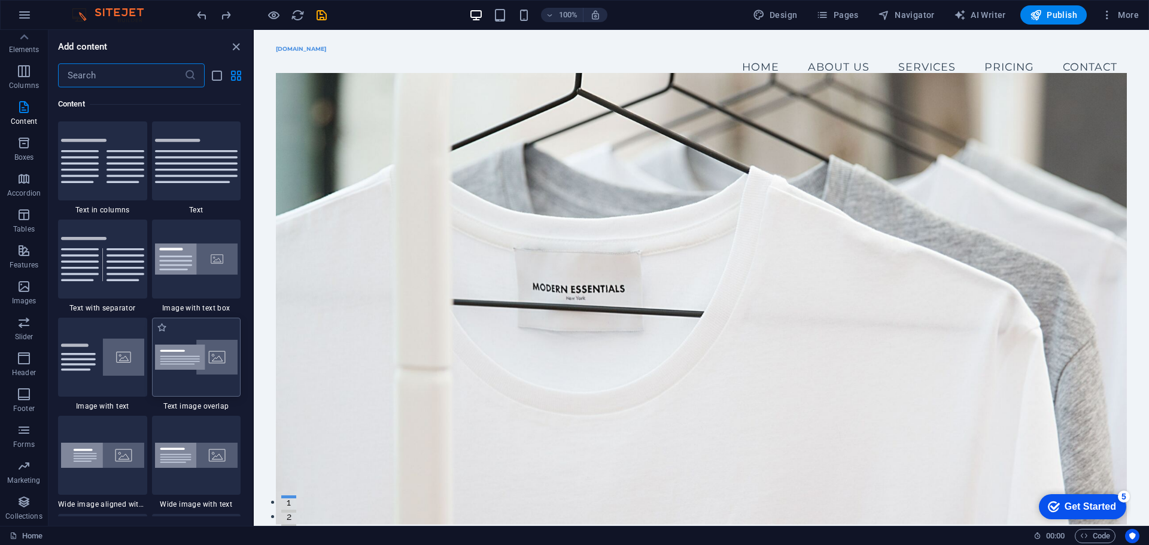
click at [183, 352] on div at bounding box center [196, 357] width 89 height 79
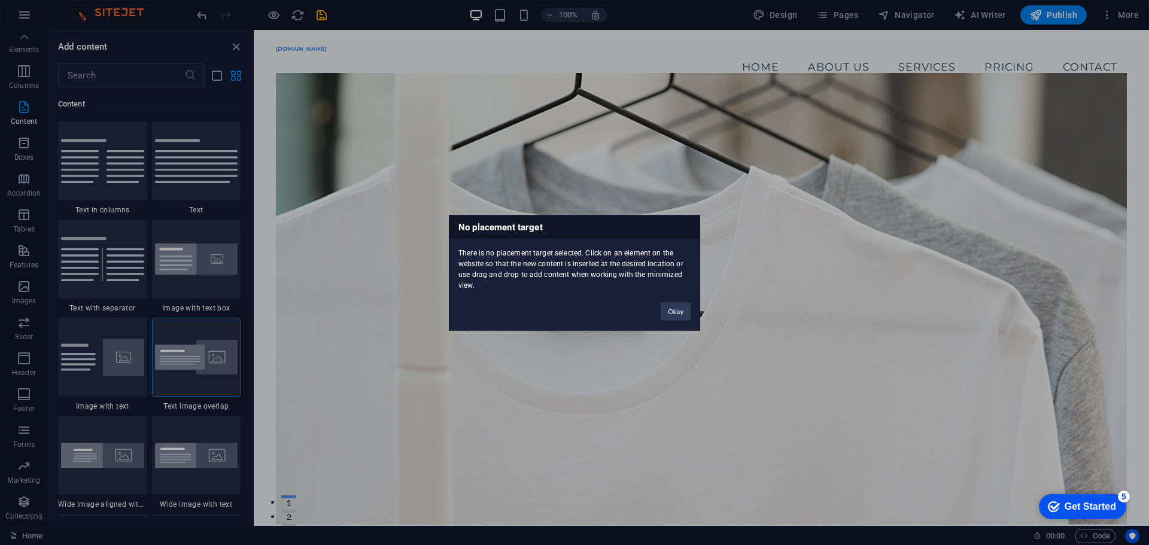
click at [88, 348] on div "No placement target There is no placement target selected. Click on an element …" at bounding box center [574, 272] width 1149 height 545
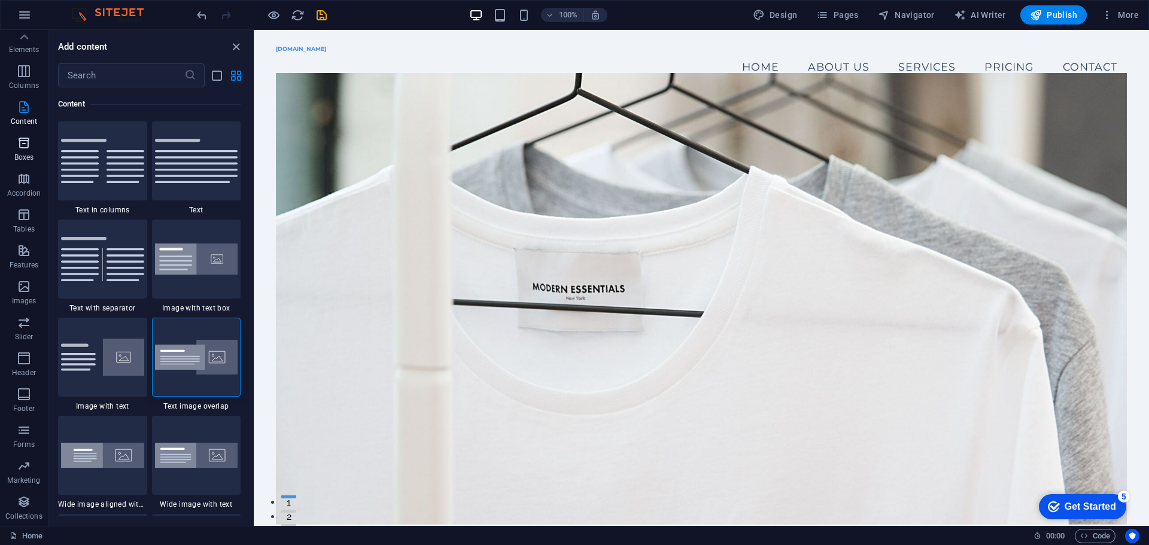
click at [20, 145] on icon "button" at bounding box center [24, 143] width 14 height 14
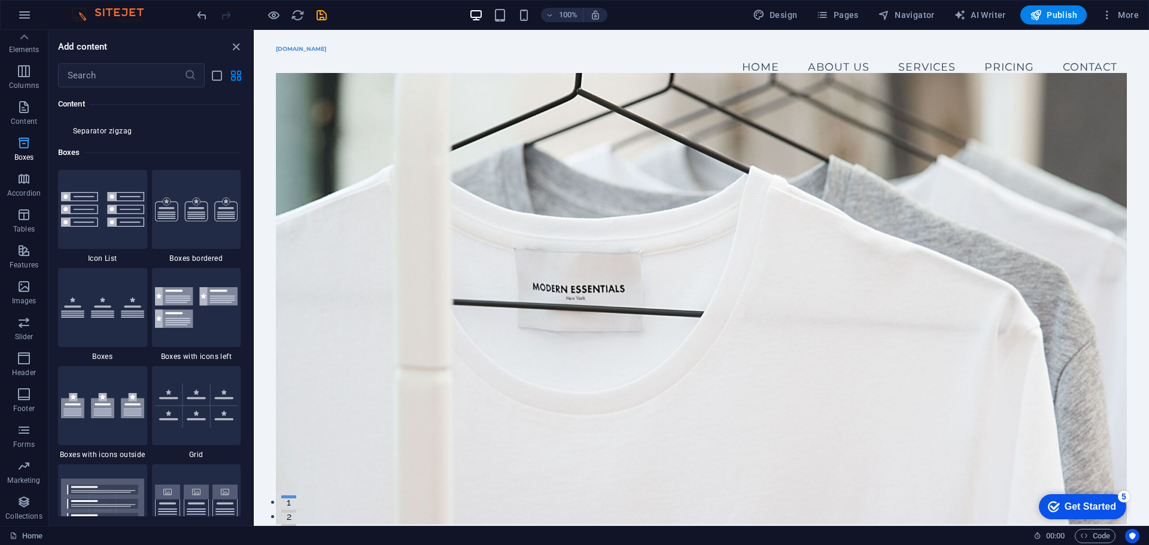
scroll to position [3302, 0]
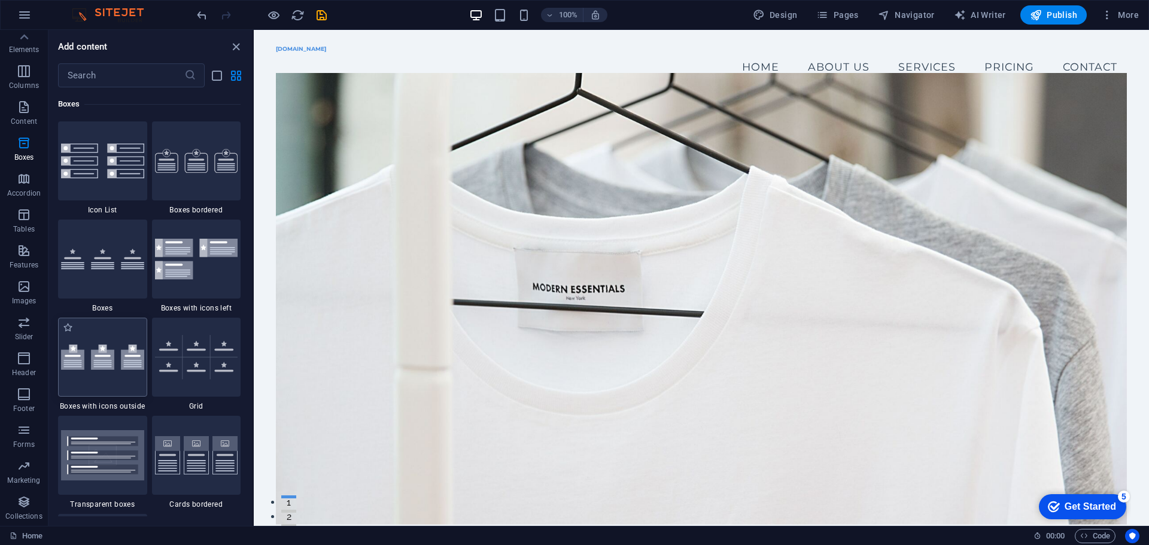
click at [105, 360] on img at bounding box center [102, 357] width 83 height 25
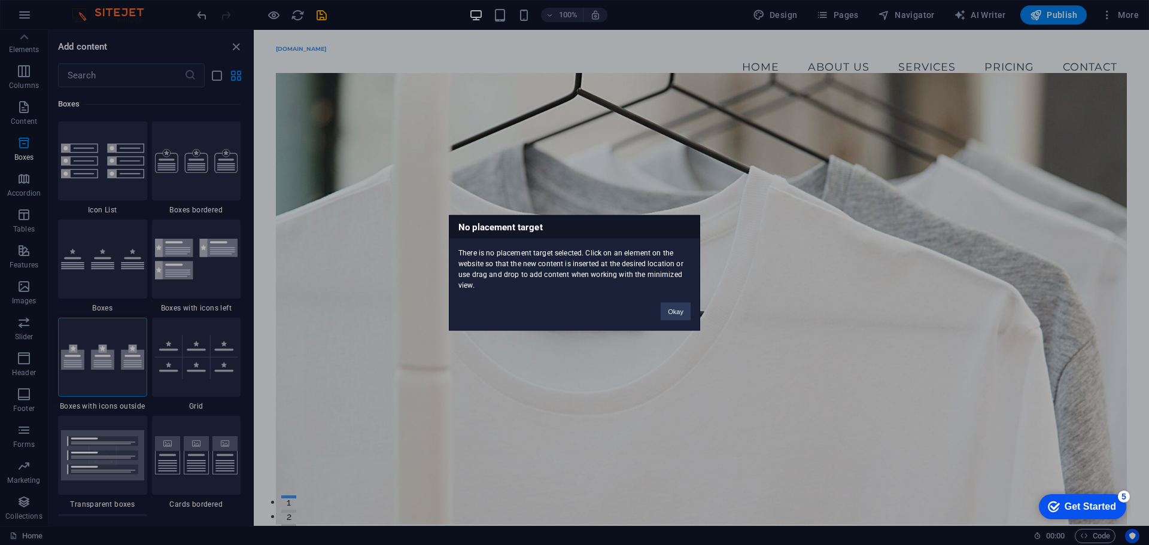
click at [560, 395] on div "No placement target There is no placement target selected. Click on an element …" at bounding box center [574, 272] width 1149 height 545
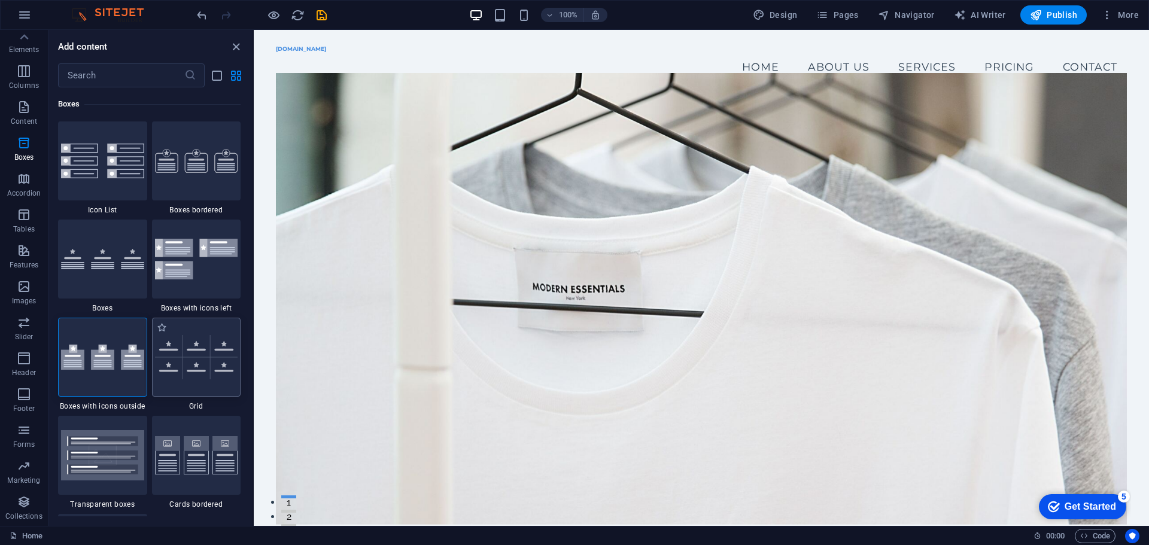
click at [191, 350] on img at bounding box center [196, 357] width 83 height 44
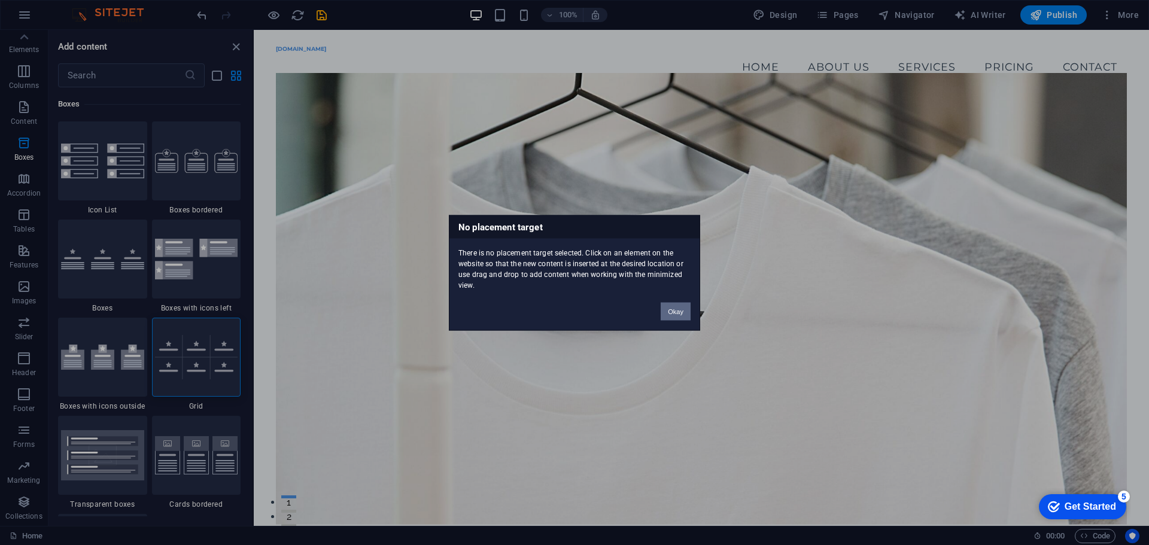
click at [679, 309] on button "Okay" at bounding box center [676, 311] width 30 height 18
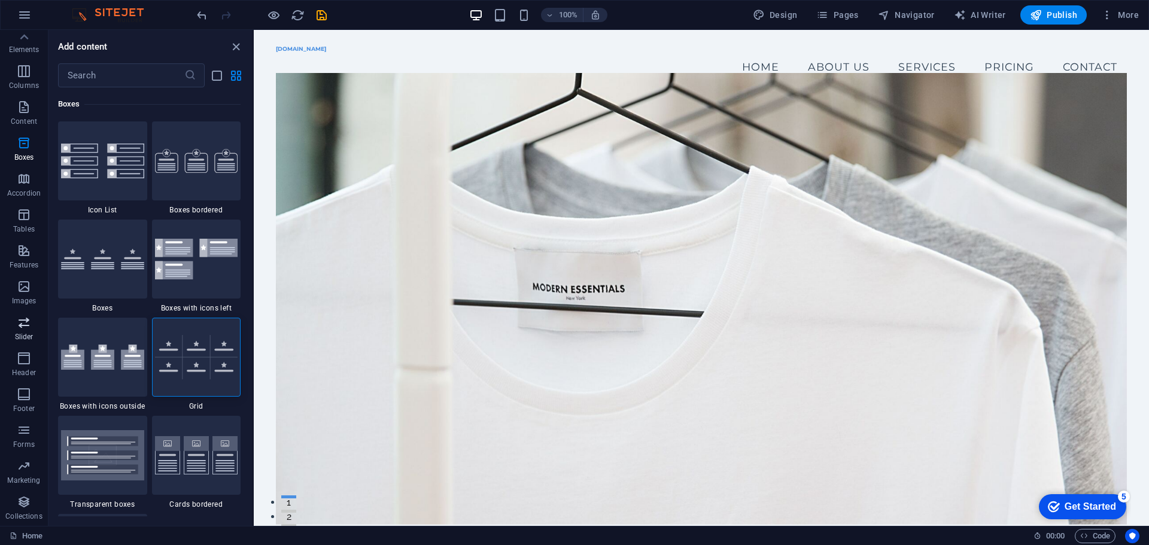
click at [22, 326] on icon "button" at bounding box center [24, 322] width 14 height 14
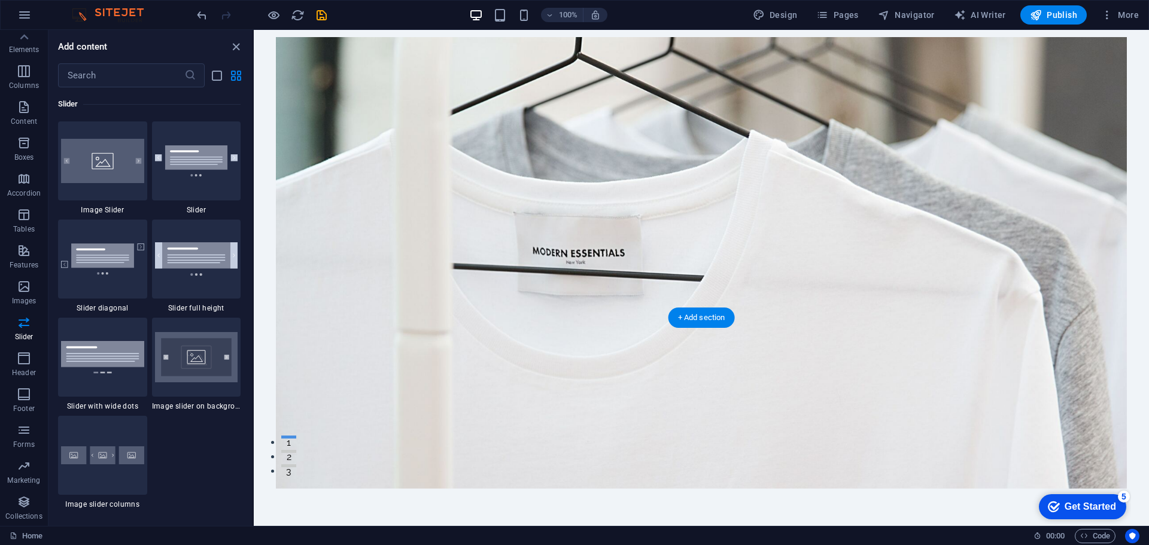
scroll to position [299, 0]
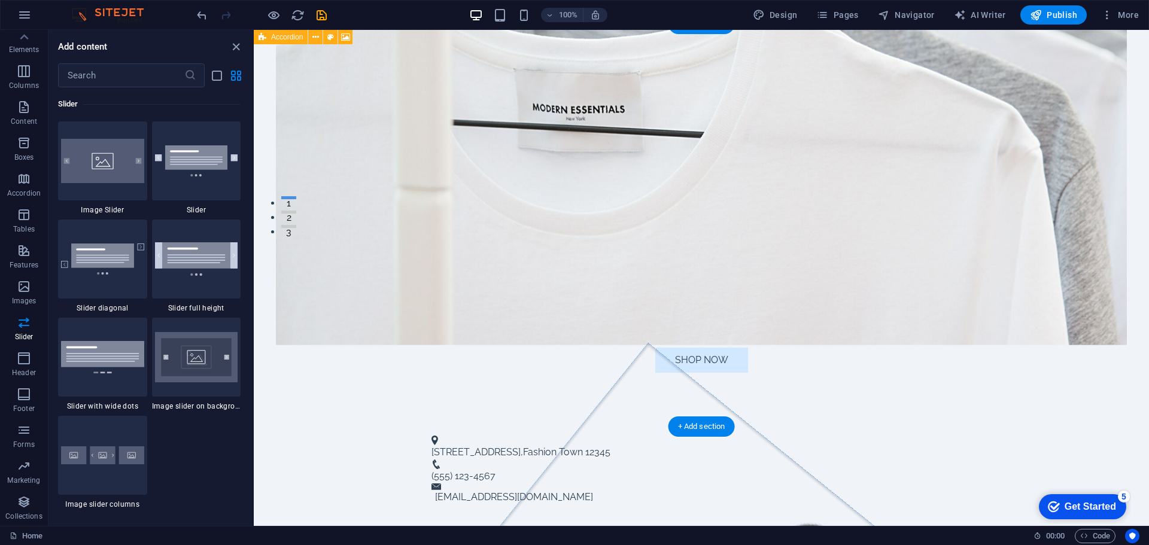
drag, startPoint x: 684, startPoint y: 243, endPoint x: 683, endPoint y: 254, distance: 10.8
click at [289, 38] on span "Accordion" at bounding box center [287, 37] width 32 height 7
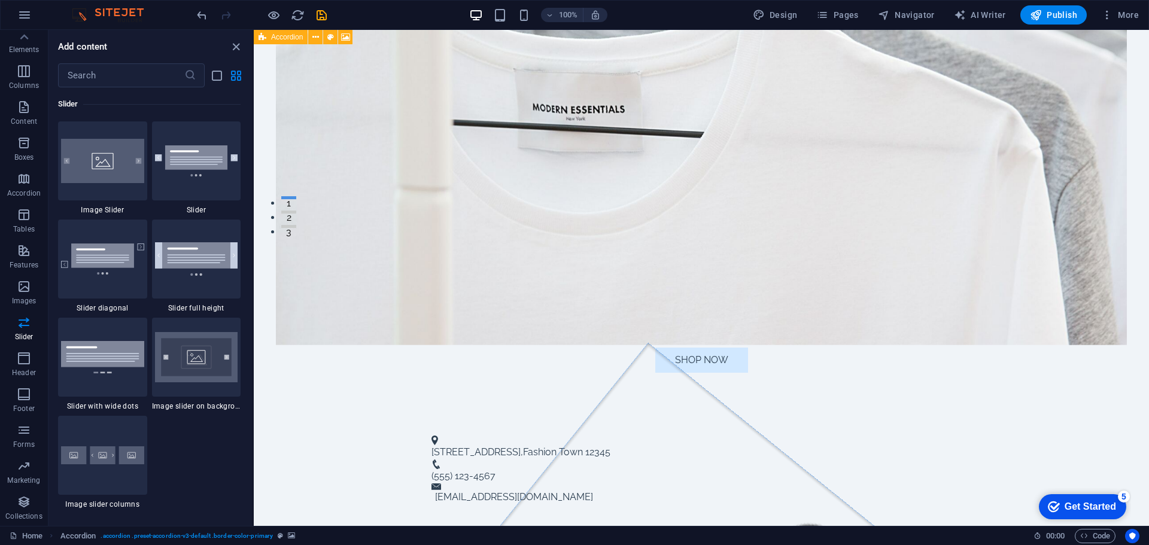
drag, startPoint x: 265, startPoint y: 37, endPoint x: 274, endPoint y: 38, distance: 9.6
click at [270, 38] on div "Accordion" at bounding box center [281, 37] width 54 height 14
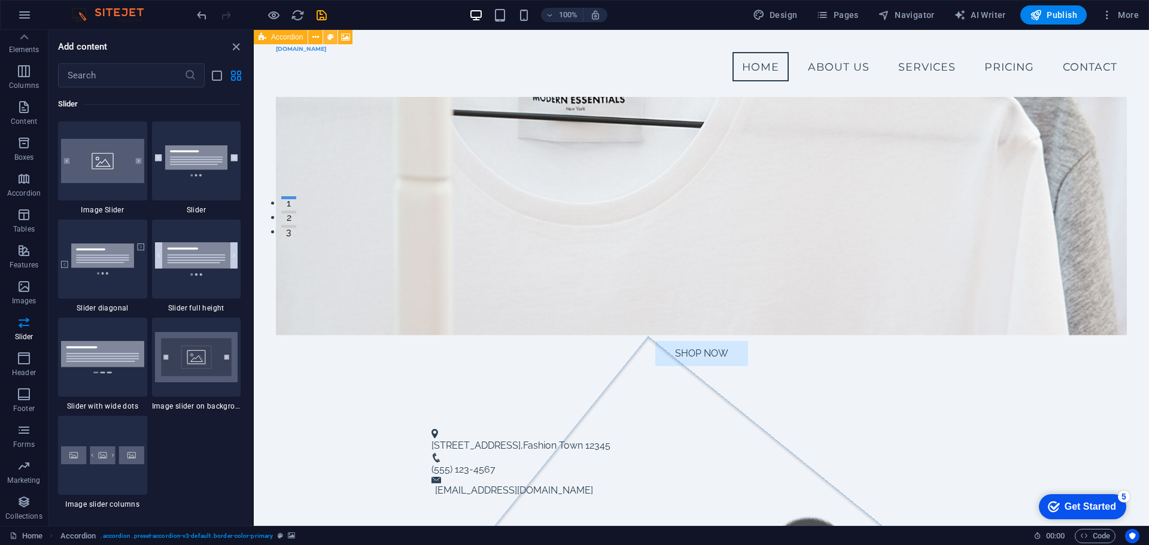
scroll to position [291, 0]
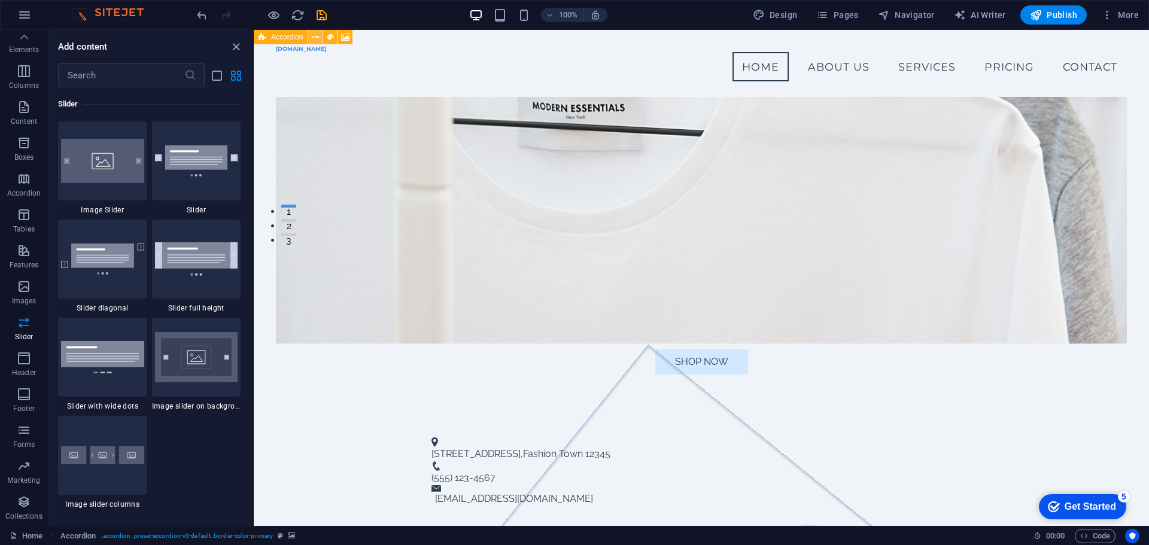
click at [317, 35] on icon at bounding box center [315, 37] width 7 height 13
click at [697, 372] on div "+ Add section" at bounding box center [702, 375] width 66 height 20
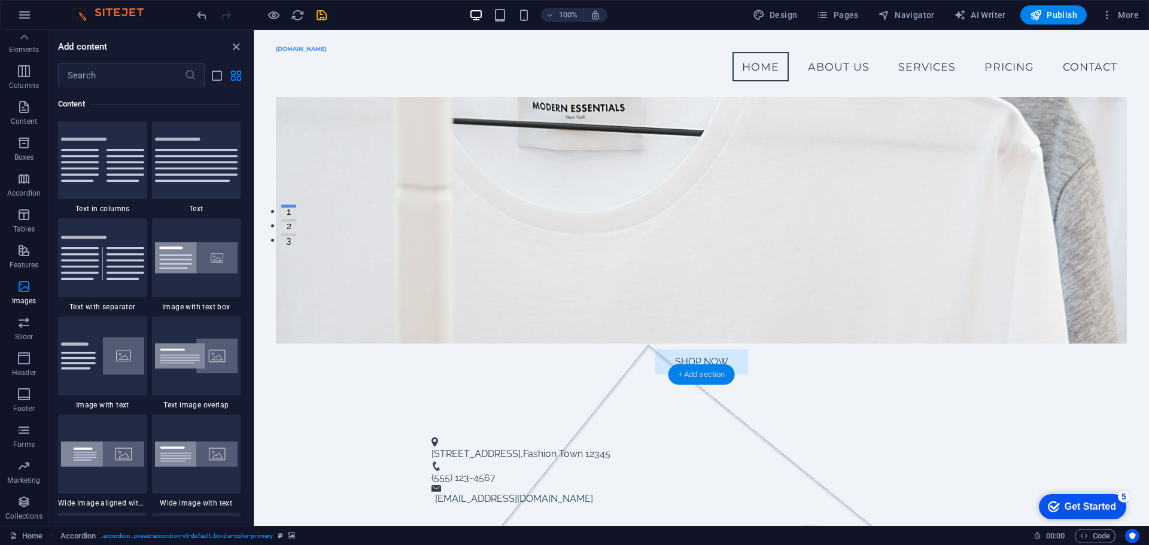
scroll to position [2095, 0]
click at [202, 172] on img at bounding box center [196, 161] width 83 height 44
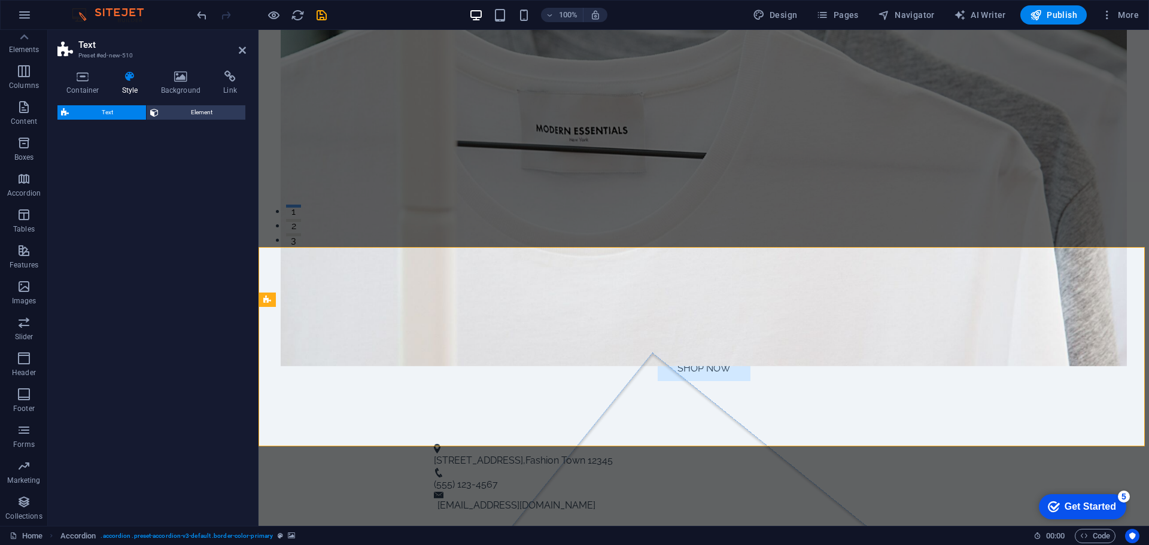
scroll to position [786, 0]
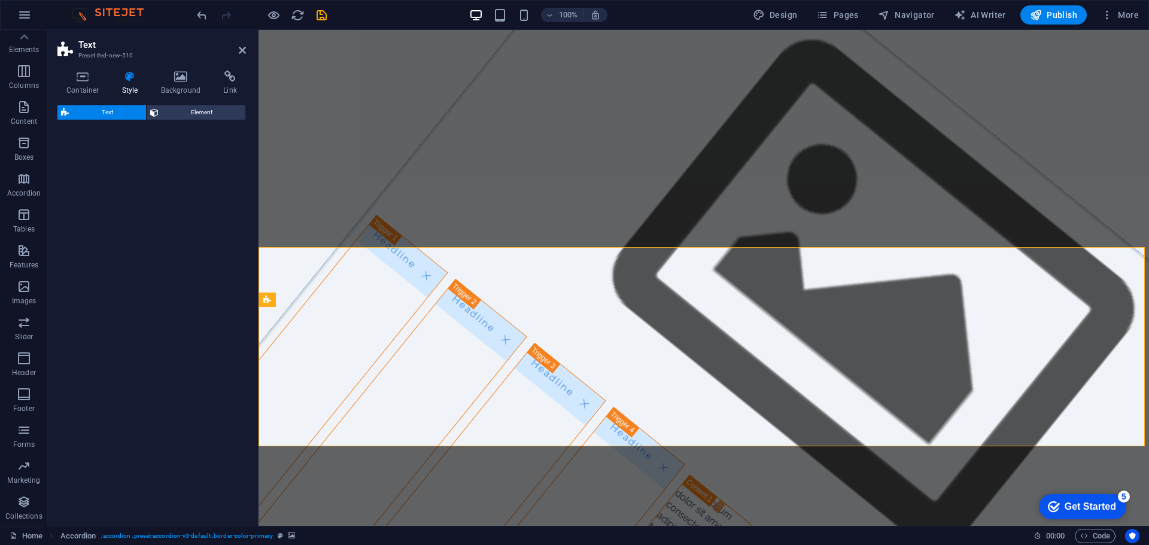
select select "preset-text-v2-default"
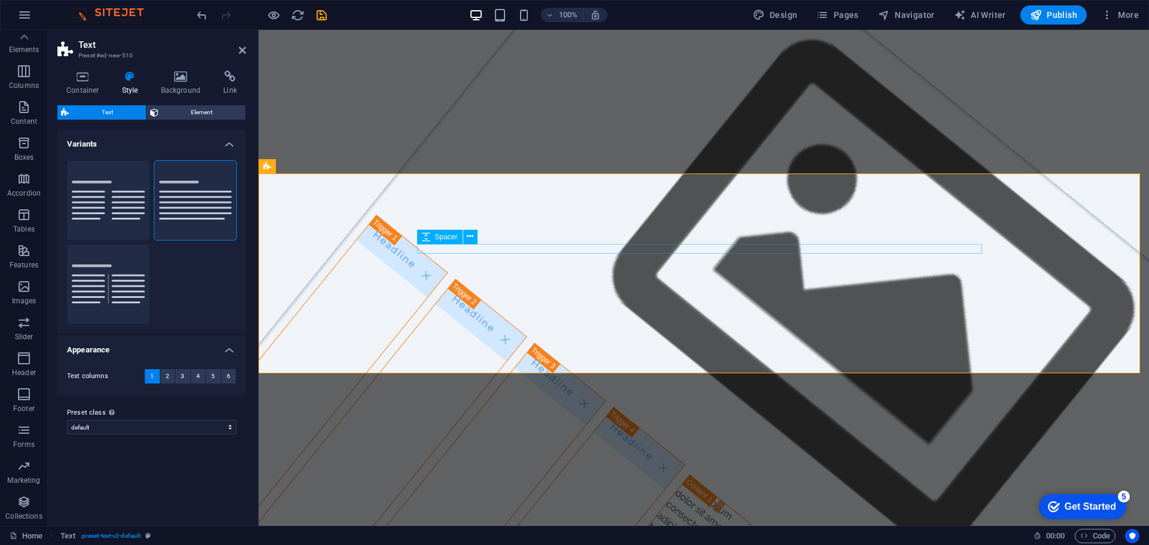
scroll to position [546, 0]
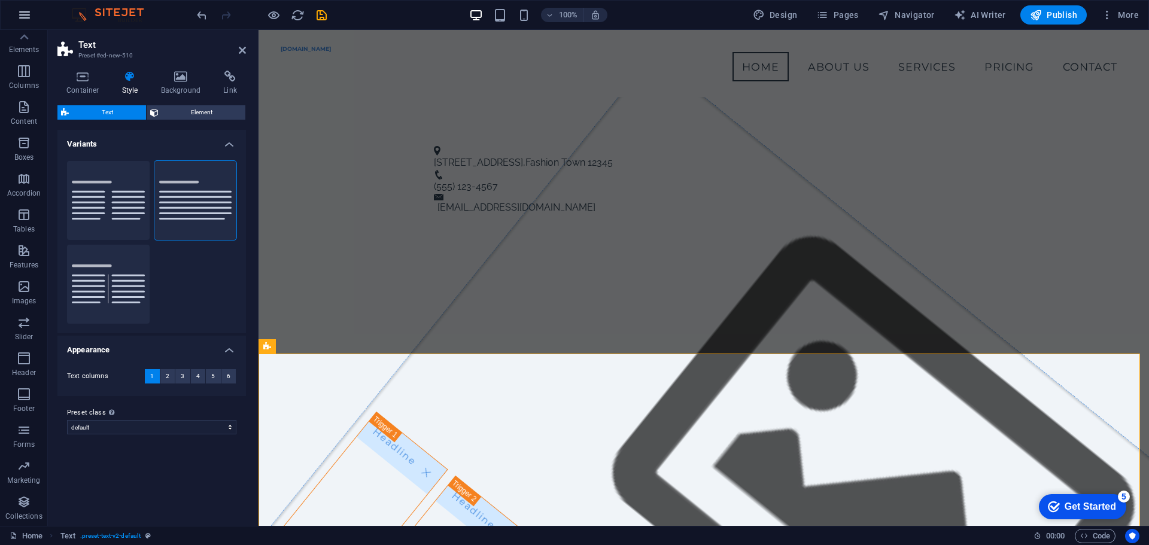
click at [31, 13] on icon "button" at bounding box center [24, 15] width 14 height 14
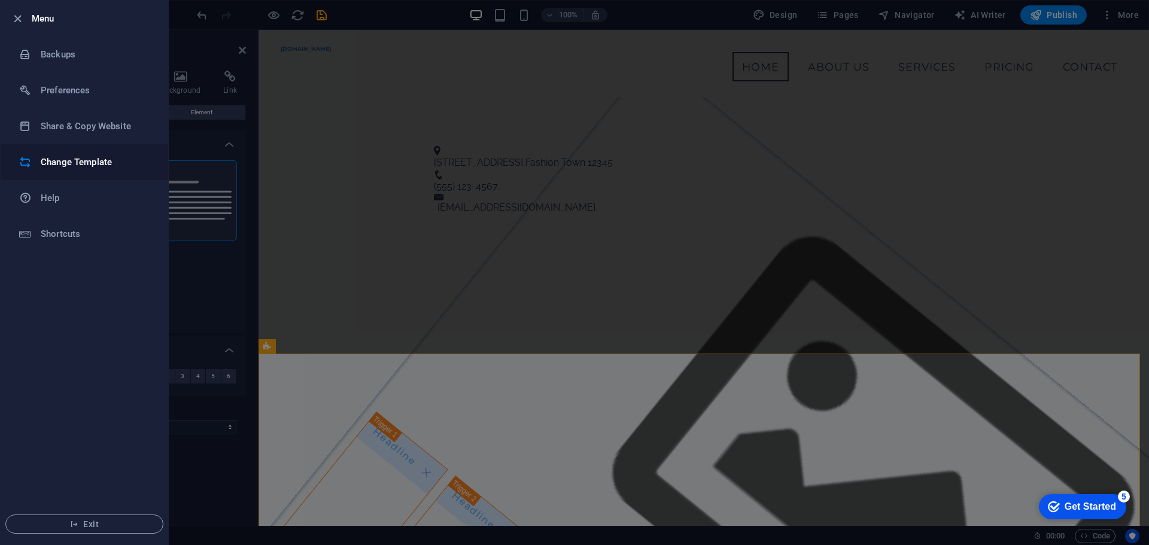
click at [95, 165] on h6 "Change Template" at bounding box center [96, 162] width 111 height 14
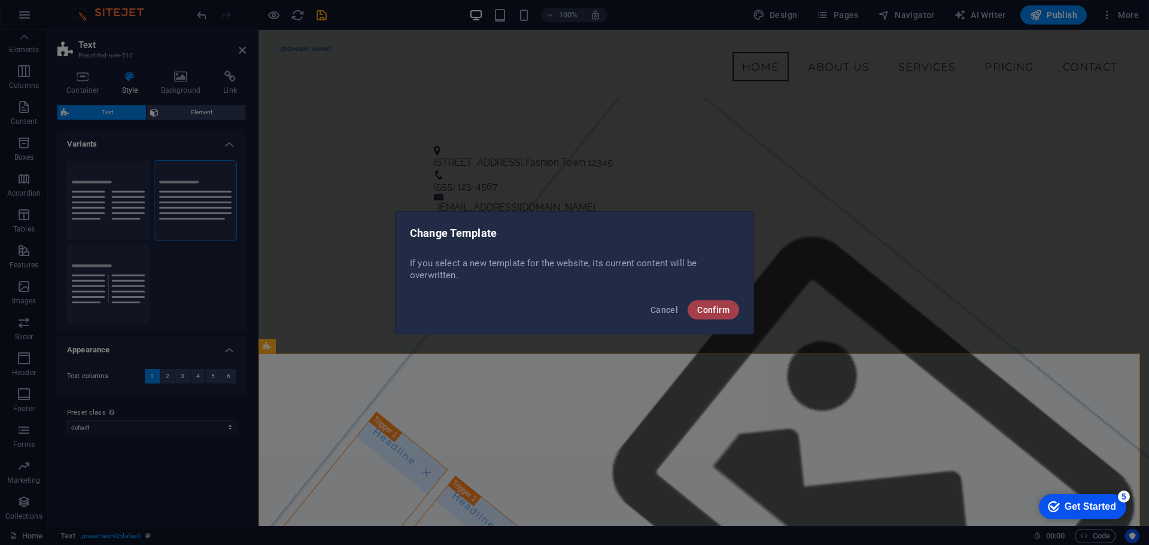
click at [705, 311] on span "Confirm" at bounding box center [713, 310] width 32 height 10
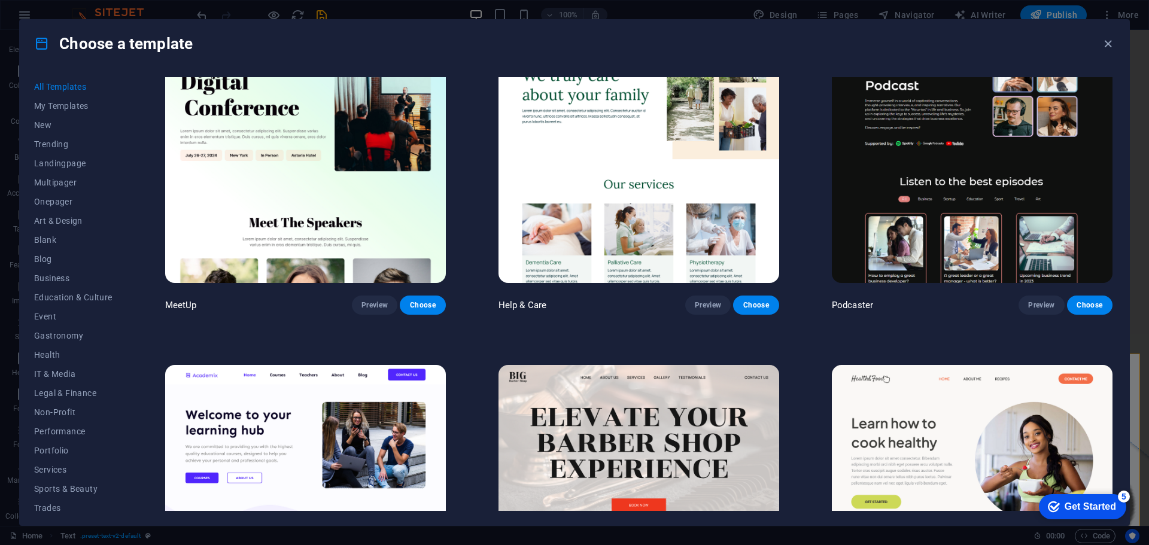
scroll to position [1317, 0]
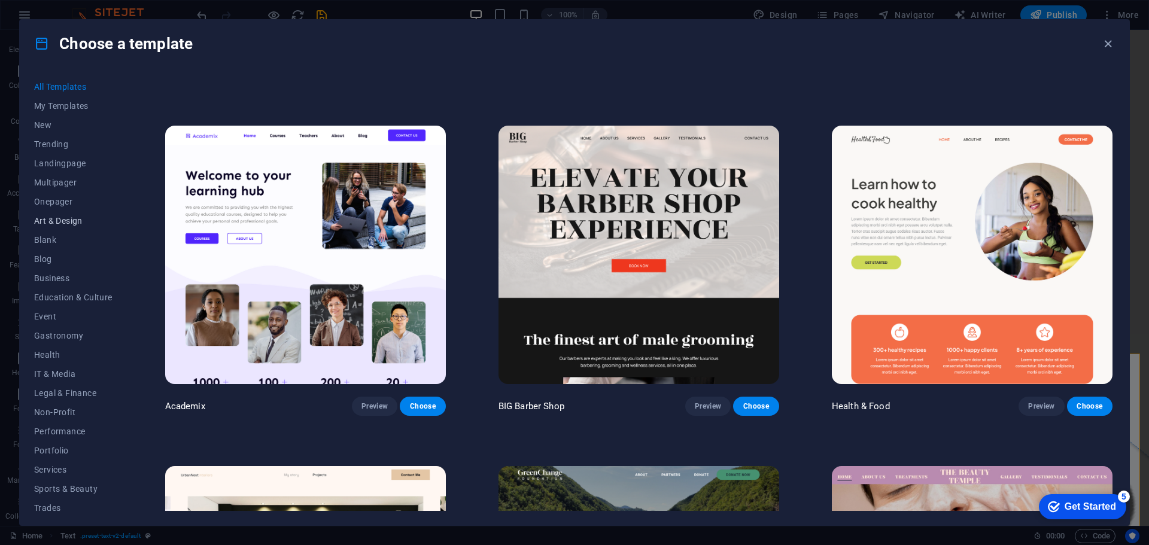
click at [64, 217] on span "Art & Design" at bounding box center [73, 221] width 78 height 10
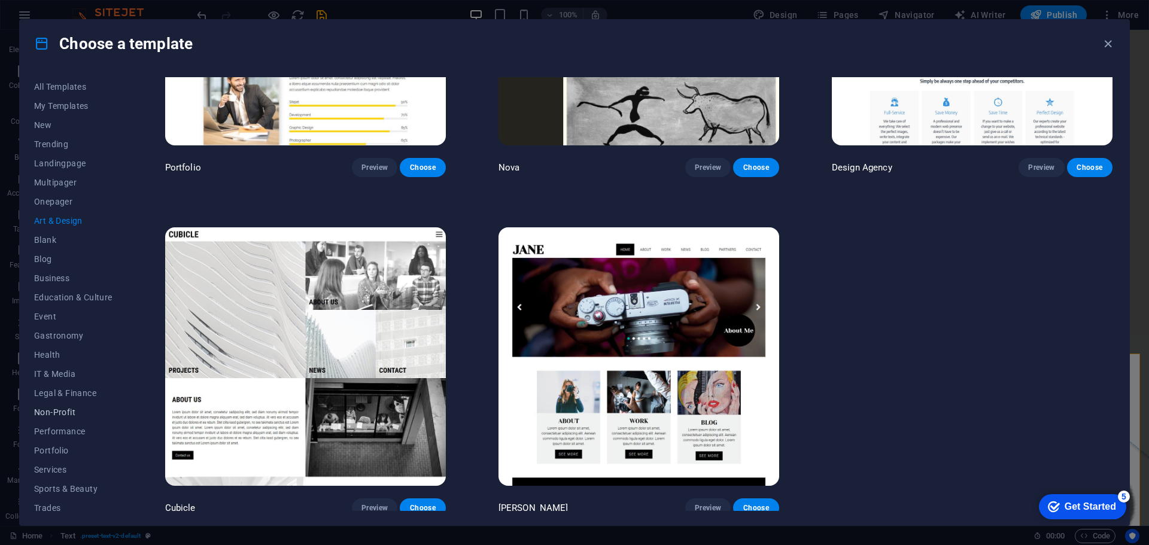
scroll to position [45, 0]
click at [59, 423] on span "Services" at bounding box center [73, 425] width 78 height 10
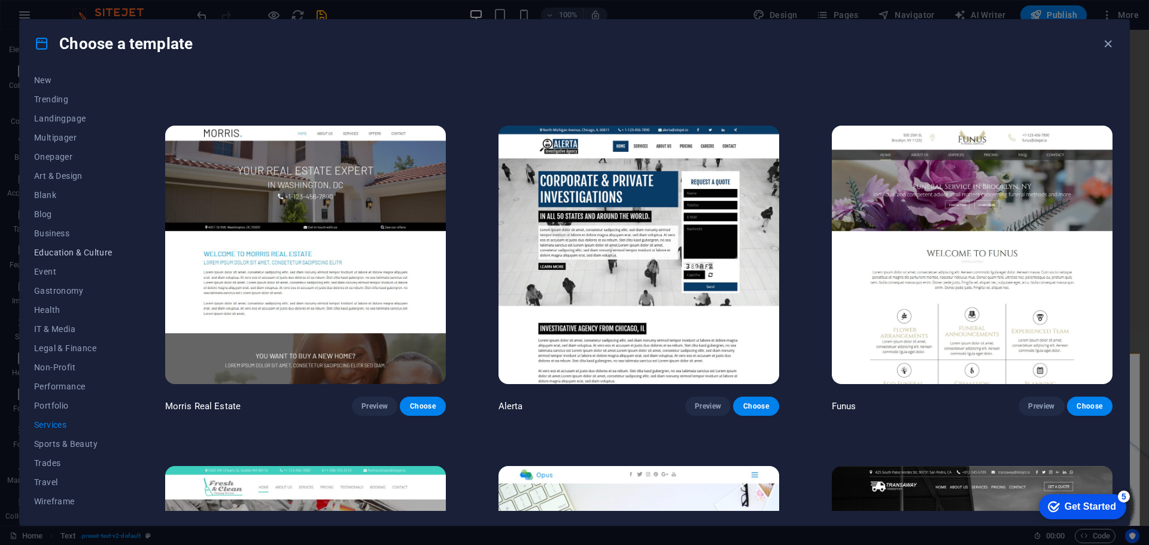
scroll to position [0, 0]
click at [46, 136] on button "Trending" at bounding box center [73, 144] width 78 height 19
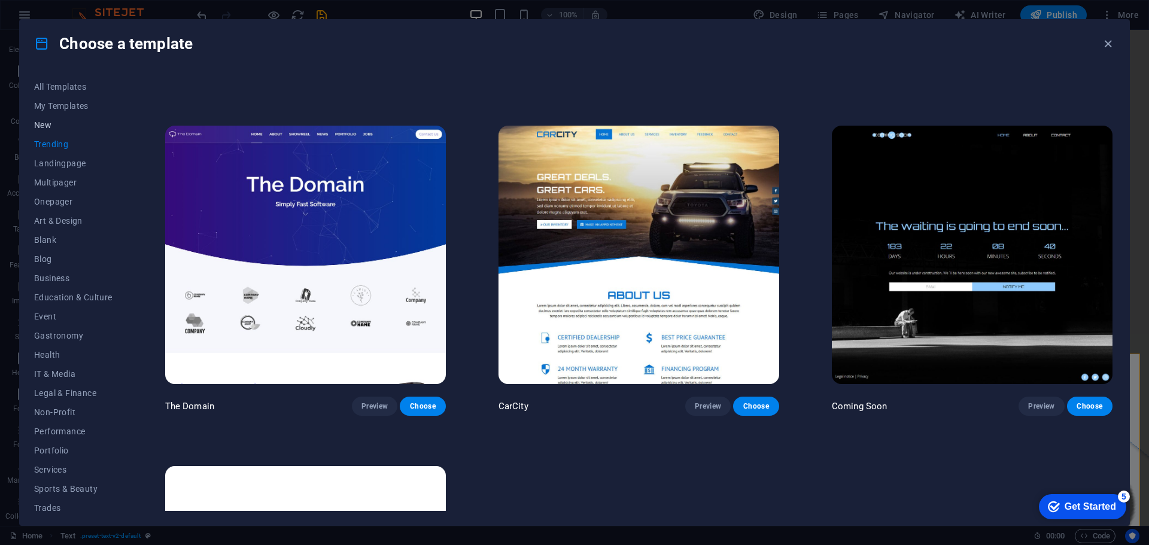
click at [49, 123] on span "New" at bounding box center [73, 125] width 78 height 10
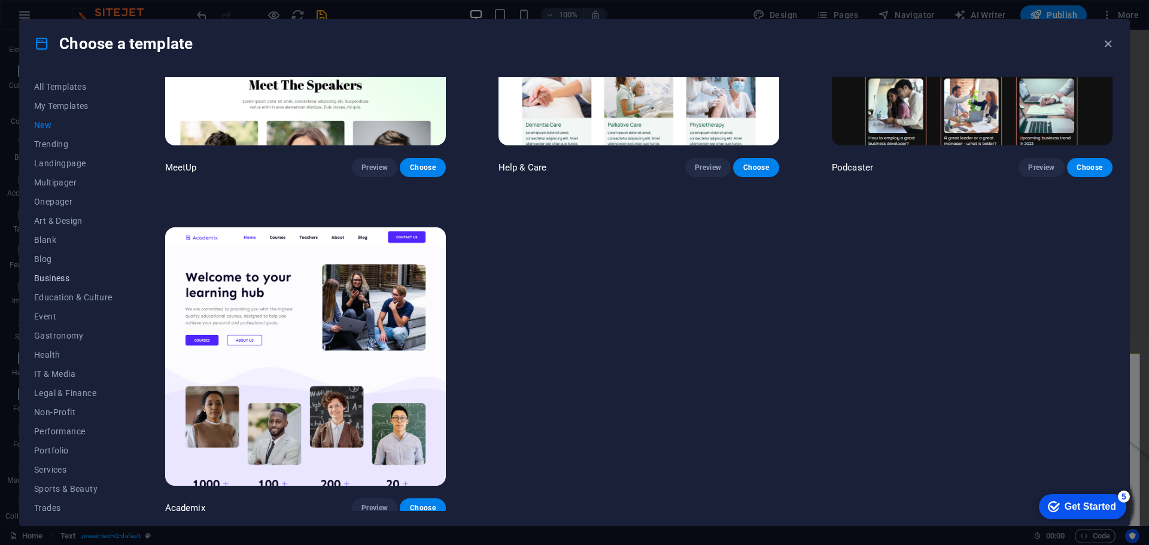
click at [57, 275] on span "Business" at bounding box center [73, 279] width 78 height 10
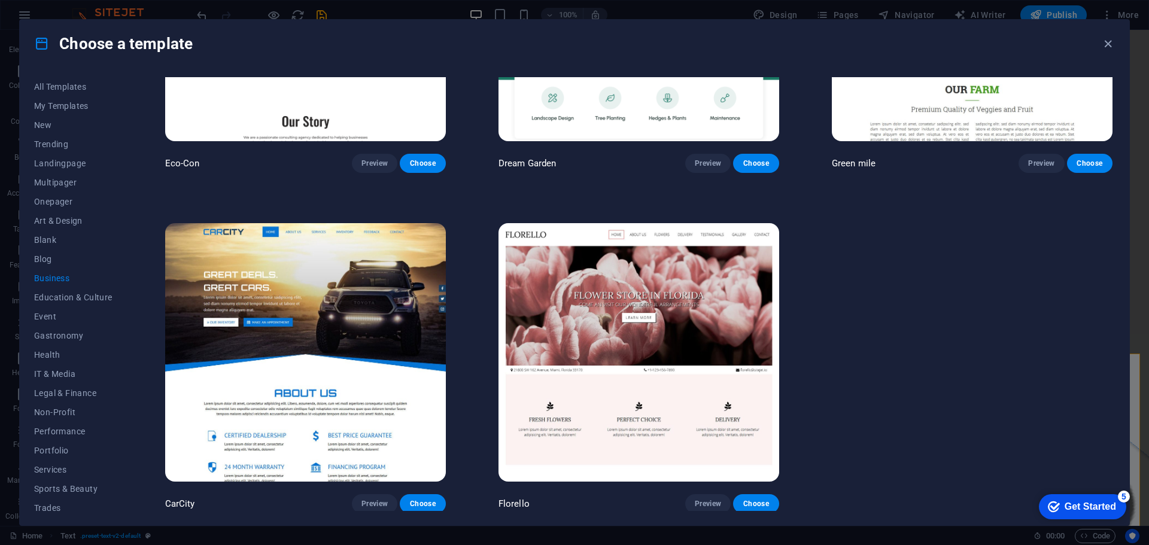
scroll to position [0, 0]
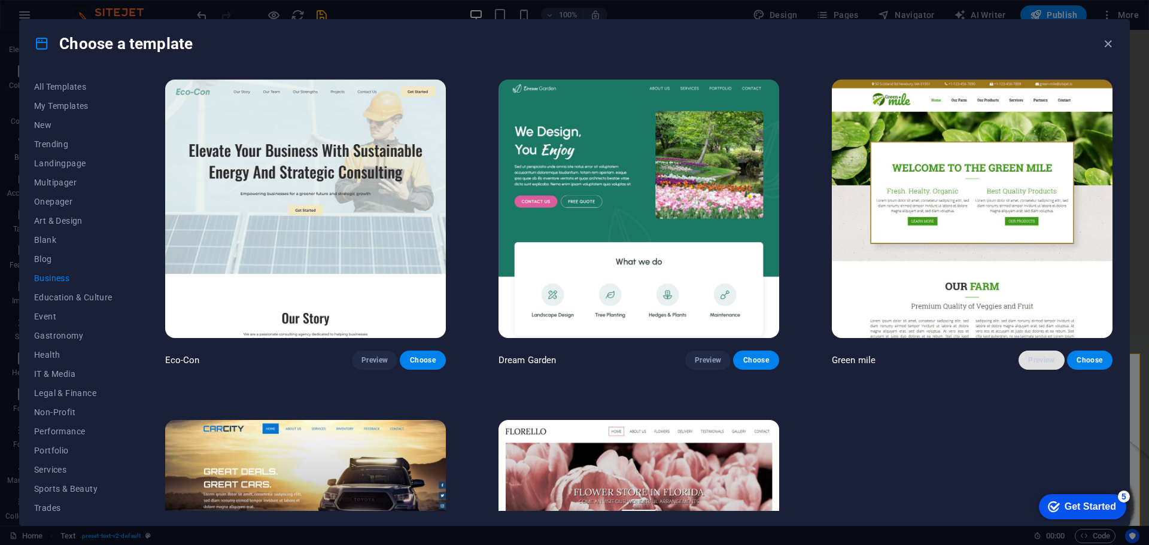
click at [1028, 360] on span "Preview" at bounding box center [1041, 361] width 26 height 10
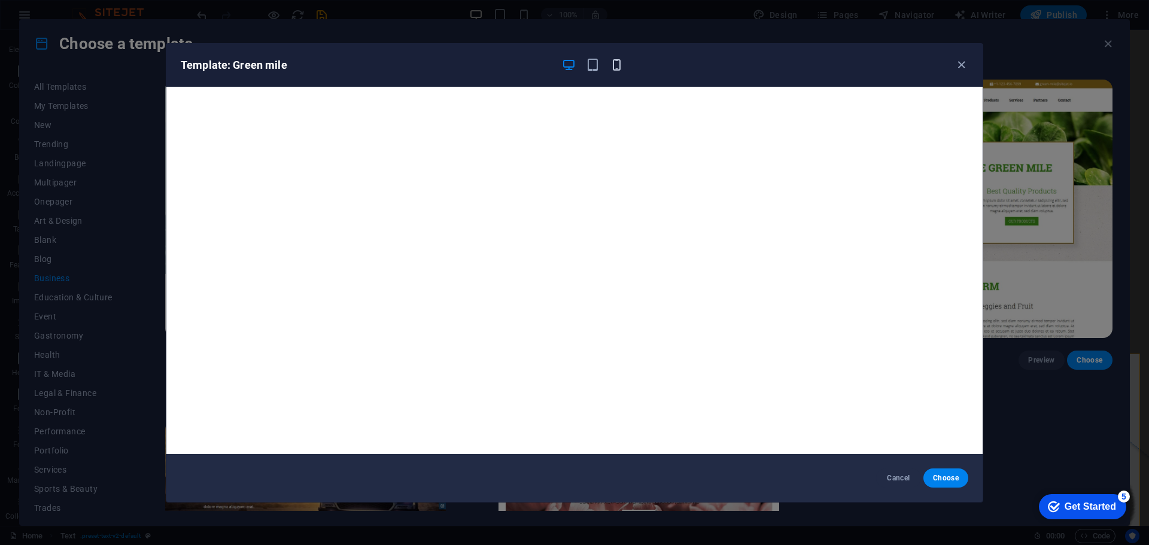
click at [619, 63] on icon "button" at bounding box center [617, 65] width 14 height 14
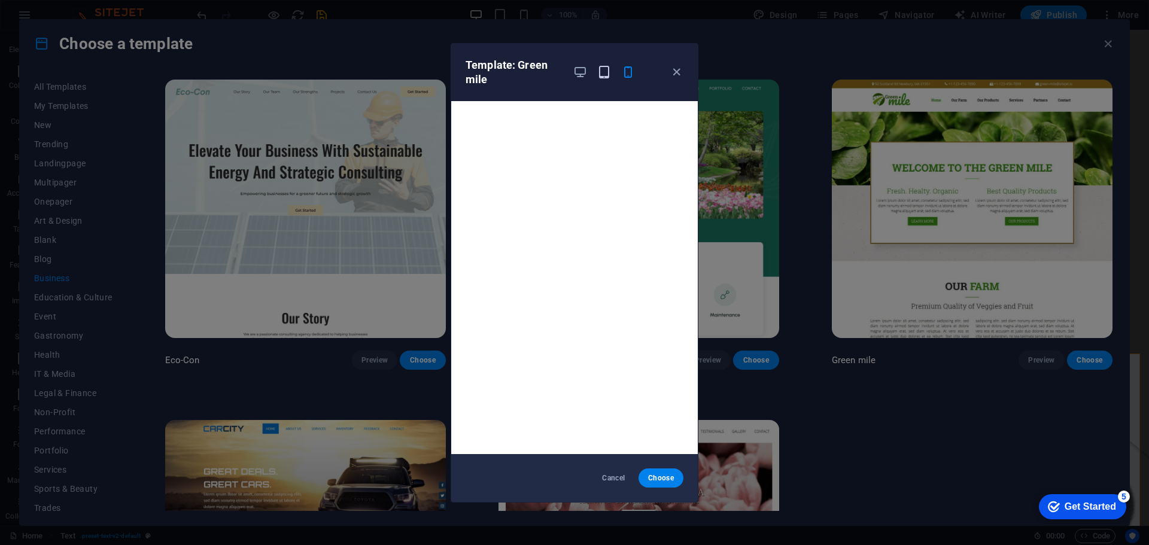
click at [608, 68] on icon "button" at bounding box center [604, 72] width 14 height 14
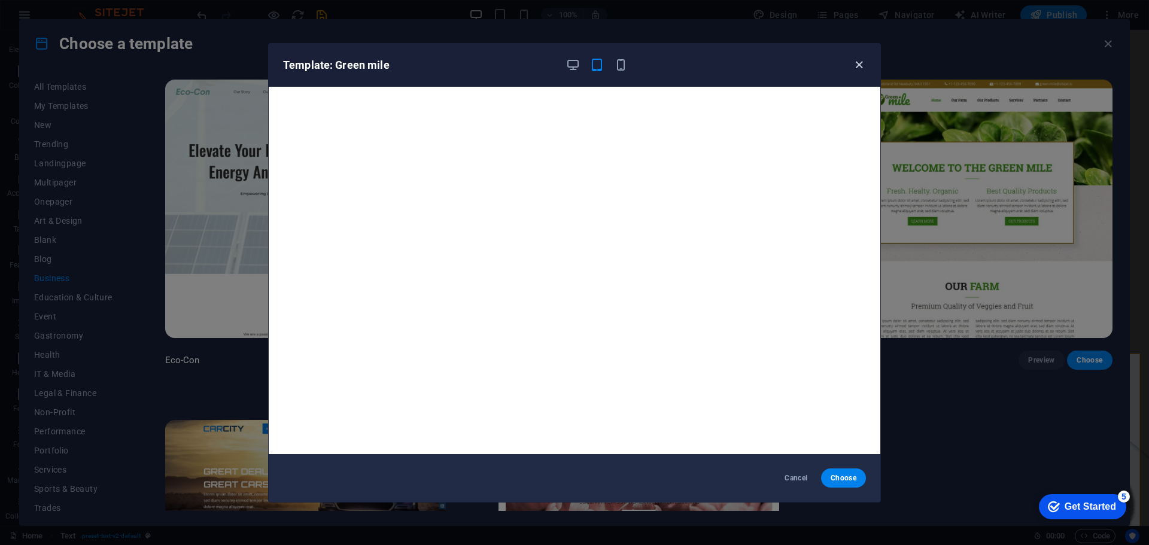
click at [858, 67] on icon "button" at bounding box center [859, 65] width 14 height 14
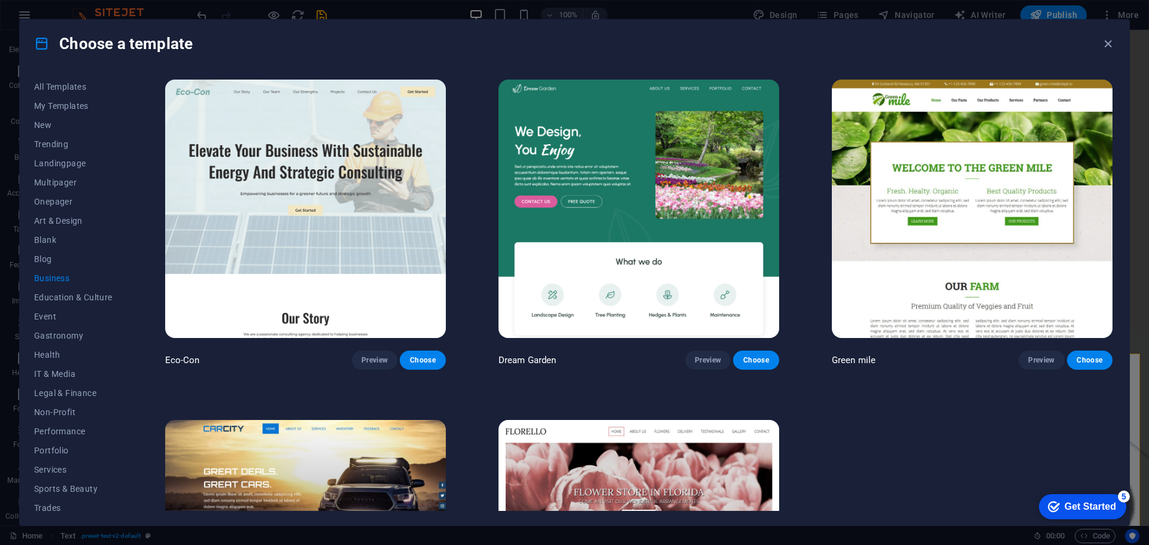
scroll to position [197, 0]
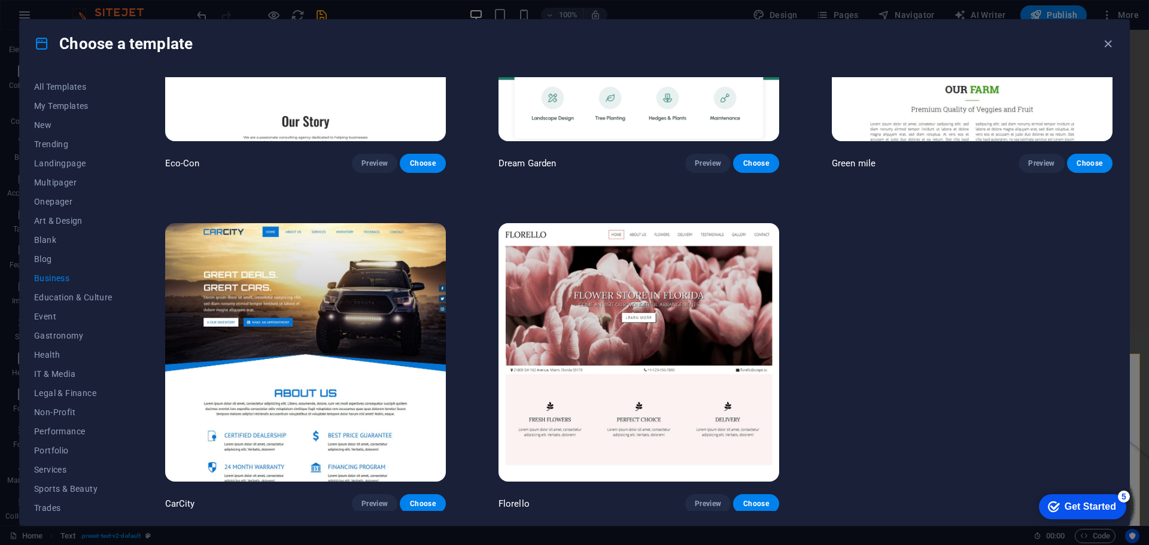
click at [347, 307] on img at bounding box center [305, 352] width 281 height 259
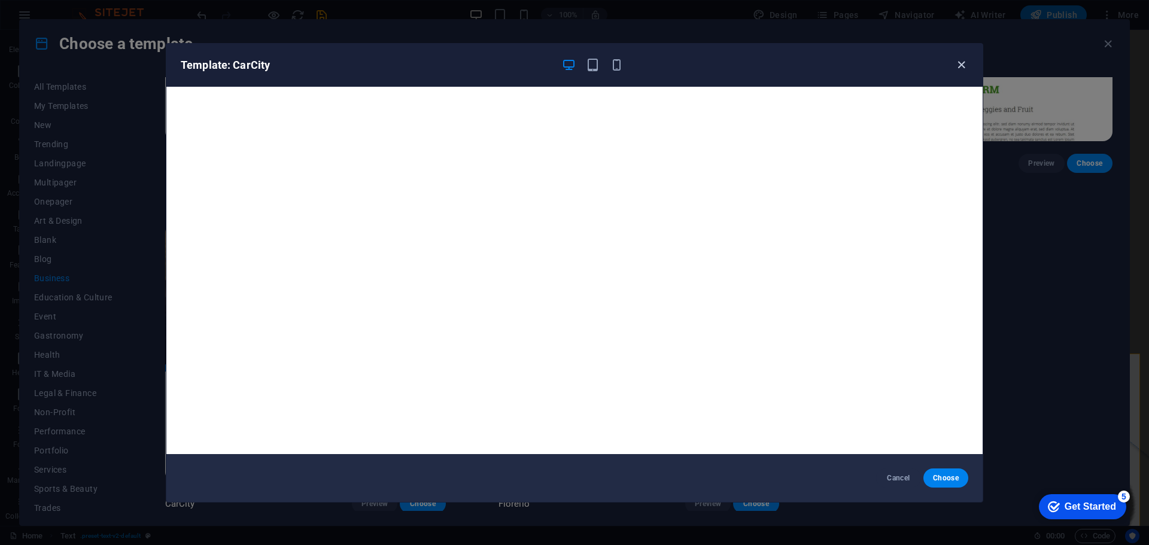
click at [958, 62] on icon "button" at bounding box center [962, 65] width 14 height 14
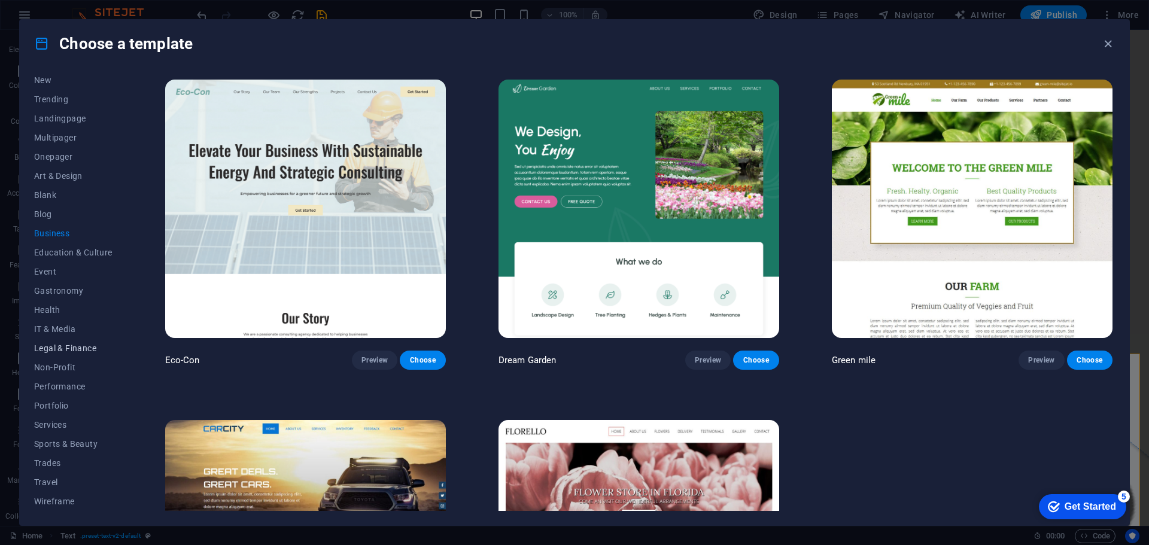
scroll to position [0, 0]
click at [64, 86] on span "All Templates" at bounding box center [73, 87] width 78 height 10
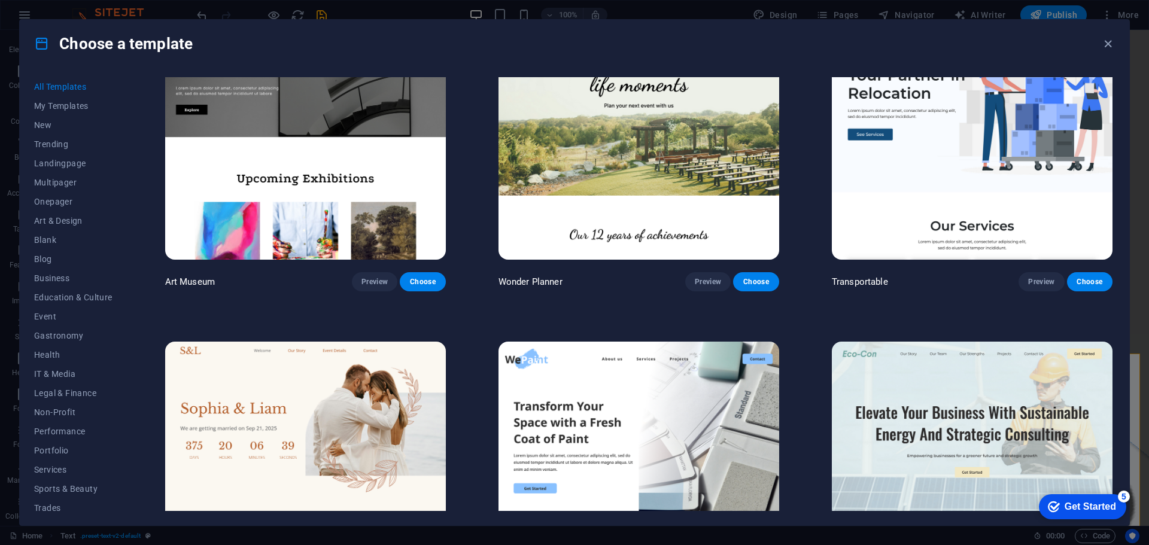
scroll to position [539, 0]
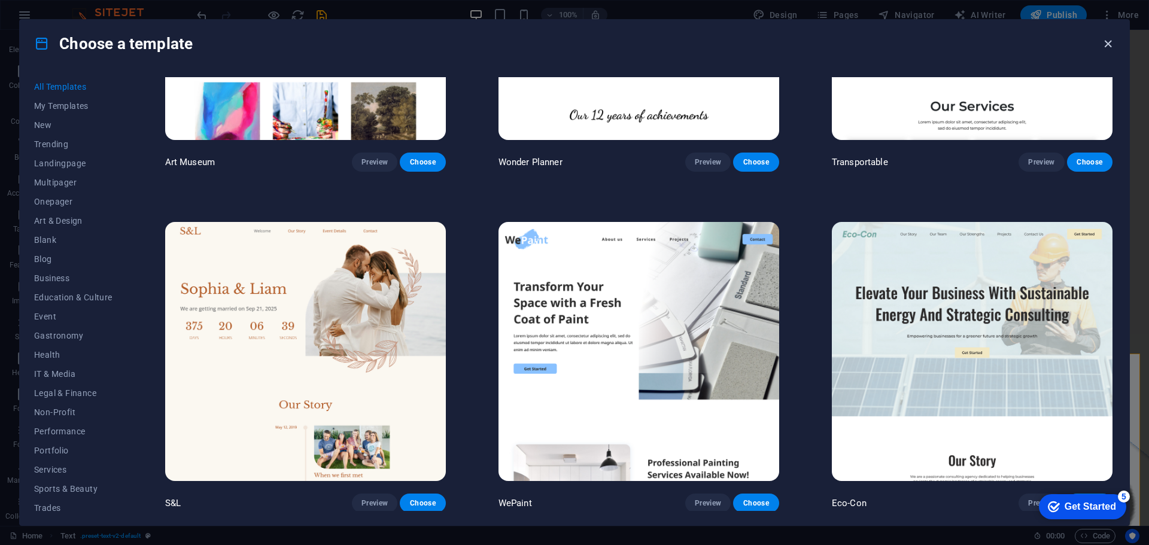
click at [1106, 43] on icon "button" at bounding box center [1108, 44] width 14 height 14
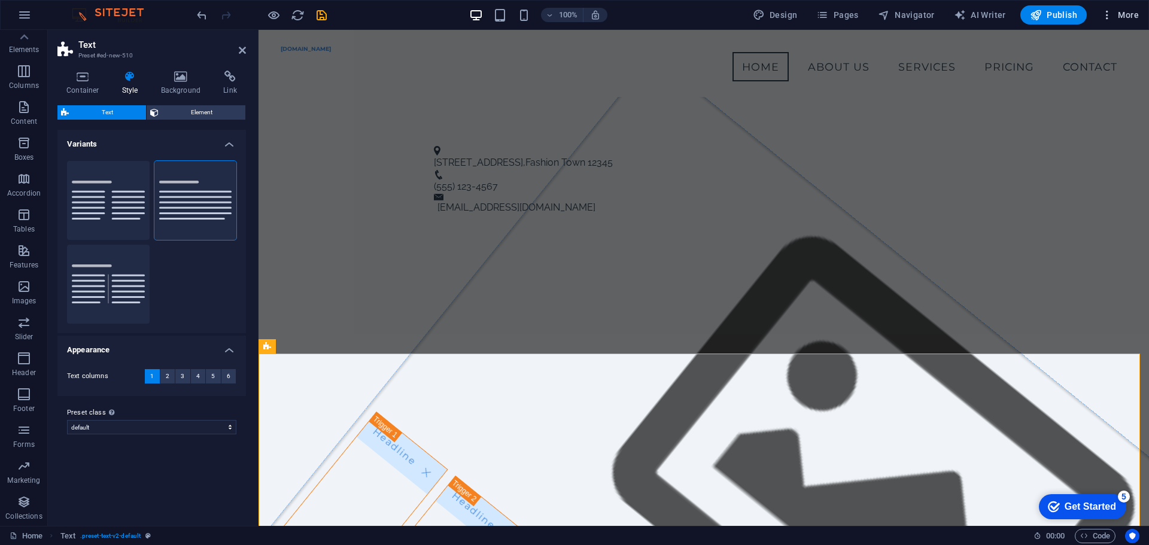
click at [1131, 7] on button "More" at bounding box center [1120, 14] width 47 height 19
